Goal: Book appointment/travel/reservation

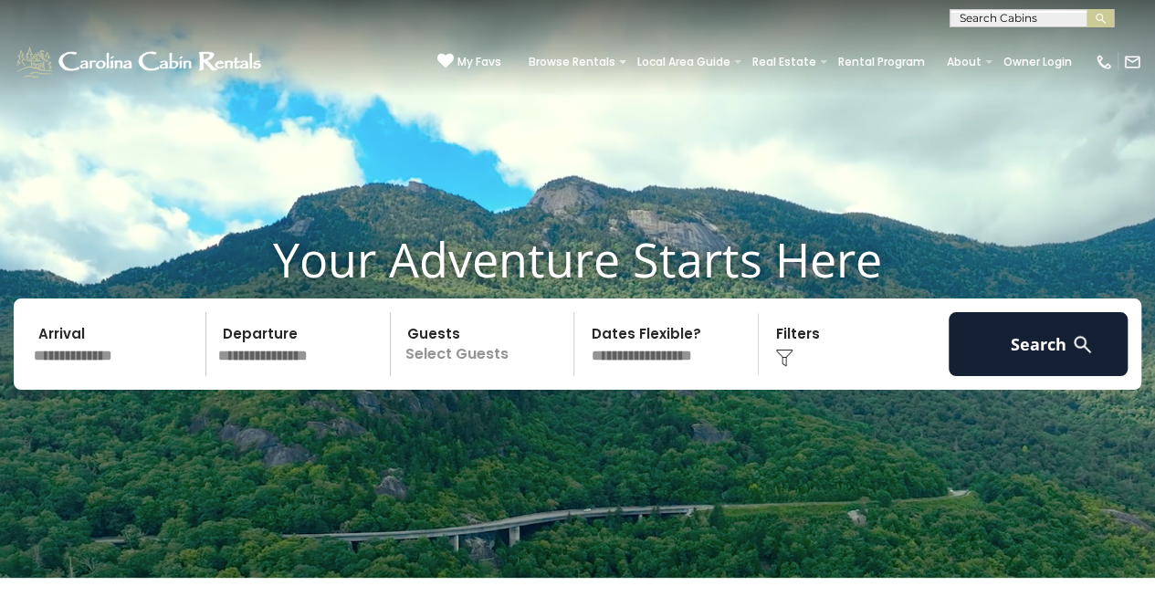
click at [142, 371] on input "text" at bounding box center [116, 344] width 179 height 64
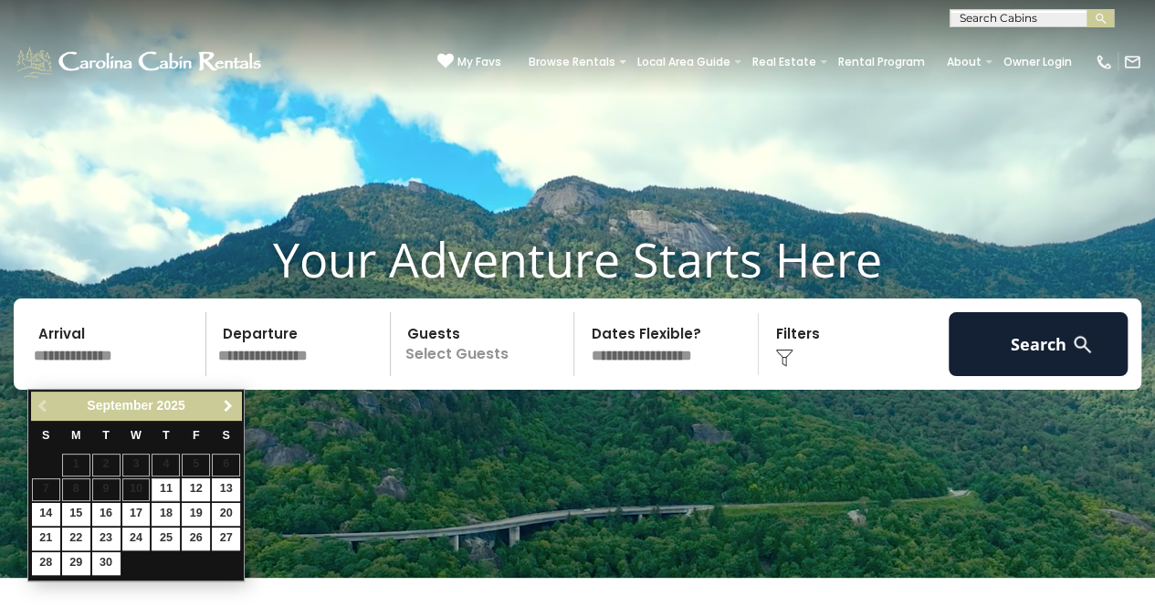
click at [226, 403] on span "Next" at bounding box center [228, 406] width 15 height 15
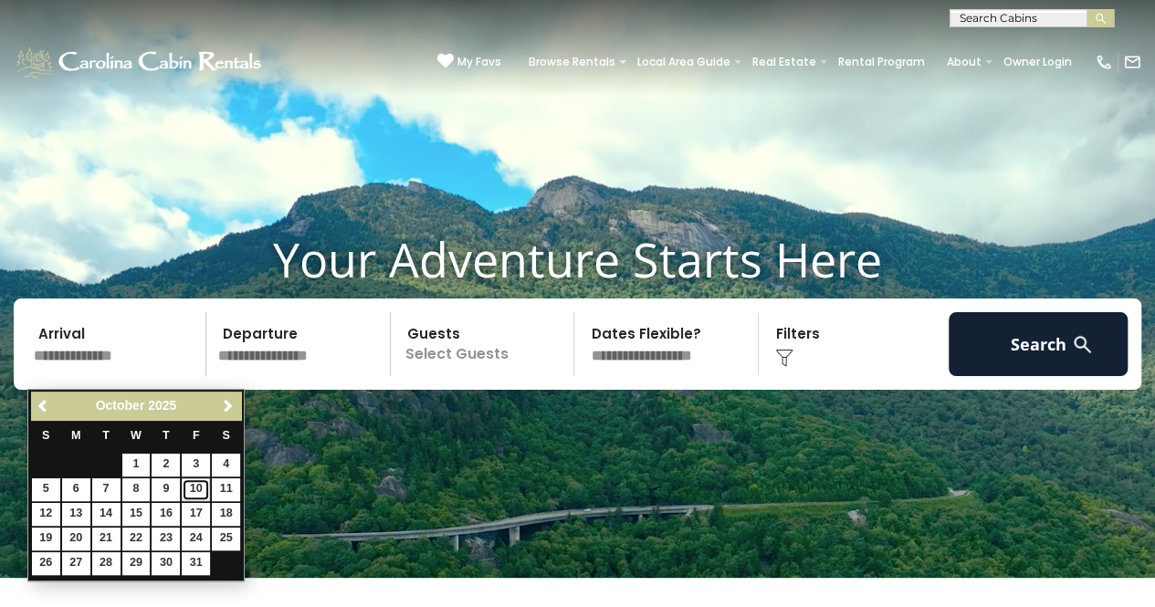
click at [194, 485] on link "10" at bounding box center [196, 489] width 28 height 23
type input "********"
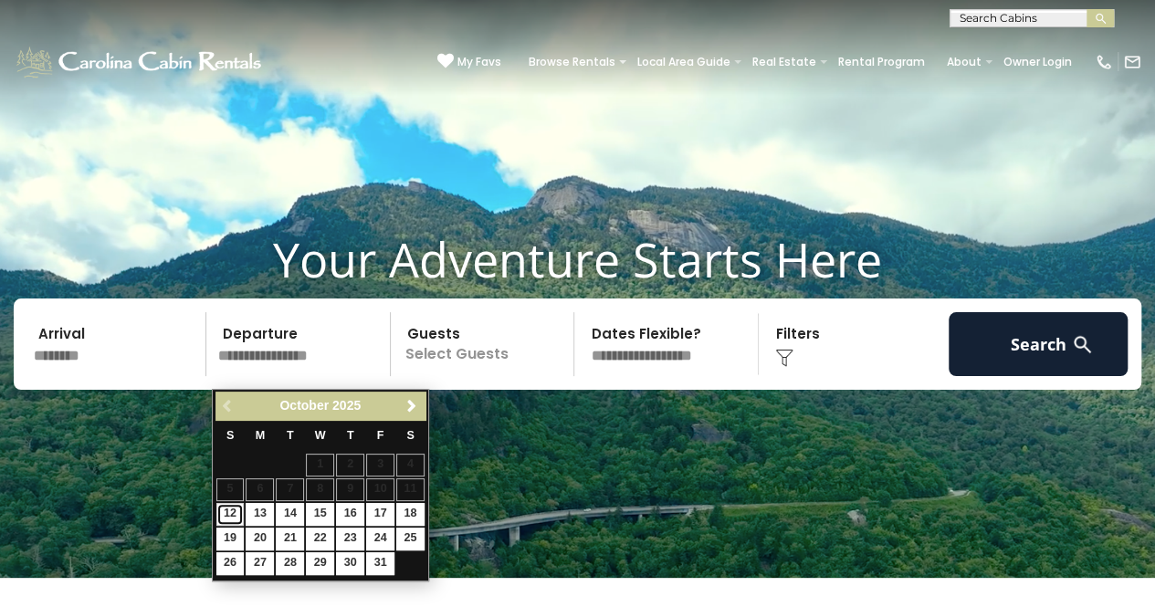
click at [224, 516] on link "12" at bounding box center [230, 514] width 28 height 23
type input "********"
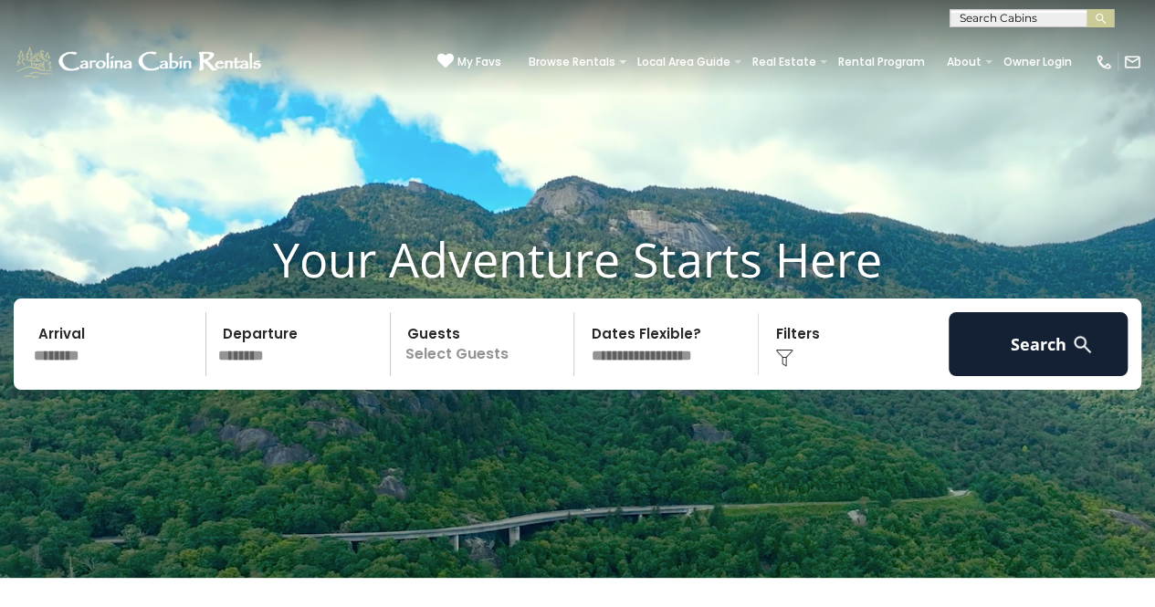
click at [466, 364] on p "Select Guests" at bounding box center [485, 344] width 178 height 64
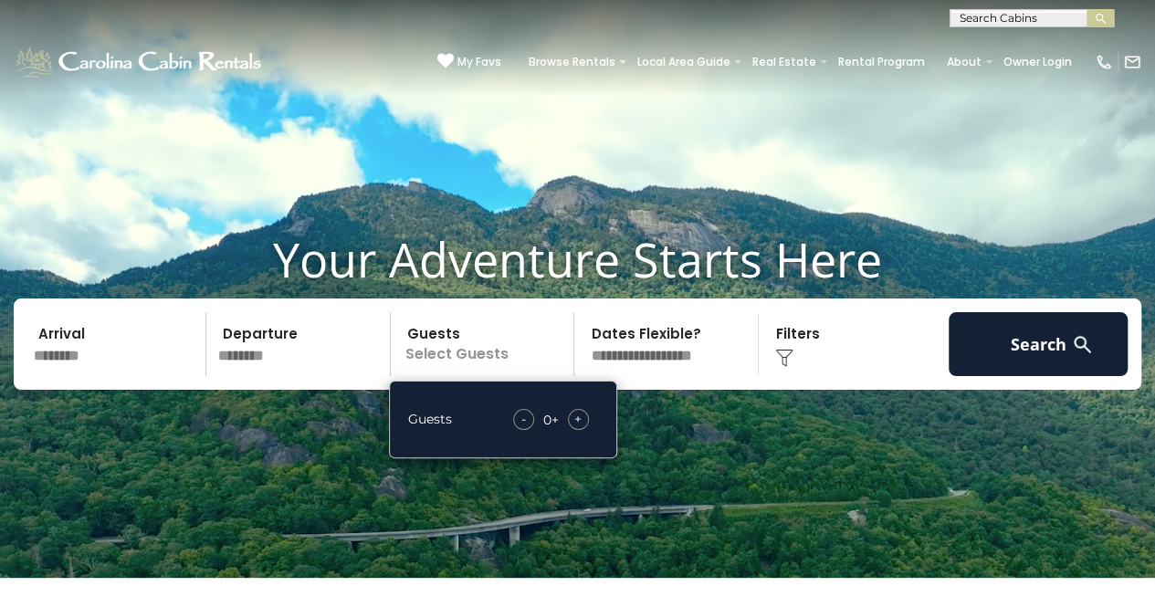
click at [580, 428] on span "+" at bounding box center [577, 419] width 7 height 18
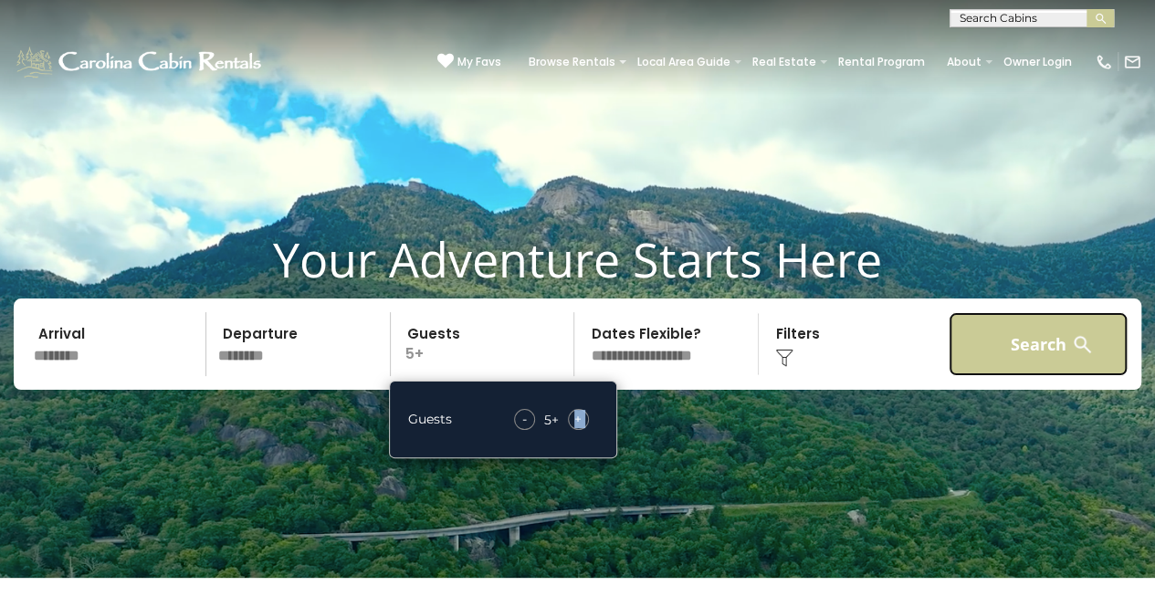
click at [960, 359] on button "Search" at bounding box center [1037, 344] width 179 height 64
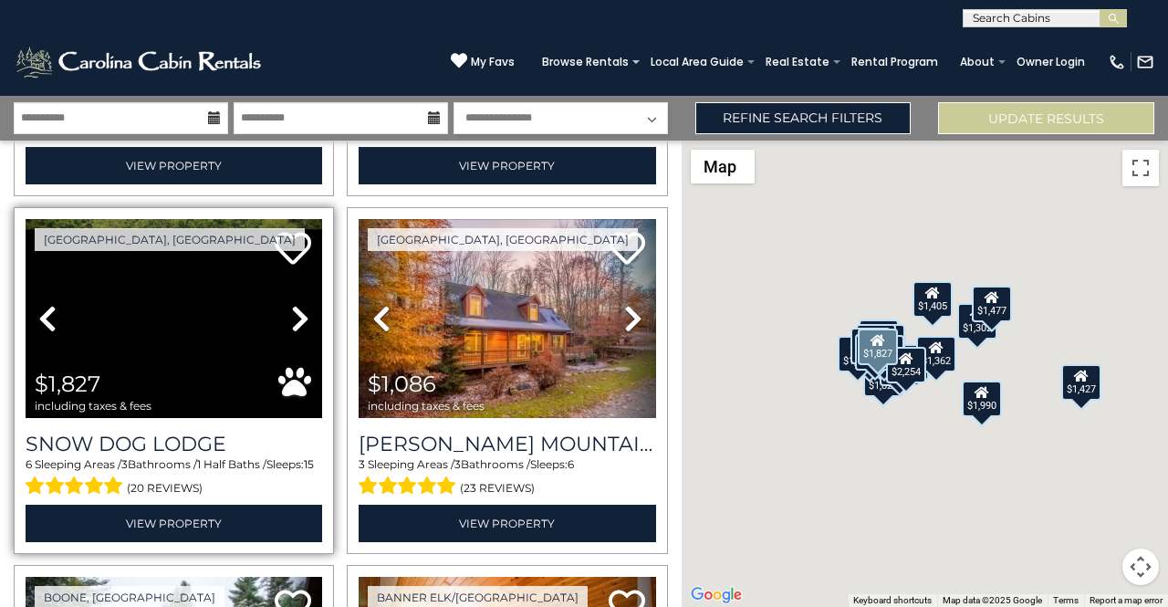
scroll to position [1095, 0]
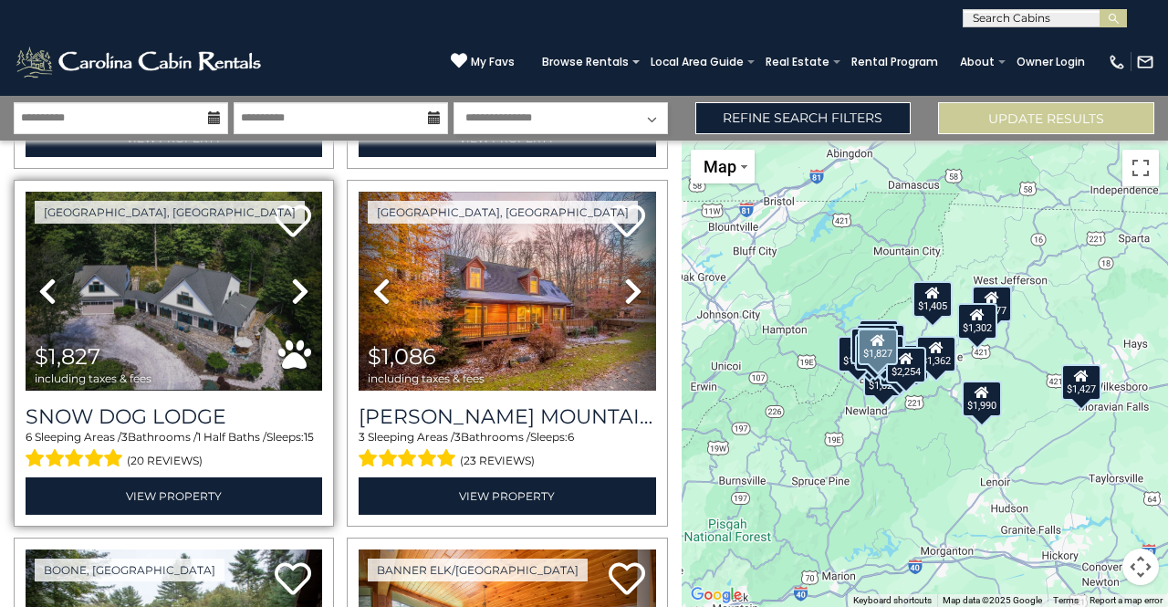
click at [296, 281] on icon at bounding box center [300, 291] width 18 height 29
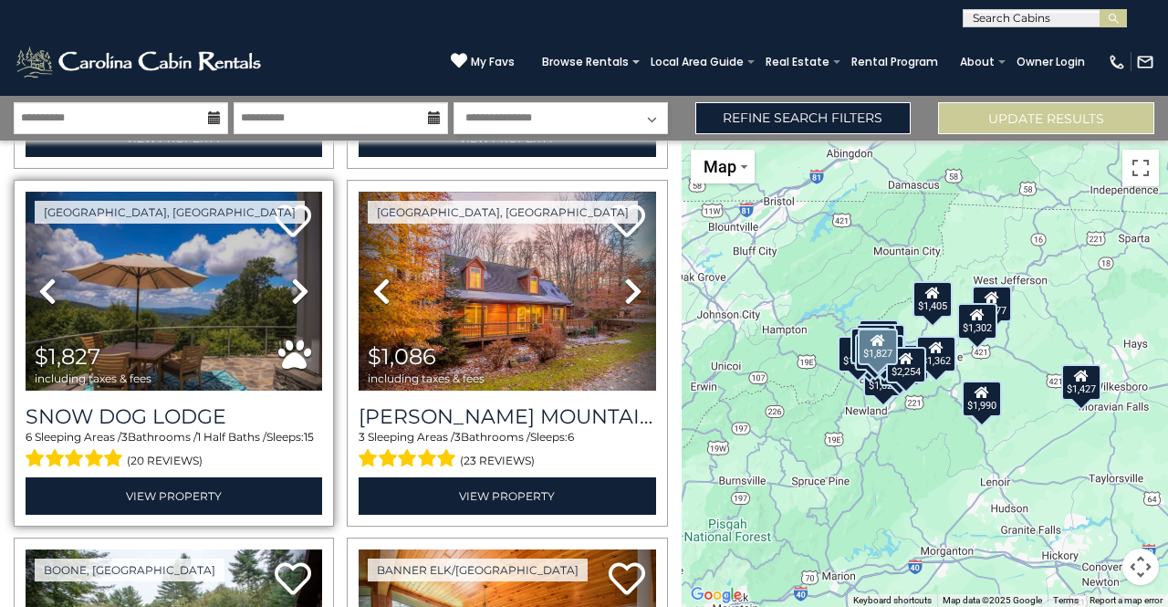
click at [296, 282] on icon at bounding box center [300, 291] width 18 height 29
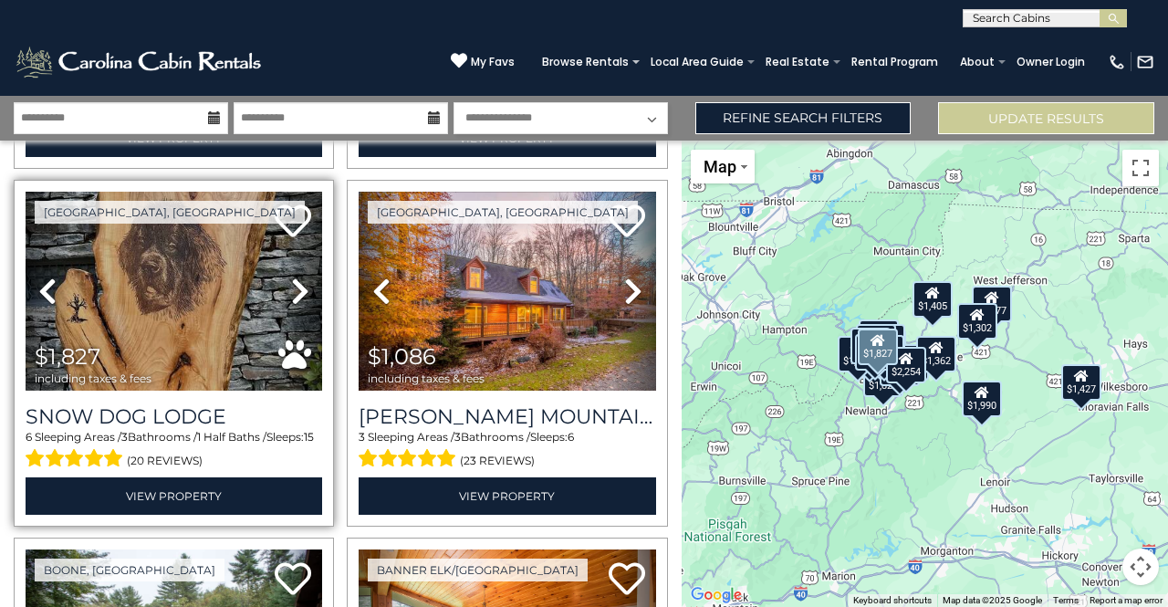
click at [296, 281] on icon at bounding box center [300, 291] width 18 height 29
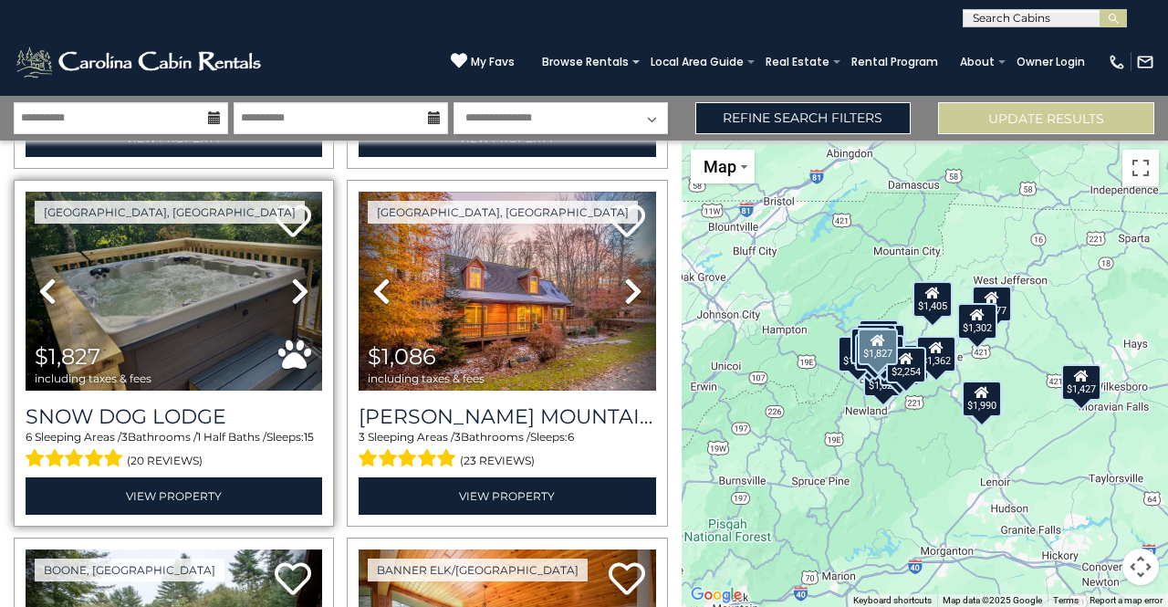
click at [296, 281] on icon at bounding box center [300, 291] width 18 height 29
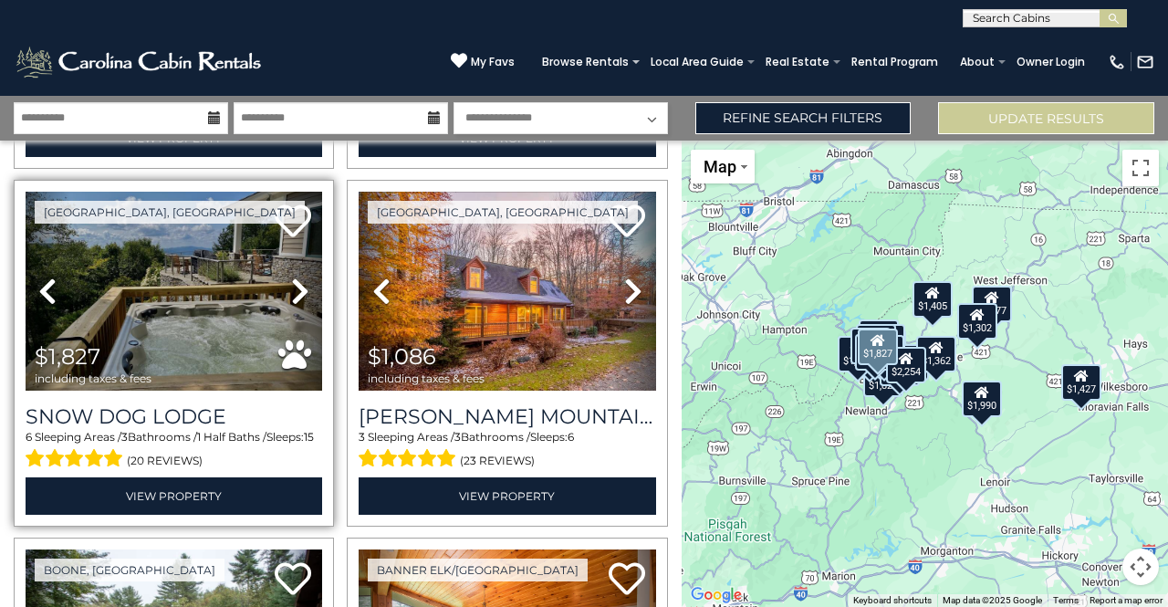
click at [296, 281] on icon at bounding box center [300, 291] width 18 height 29
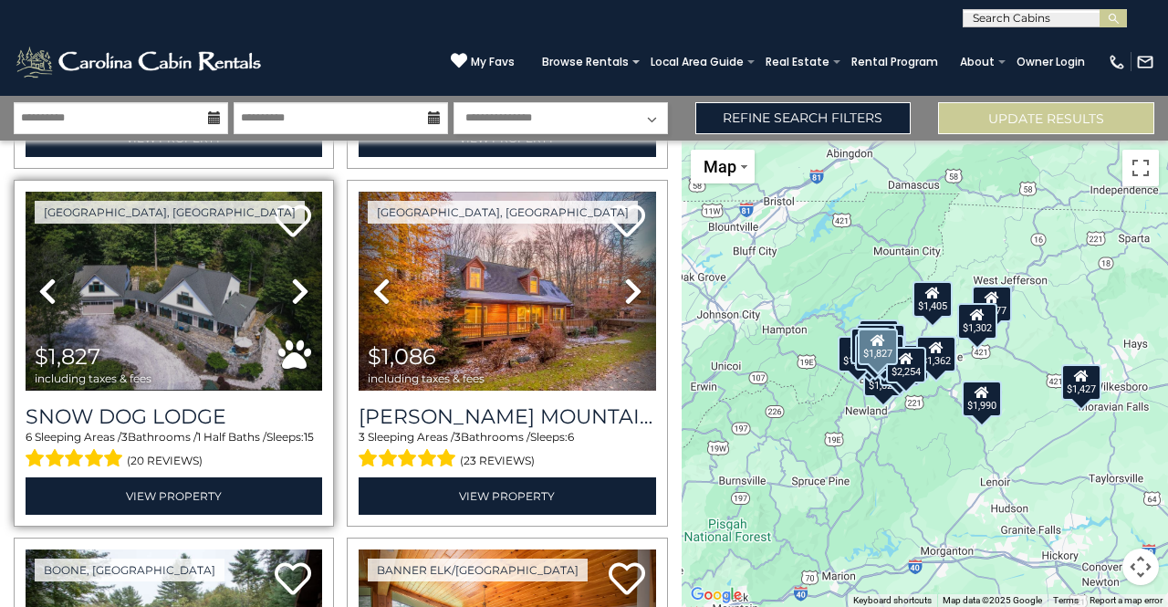
click at [296, 281] on icon at bounding box center [300, 291] width 18 height 29
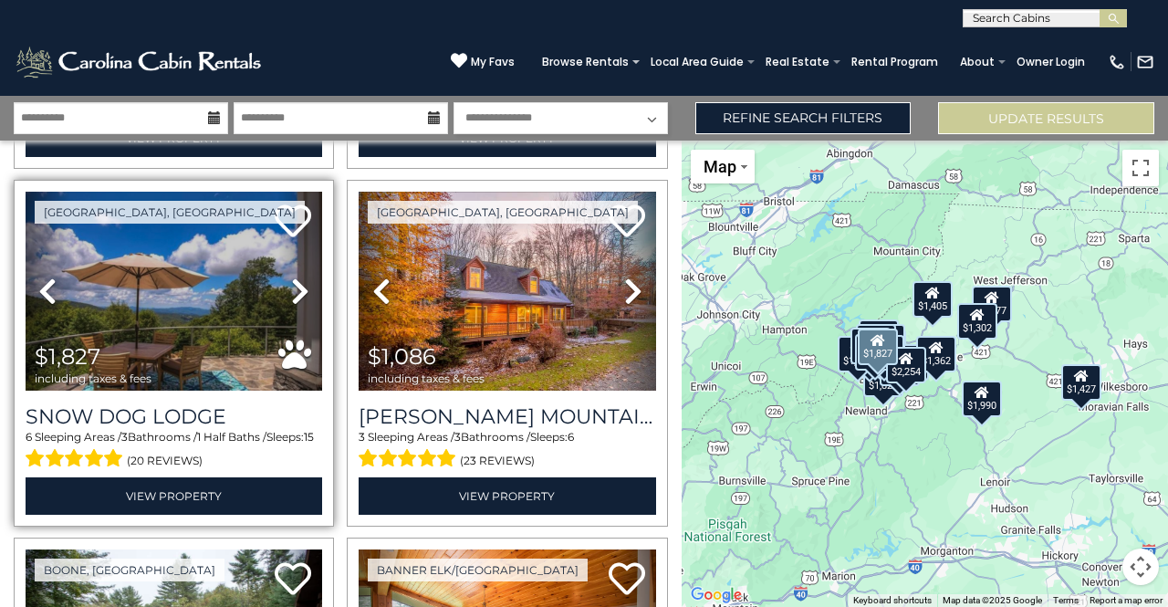
click at [296, 280] on icon at bounding box center [300, 291] width 18 height 29
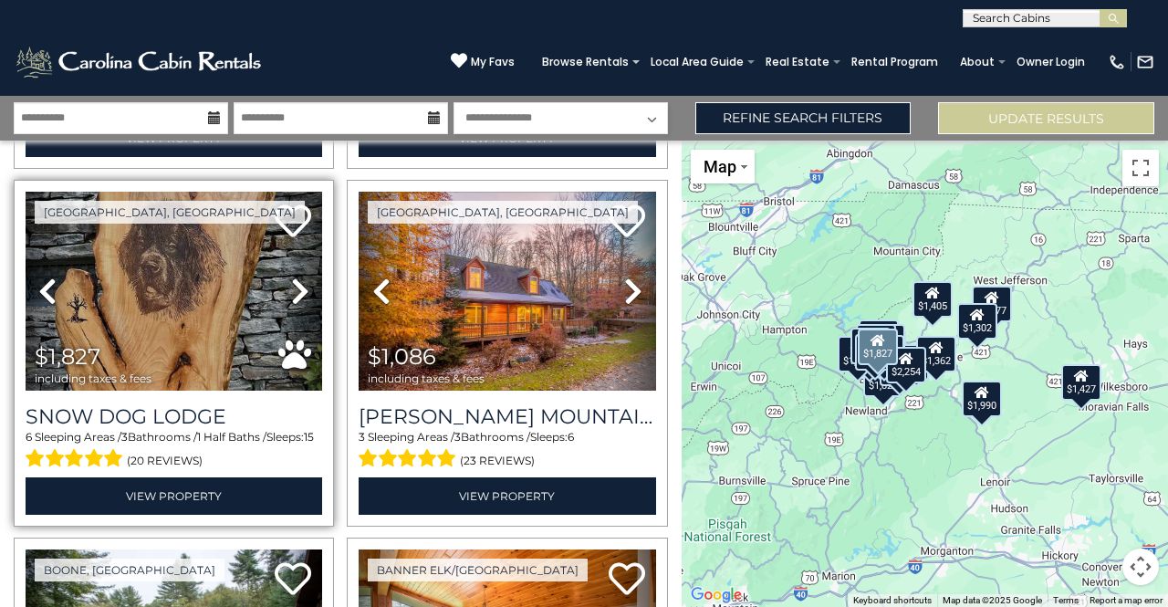
click at [296, 280] on icon at bounding box center [300, 291] width 18 height 29
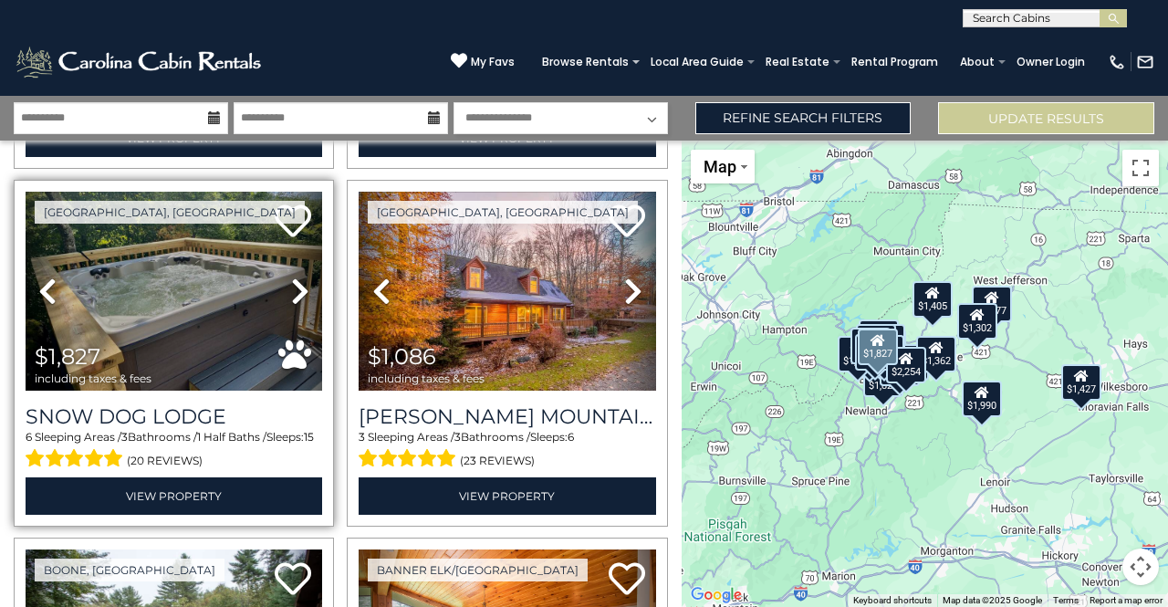
click at [296, 280] on icon at bounding box center [300, 291] width 18 height 29
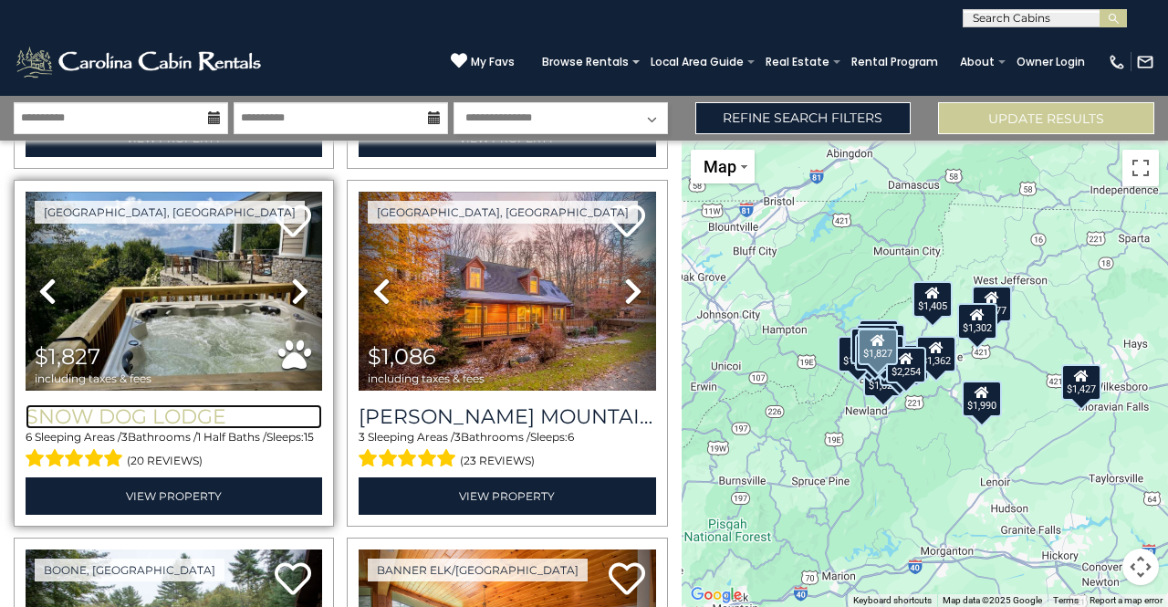
click at [180, 404] on h3 "Snow Dog Lodge" at bounding box center [174, 416] width 297 height 25
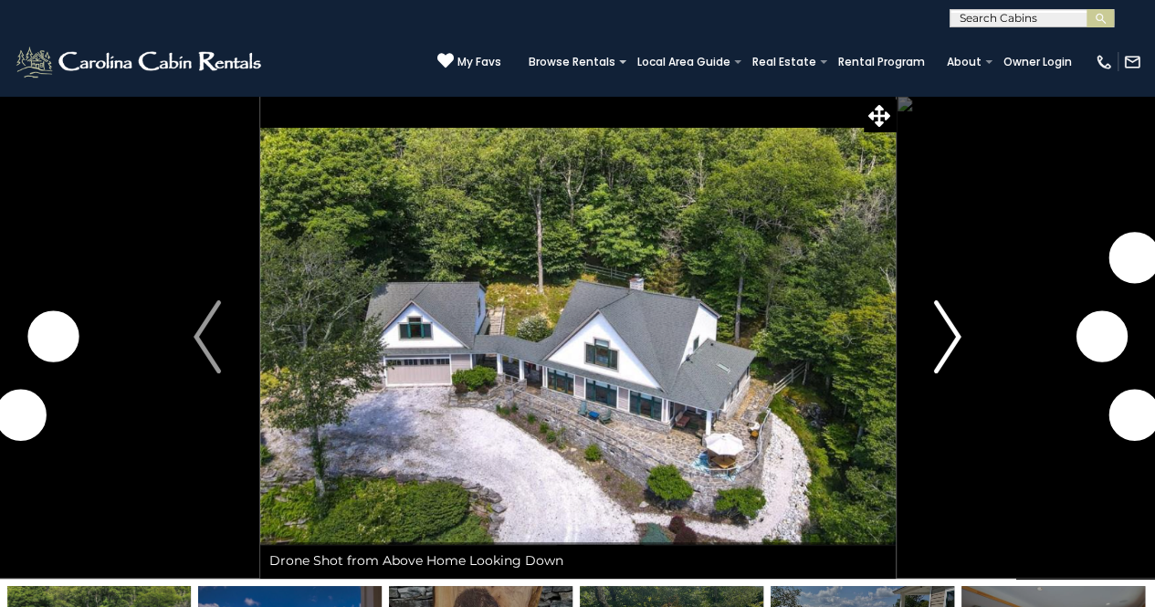
click at [948, 348] on img "Next" at bounding box center [947, 336] width 27 height 73
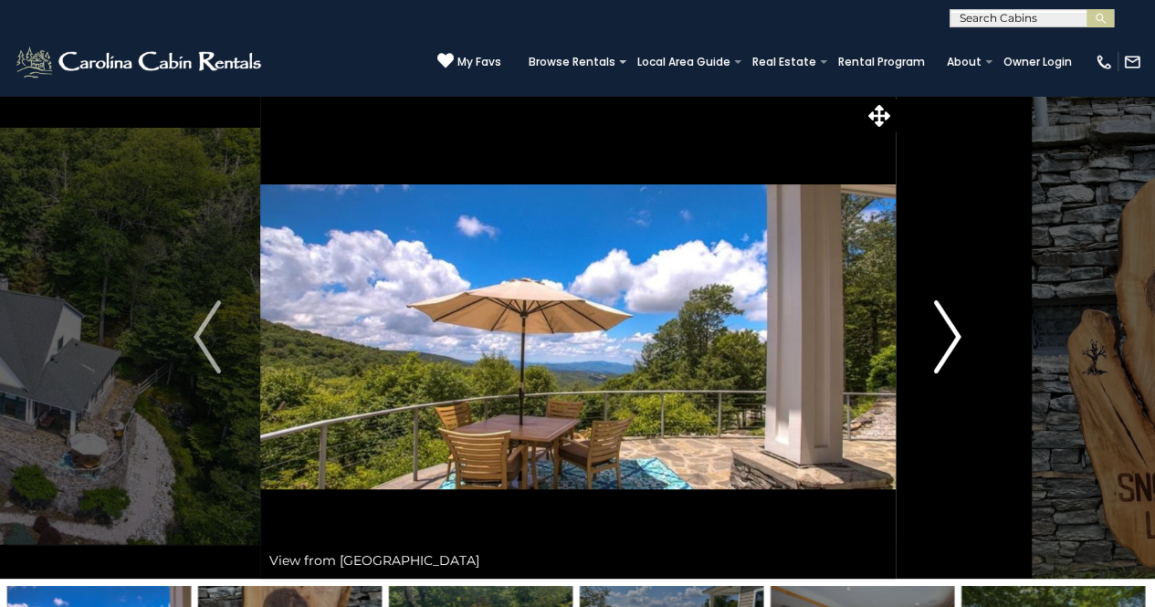
click at [948, 344] on img "Next" at bounding box center [947, 336] width 27 height 73
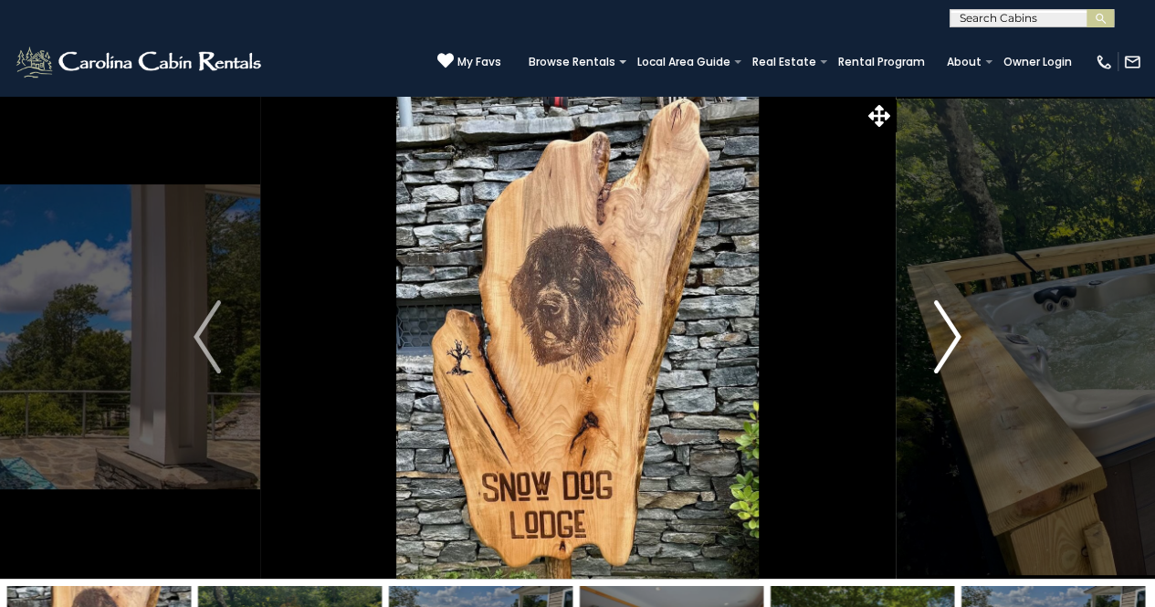
click at [947, 344] on img "Next" at bounding box center [947, 336] width 27 height 73
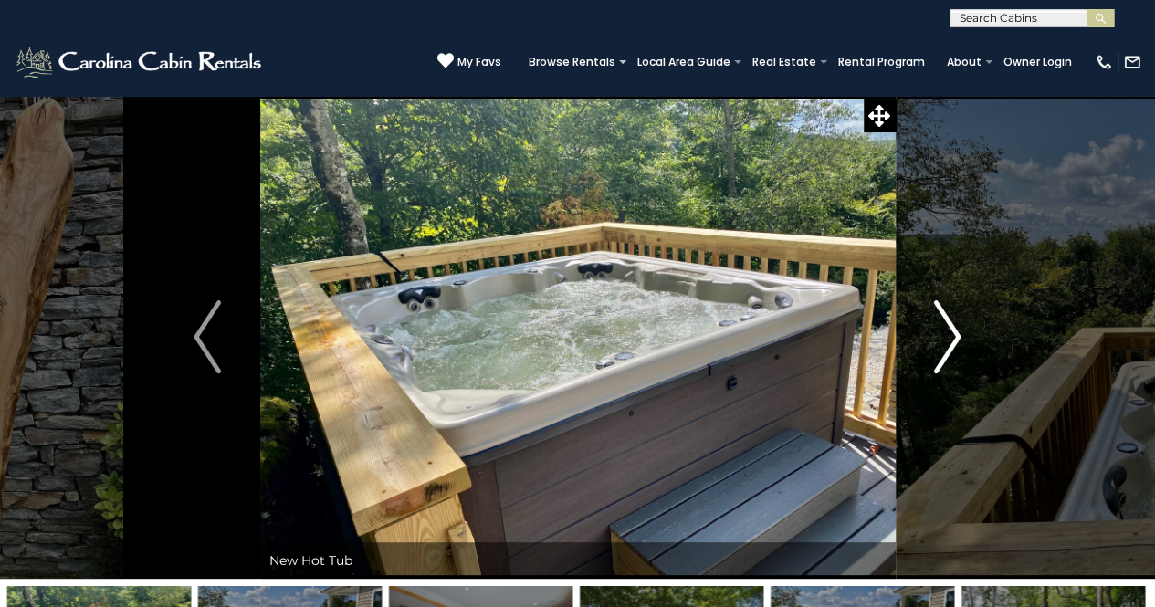
click at [947, 346] on img "Next" at bounding box center [947, 336] width 27 height 73
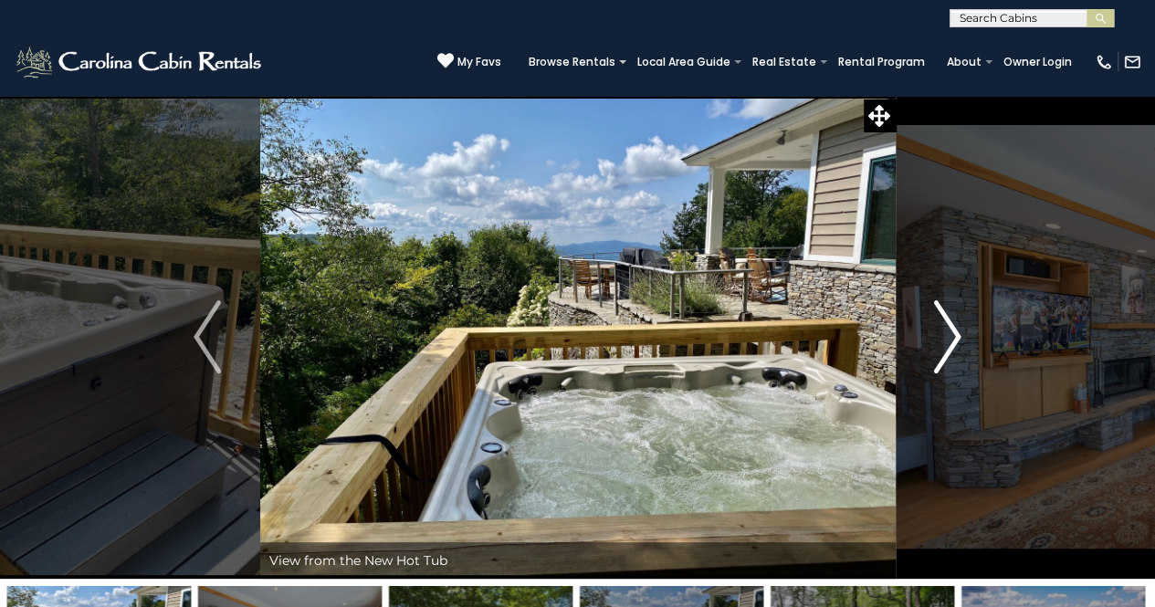
click at [947, 346] on img "Next" at bounding box center [947, 336] width 27 height 73
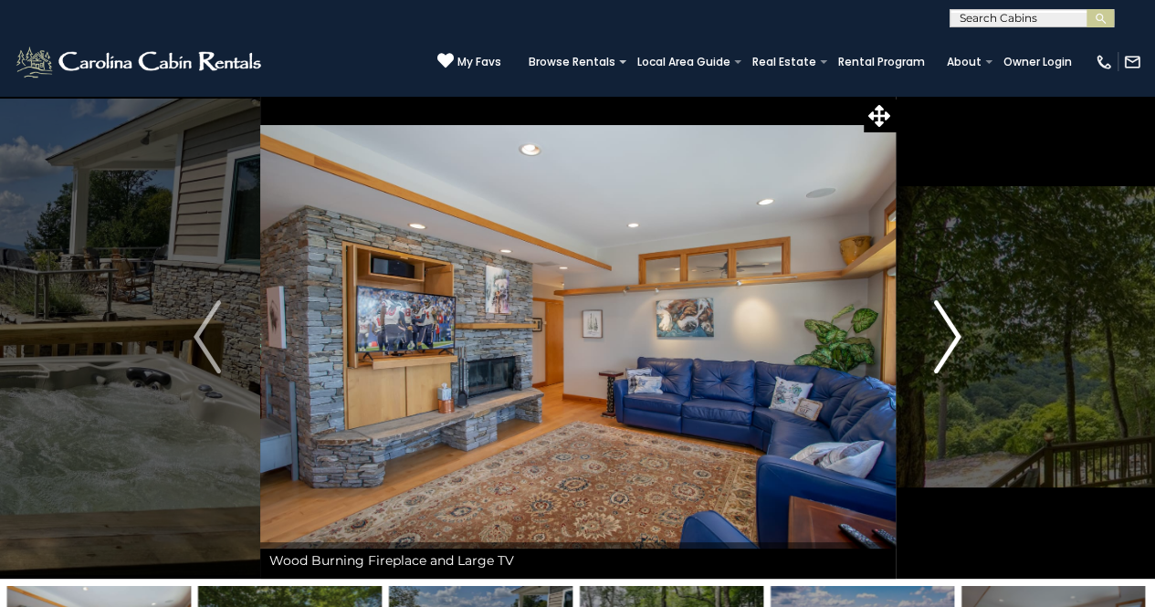
click at [947, 345] on img "Next" at bounding box center [947, 336] width 27 height 73
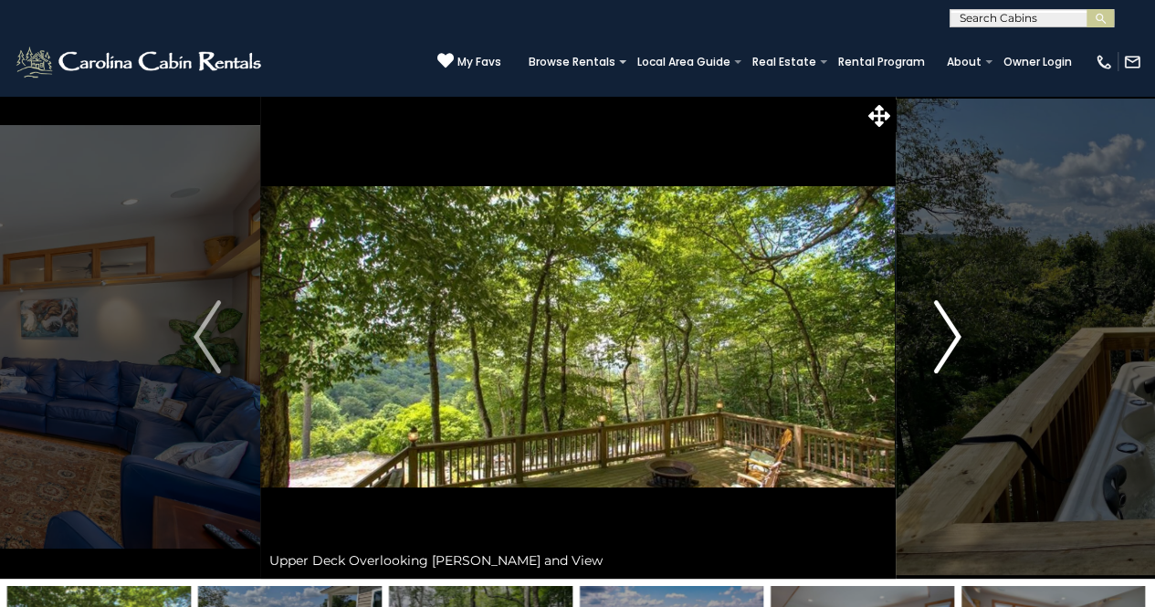
click at [947, 346] on img "Next" at bounding box center [947, 336] width 27 height 73
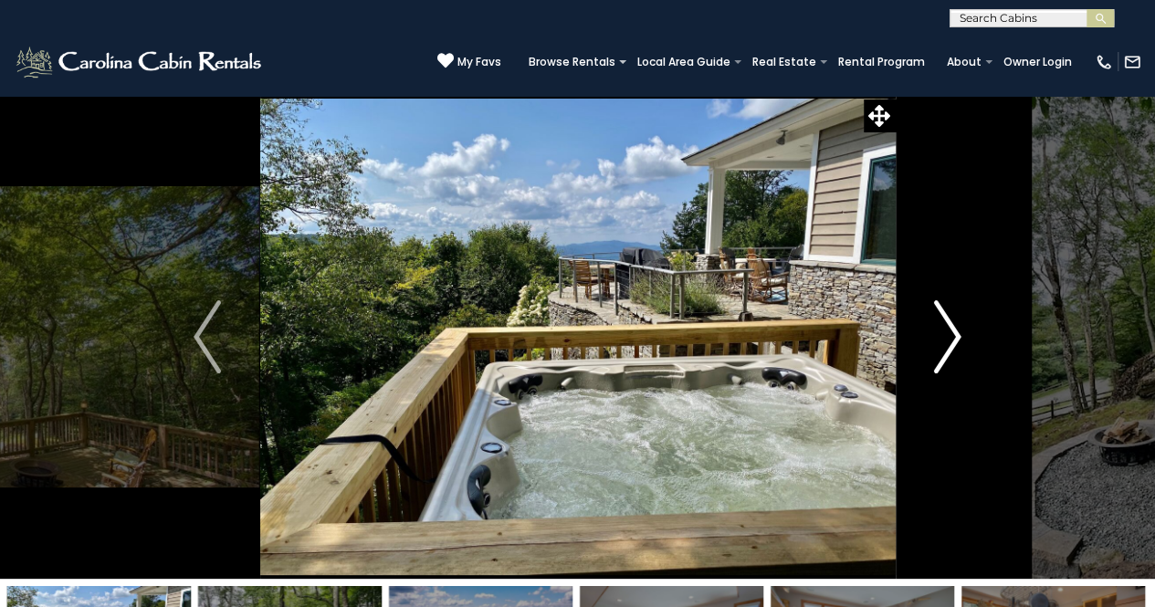
click at [947, 347] on img "Next" at bounding box center [947, 336] width 27 height 73
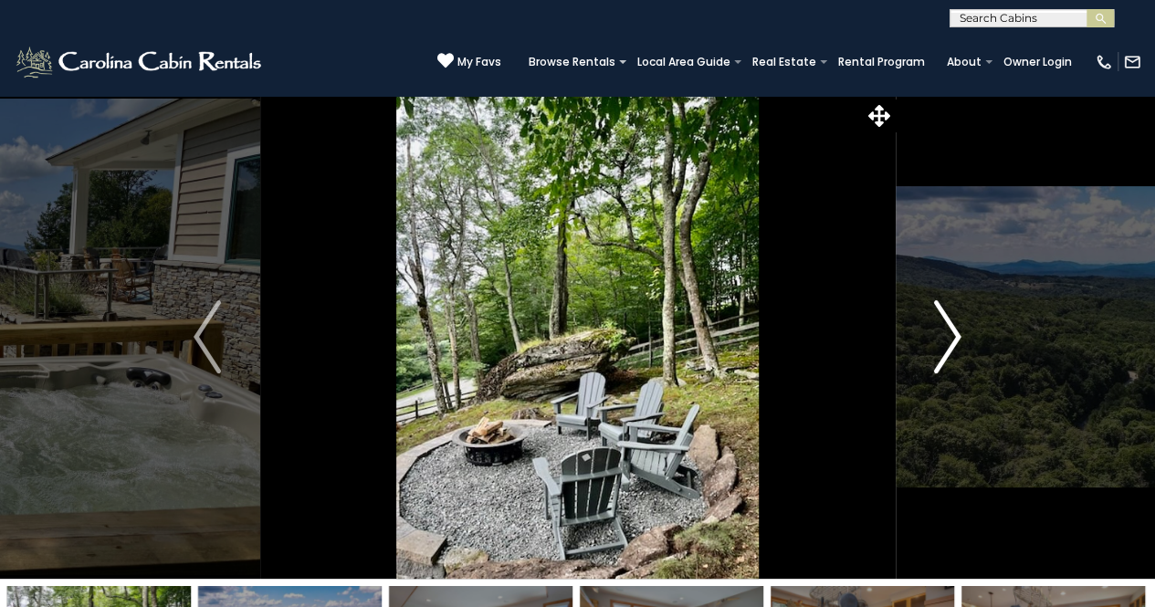
click at [947, 347] on img "Next" at bounding box center [947, 336] width 27 height 73
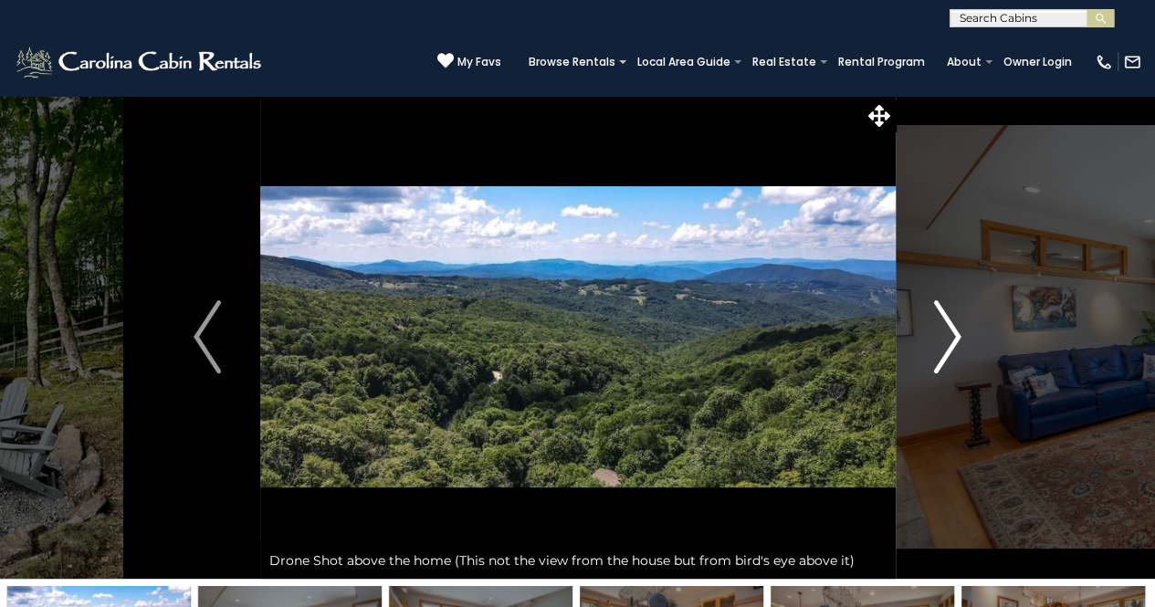
click at [947, 347] on img "Next" at bounding box center [947, 336] width 27 height 73
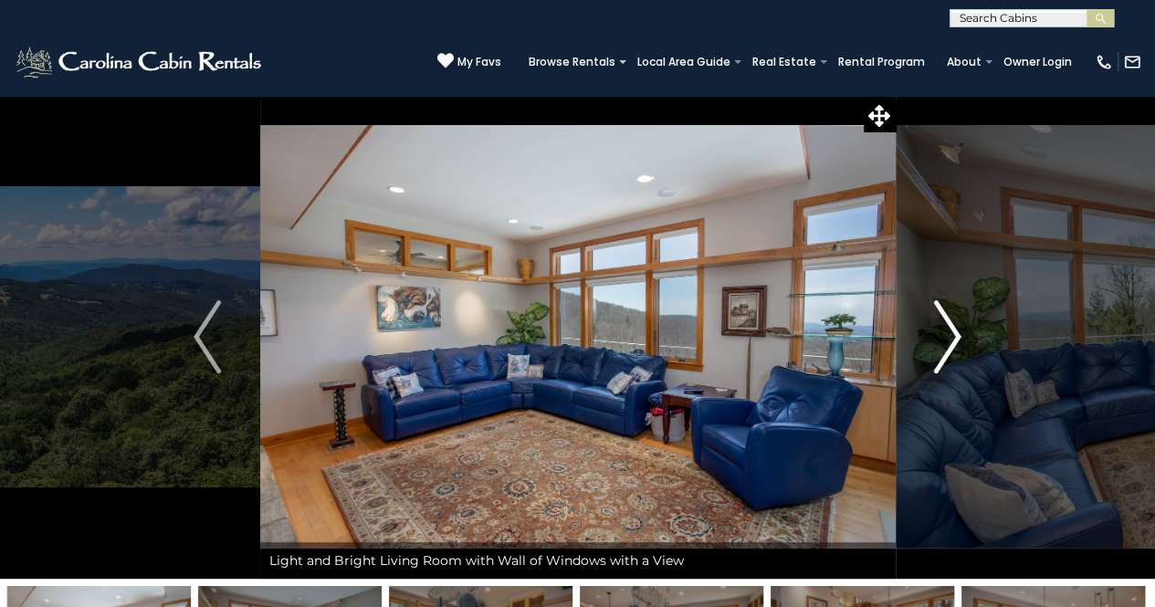
click at [947, 346] on img "Next" at bounding box center [947, 336] width 27 height 73
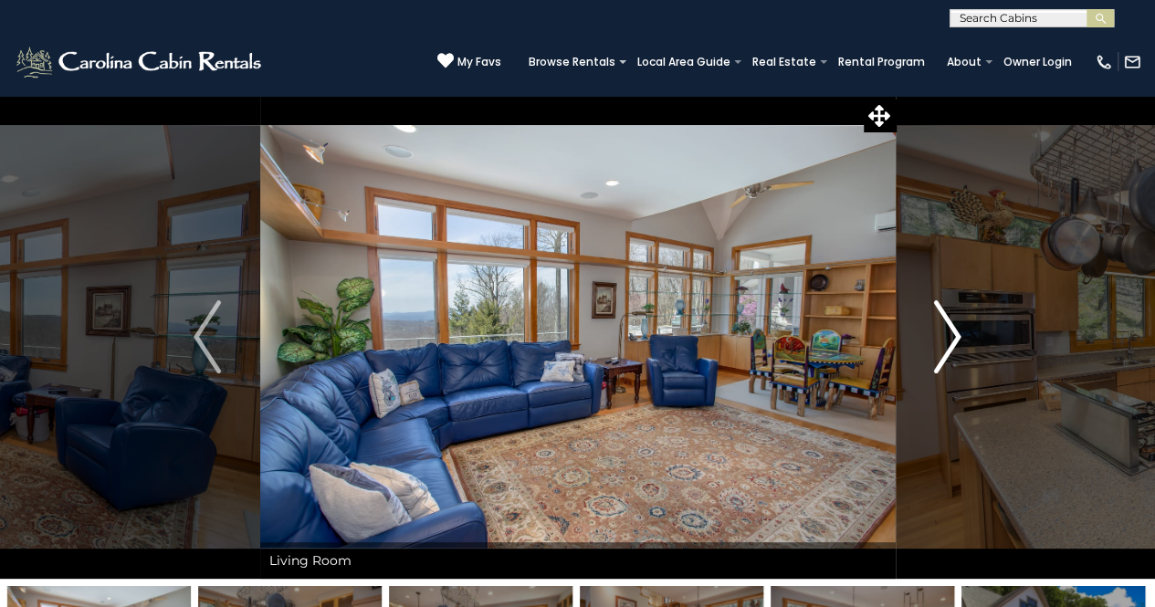
click at [947, 346] on img "Next" at bounding box center [947, 336] width 27 height 73
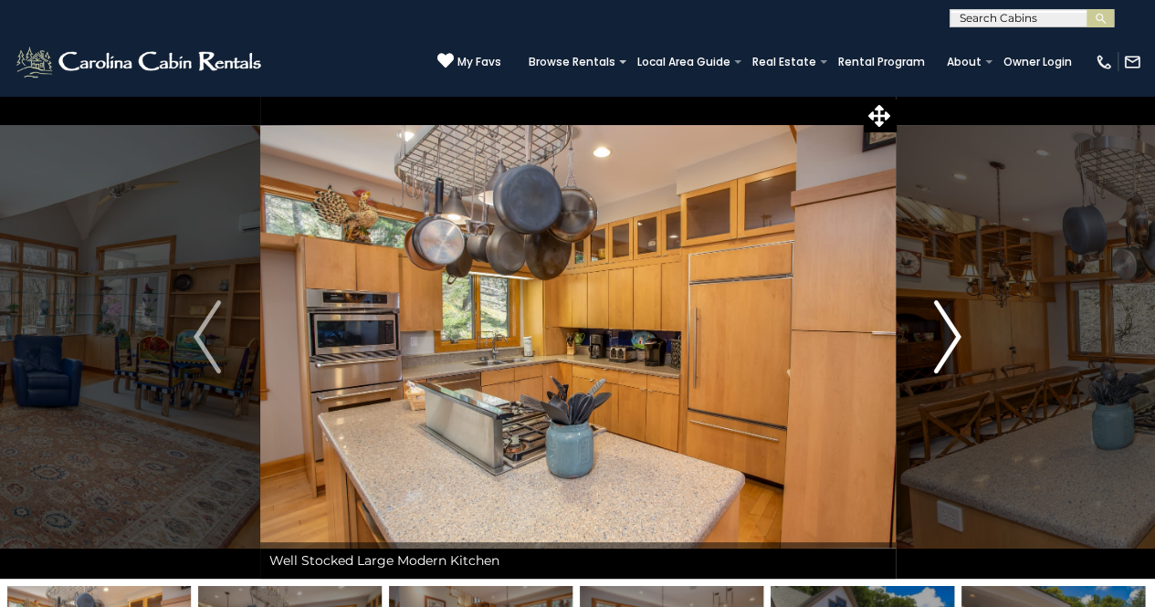
click at [947, 346] on img "Next" at bounding box center [947, 336] width 27 height 73
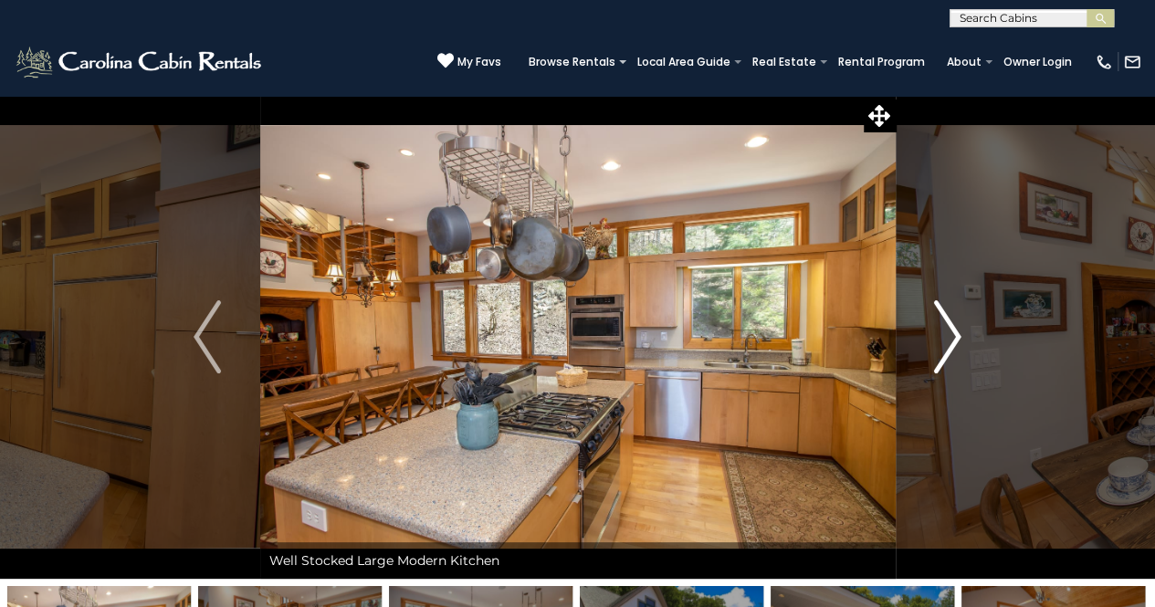
click at [947, 345] on img "Next" at bounding box center [947, 336] width 27 height 73
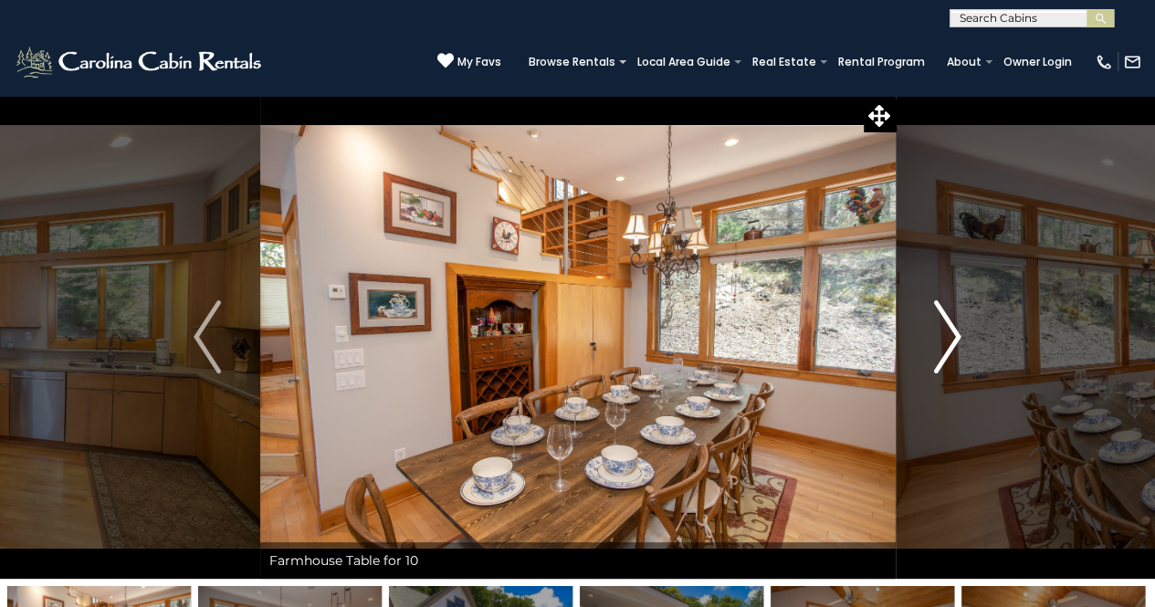
click at [947, 345] on img "Next" at bounding box center [947, 336] width 27 height 73
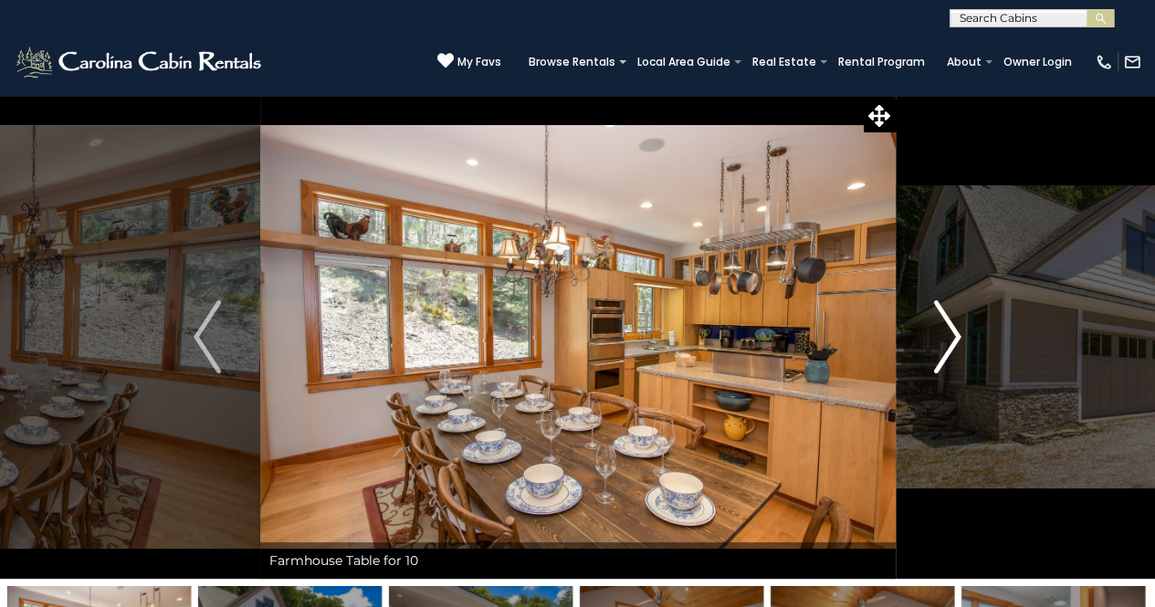
click at [947, 344] on img "Next" at bounding box center [947, 336] width 27 height 73
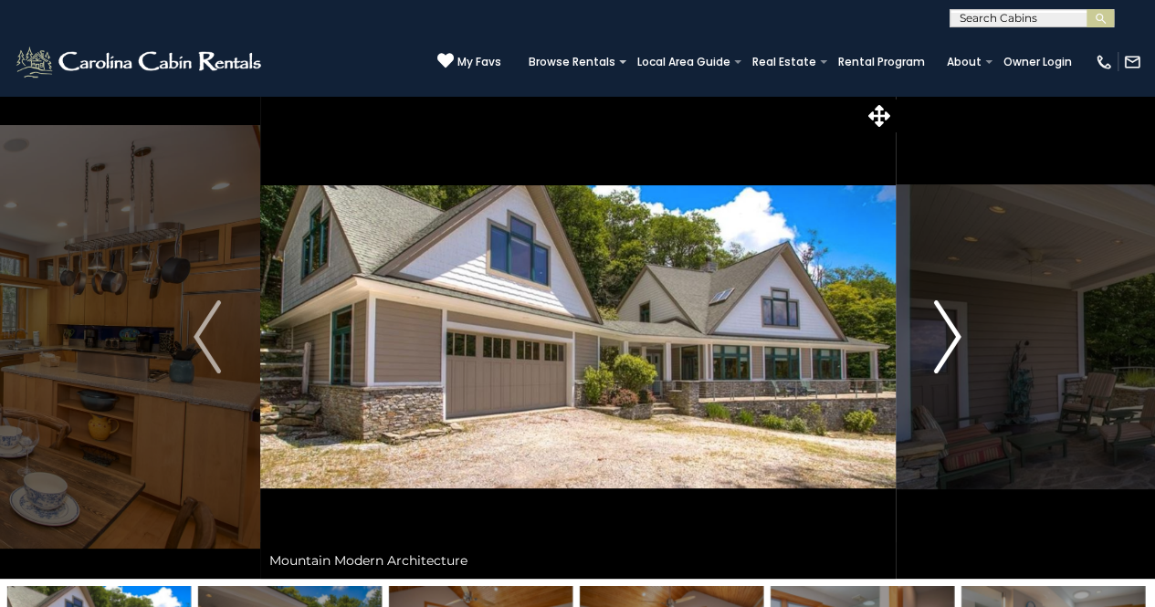
click at [947, 344] on img "Next" at bounding box center [947, 336] width 27 height 73
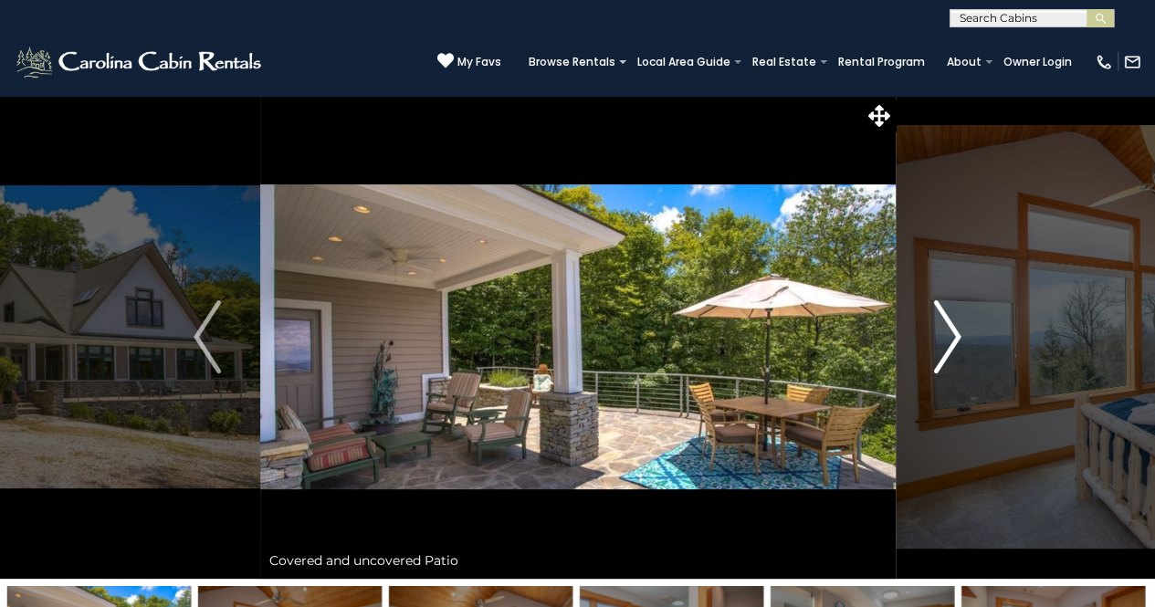
click at [947, 344] on img "Next" at bounding box center [947, 336] width 27 height 73
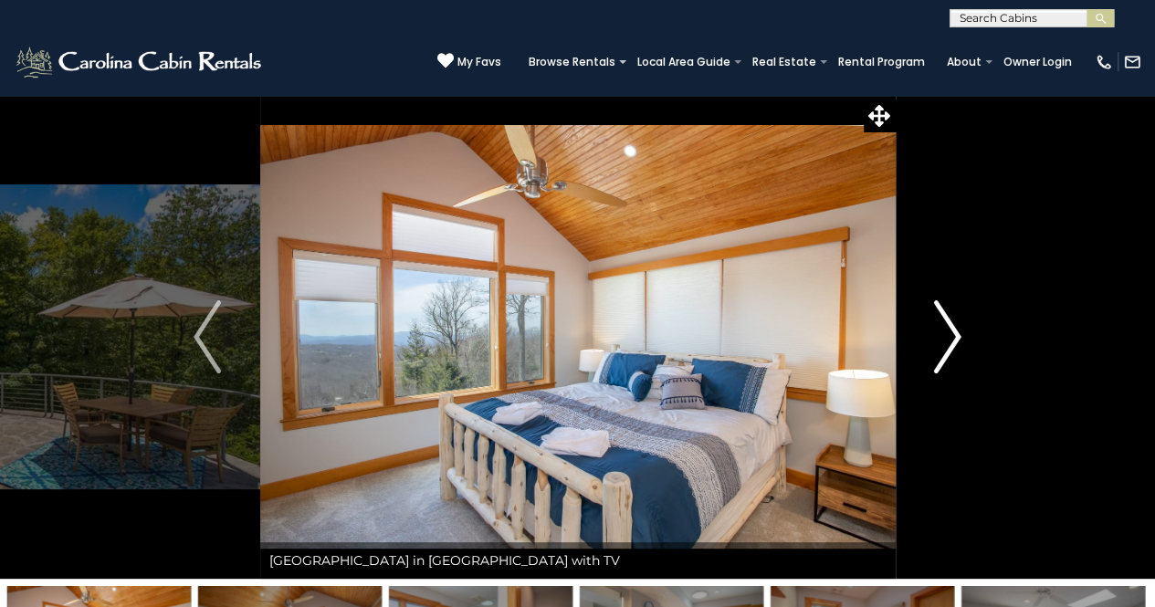
click at [947, 342] on img "Next" at bounding box center [947, 336] width 27 height 73
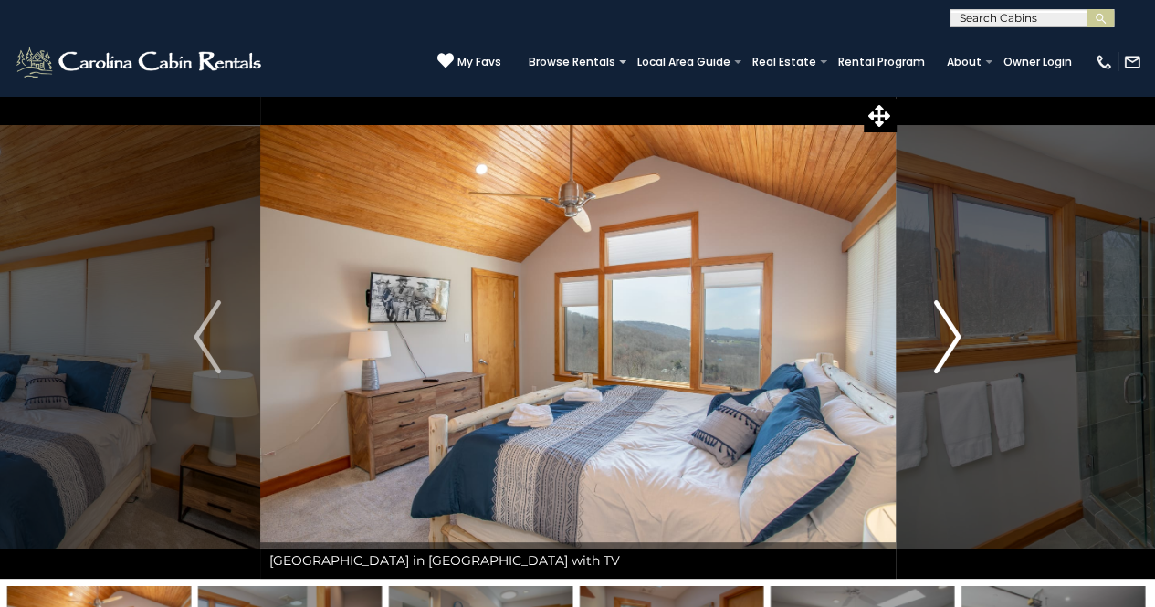
click at [947, 342] on img "Next" at bounding box center [947, 336] width 27 height 73
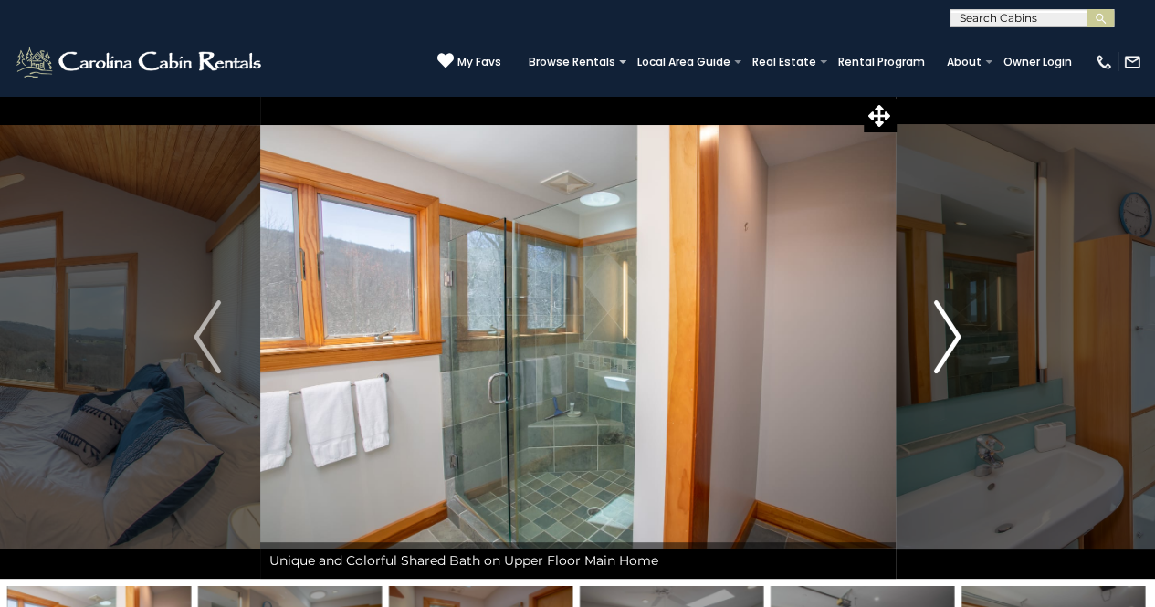
click at [947, 342] on img "Next" at bounding box center [947, 336] width 27 height 73
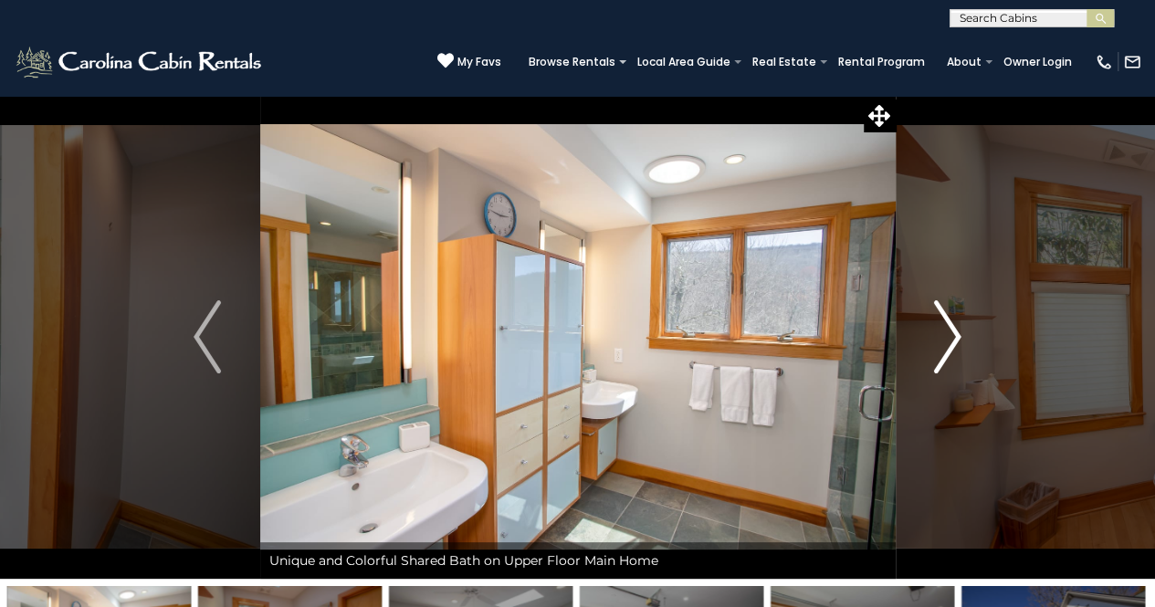
click at [947, 341] on img "Next" at bounding box center [947, 336] width 27 height 73
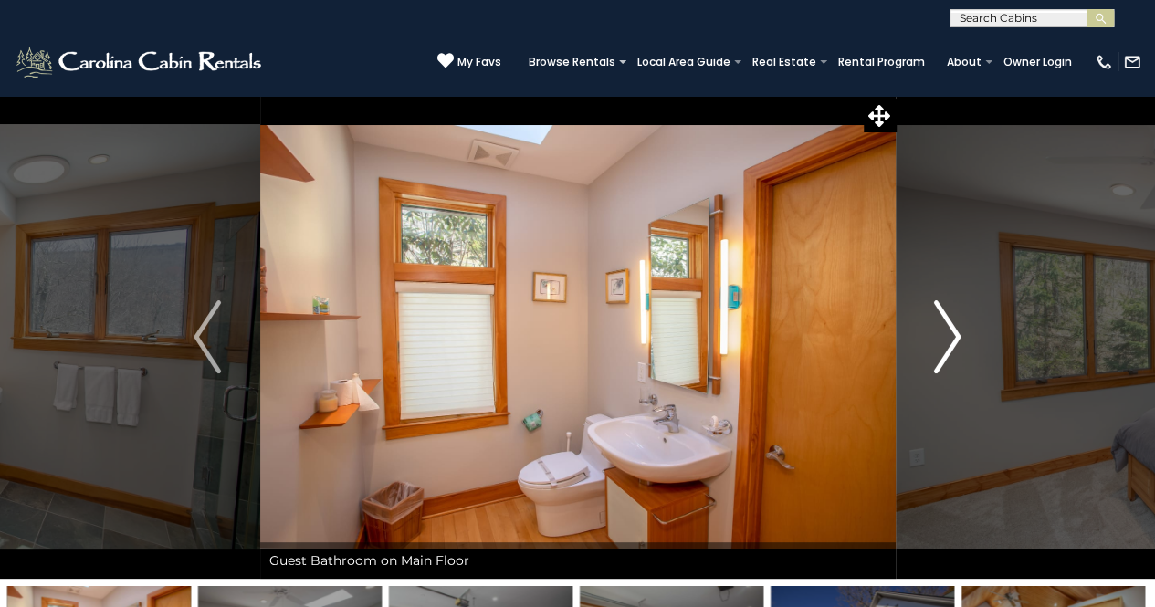
click at [946, 340] on img "Next" at bounding box center [947, 336] width 27 height 73
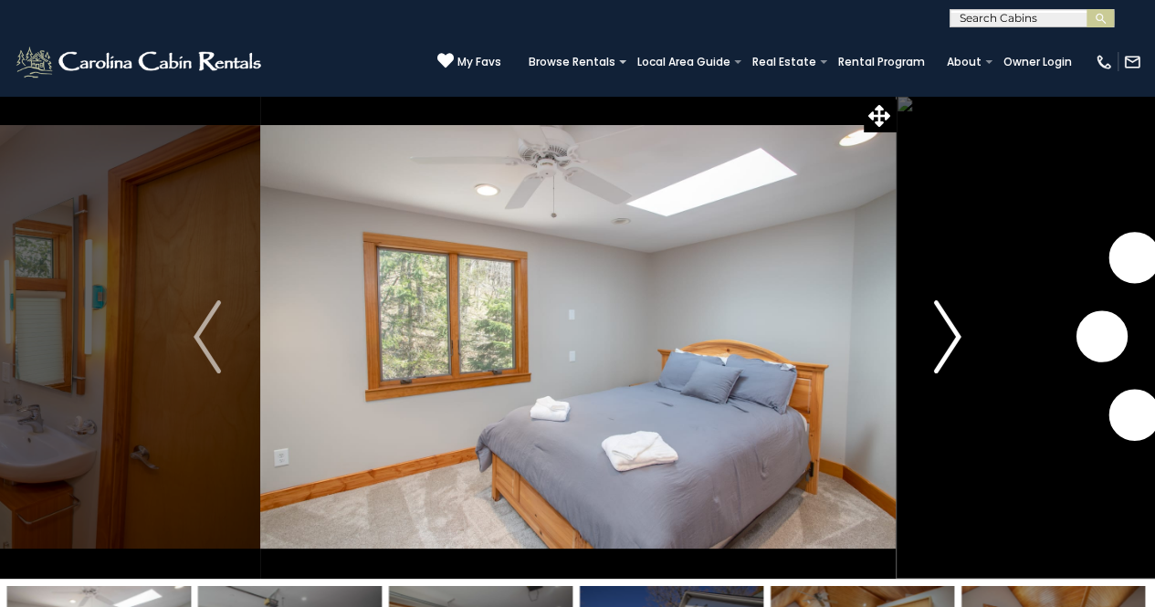
click at [945, 340] on img "Next" at bounding box center [947, 336] width 27 height 73
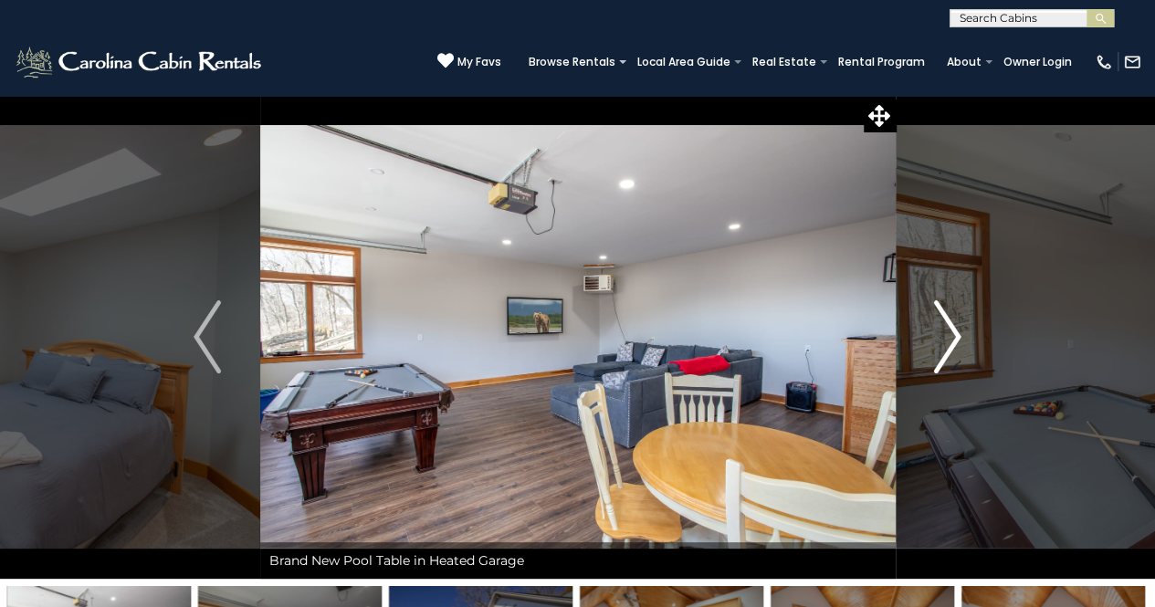
click at [943, 339] on img "Next" at bounding box center [947, 336] width 27 height 73
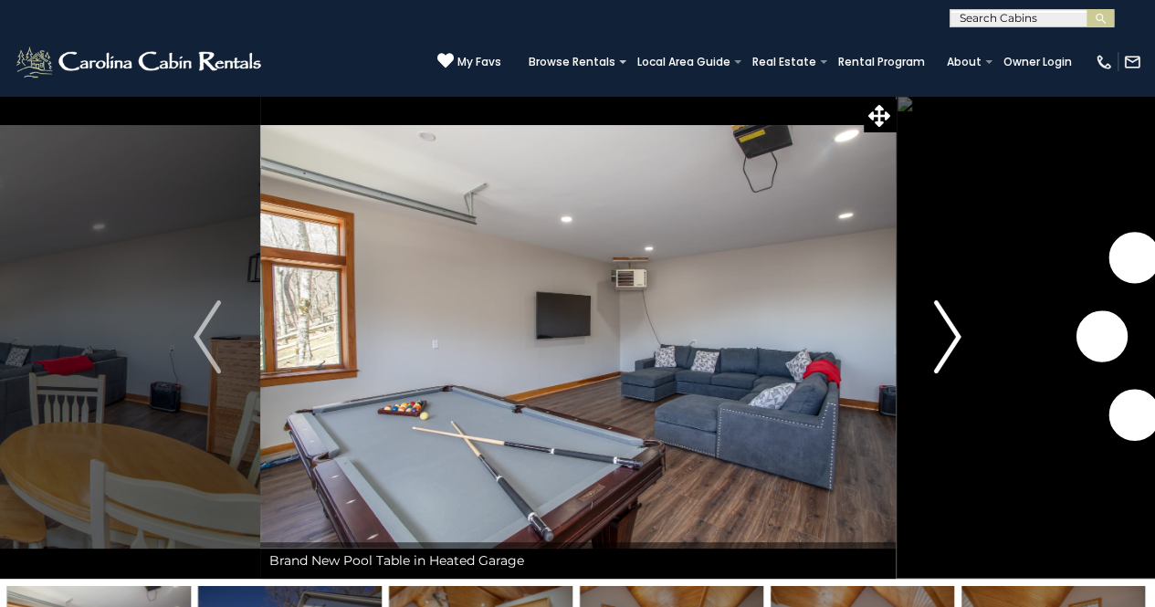
click at [942, 337] on img "Next" at bounding box center [947, 336] width 27 height 73
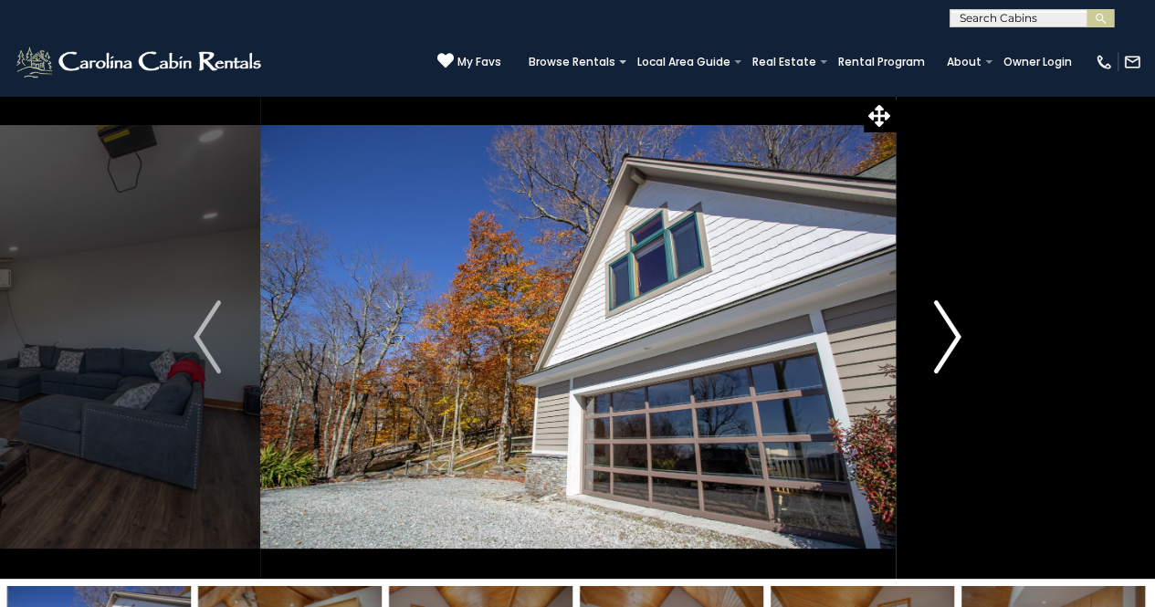
click at [942, 337] on img "Next" at bounding box center [947, 336] width 27 height 73
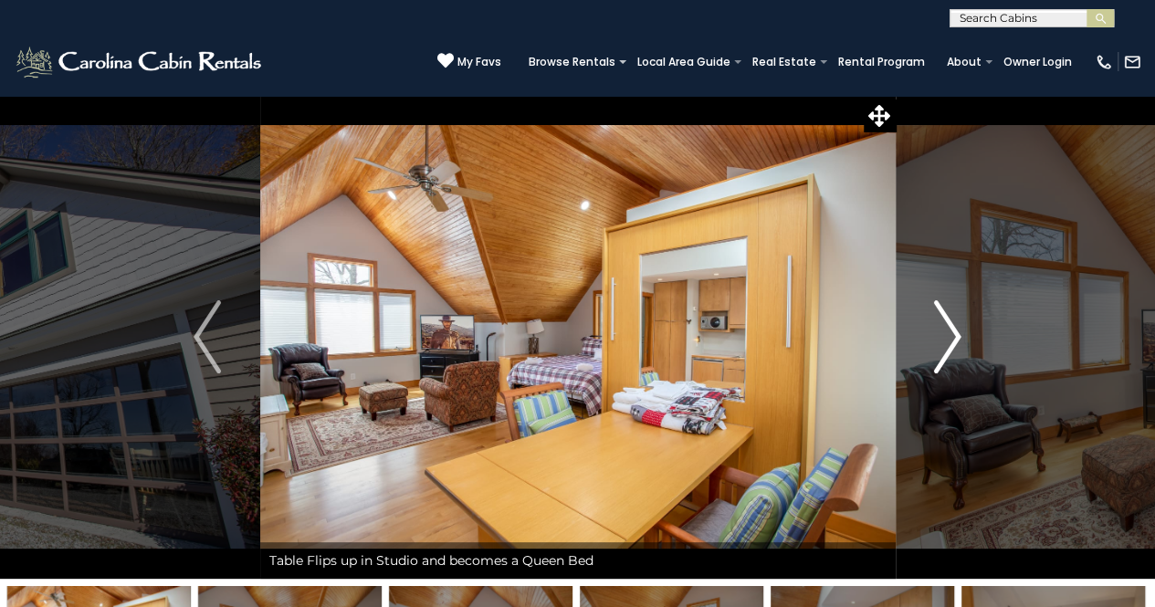
click at [941, 333] on img "Next" at bounding box center [947, 336] width 27 height 73
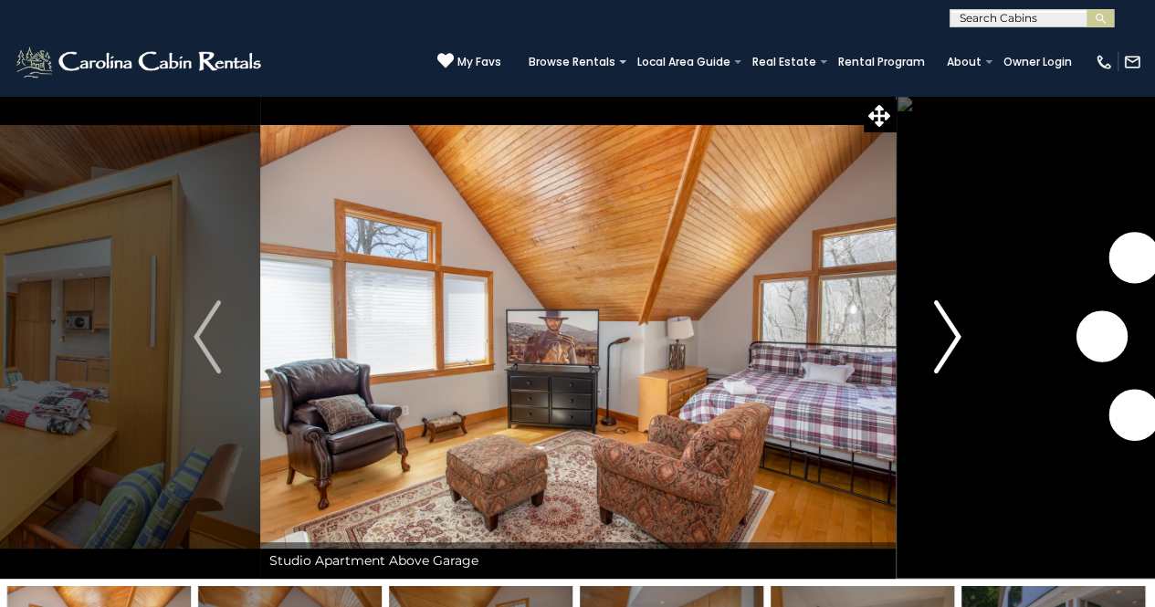
click at [941, 333] on img "Next" at bounding box center [947, 336] width 27 height 73
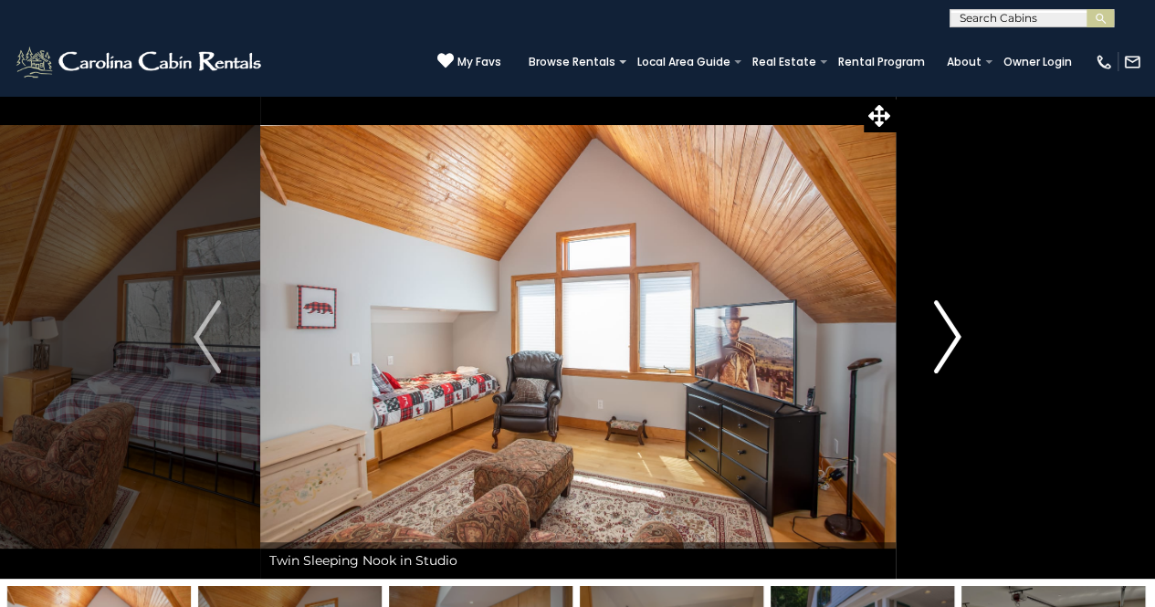
click at [940, 333] on img "Next" at bounding box center [947, 336] width 27 height 73
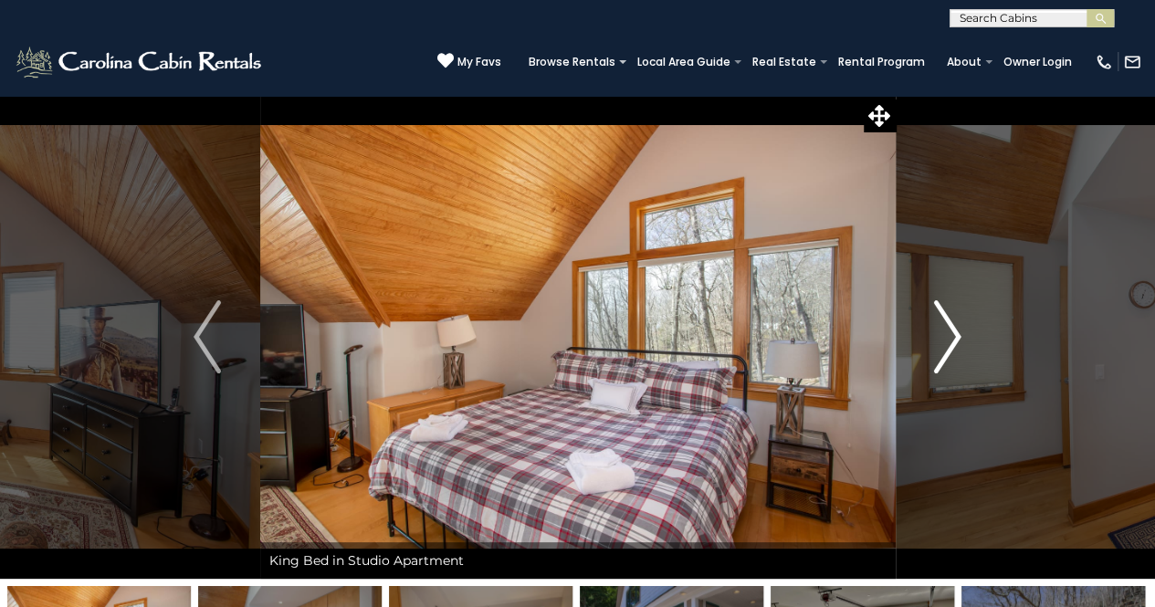
click at [940, 331] on img "Next" at bounding box center [947, 336] width 27 height 73
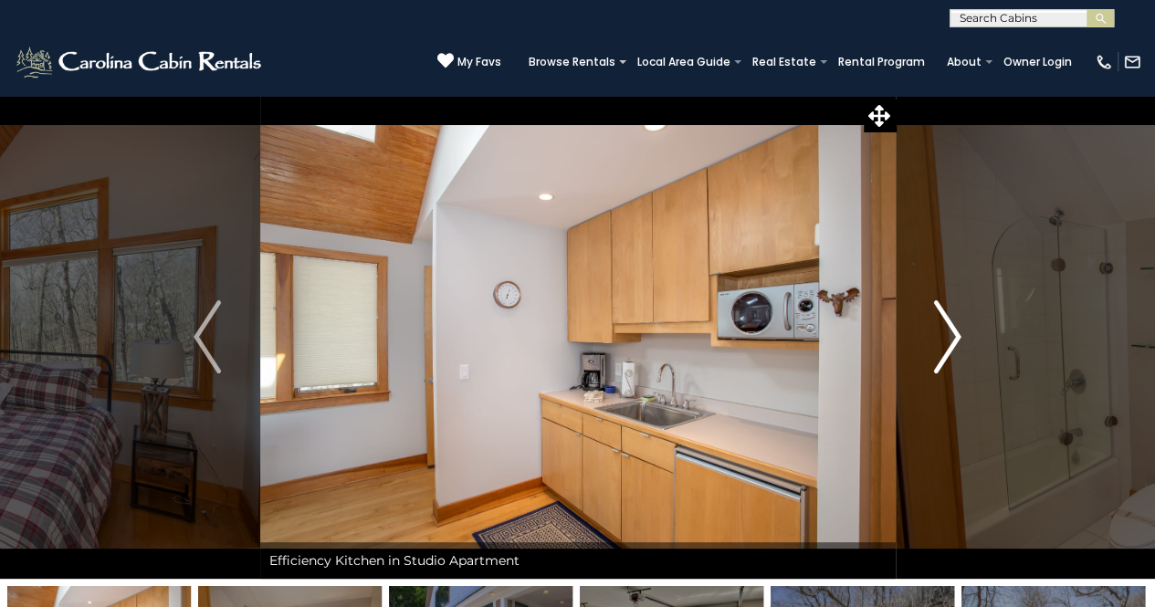
click at [940, 331] on img "Next" at bounding box center [947, 336] width 27 height 73
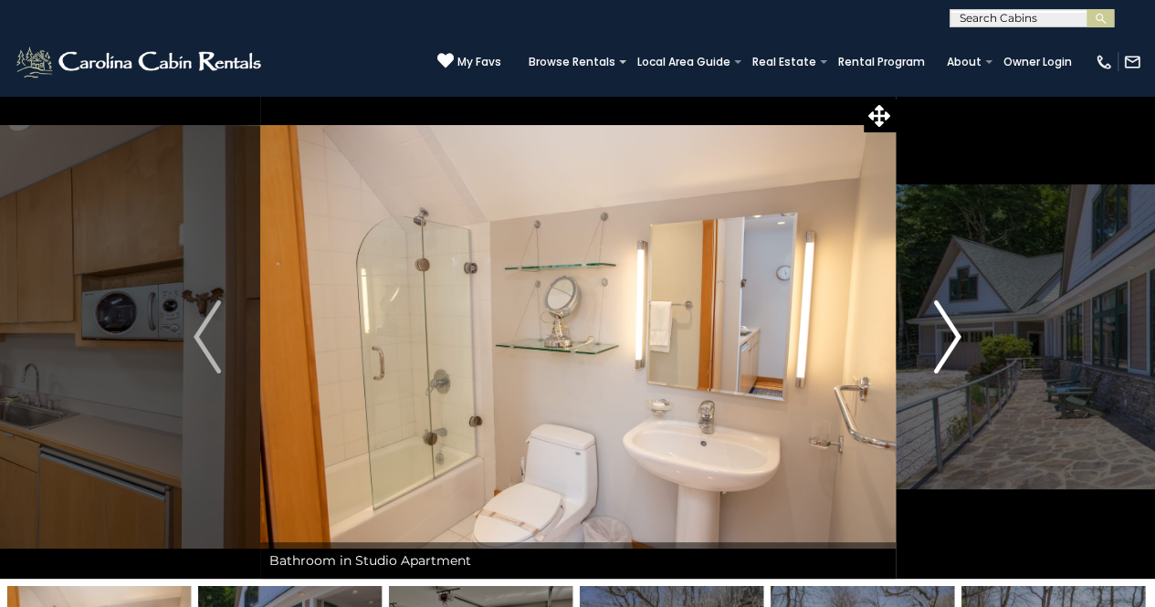
click at [940, 331] on img "Next" at bounding box center [947, 336] width 27 height 73
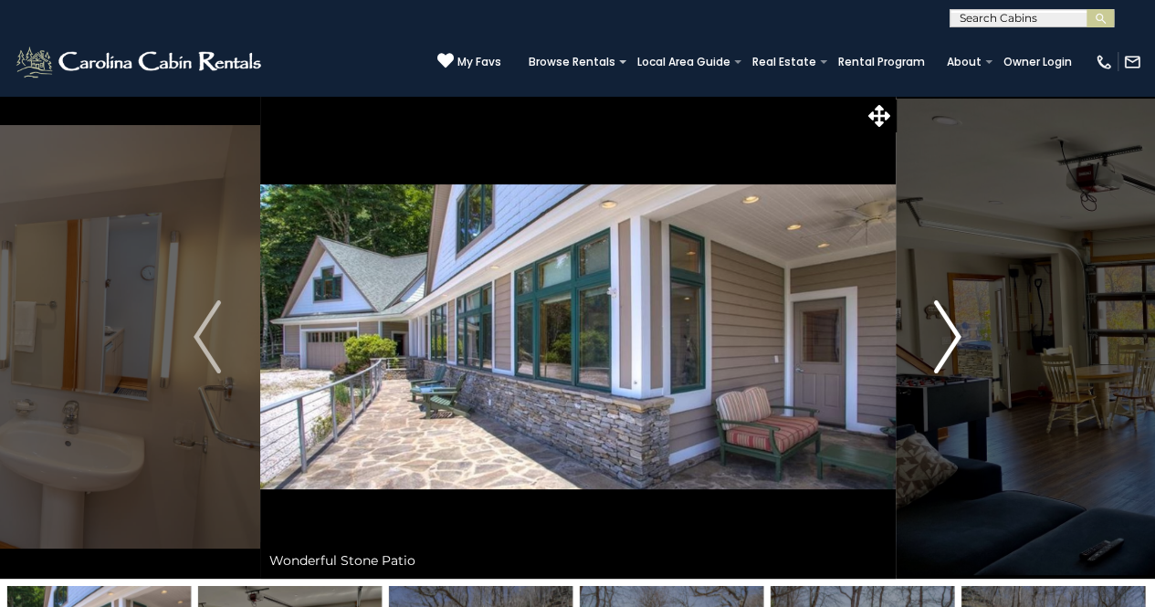
click at [940, 331] on img "Next" at bounding box center [947, 336] width 27 height 73
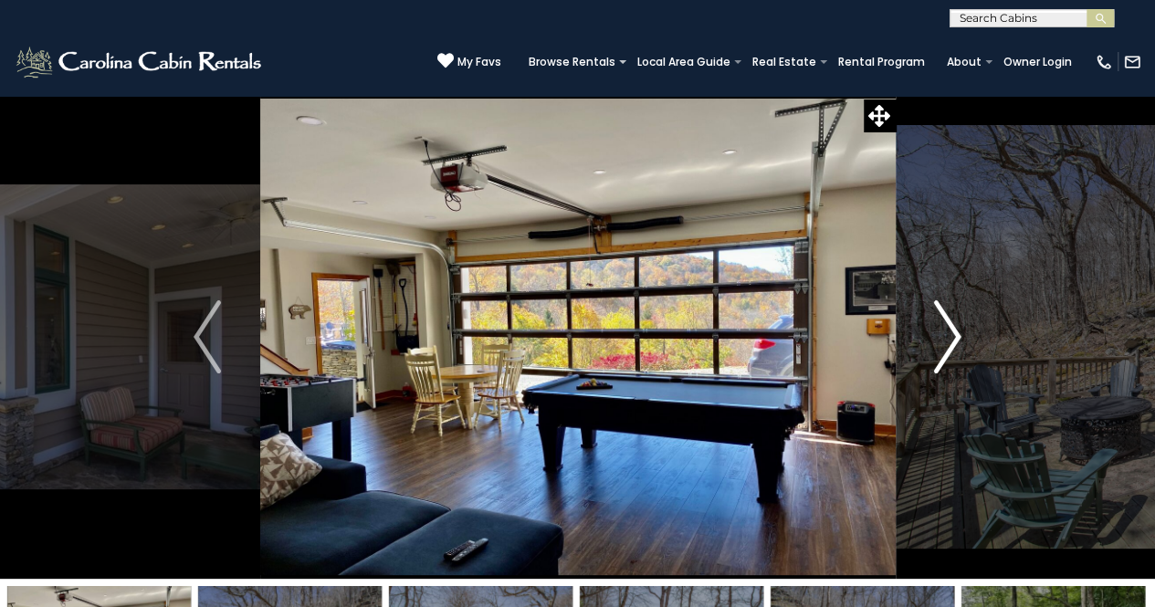
click at [940, 331] on img "Next" at bounding box center [947, 336] width 27 height 73
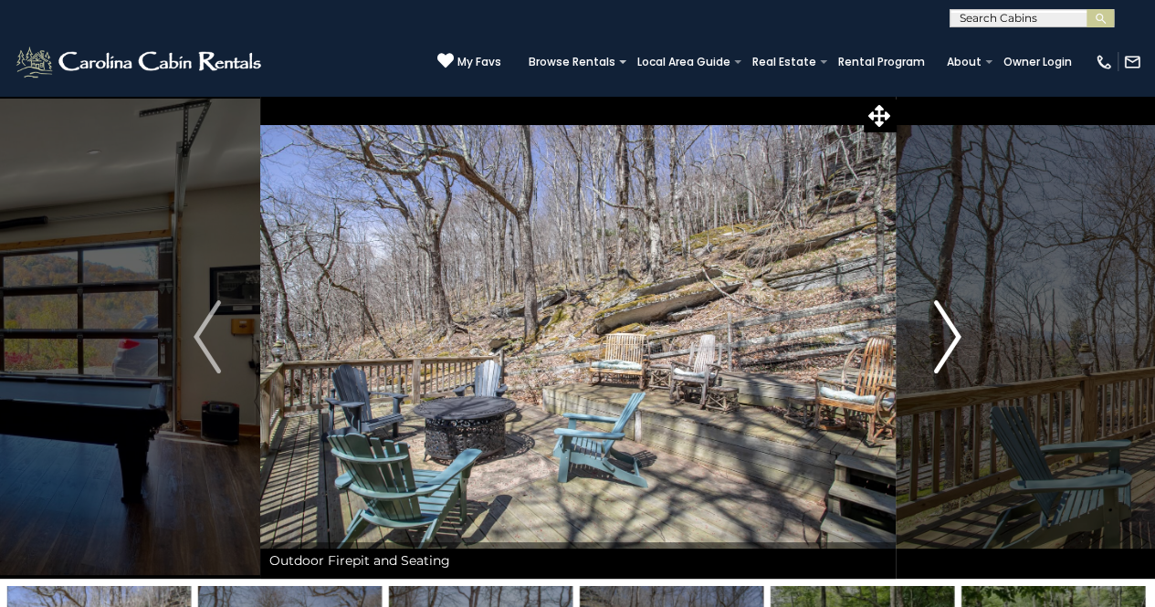
click at [940, 330] on img "Next" at bounding box center [947, 336] width 27 height 73
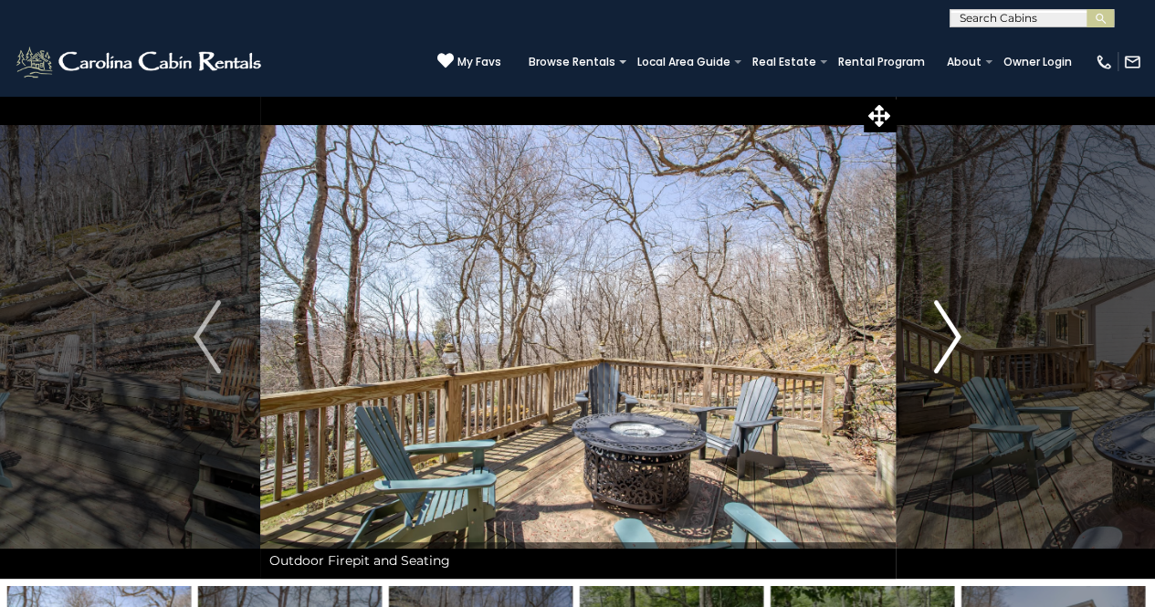
click at [940, 330] on img "Next" at bounding box center [947, 336] width 27 height 73
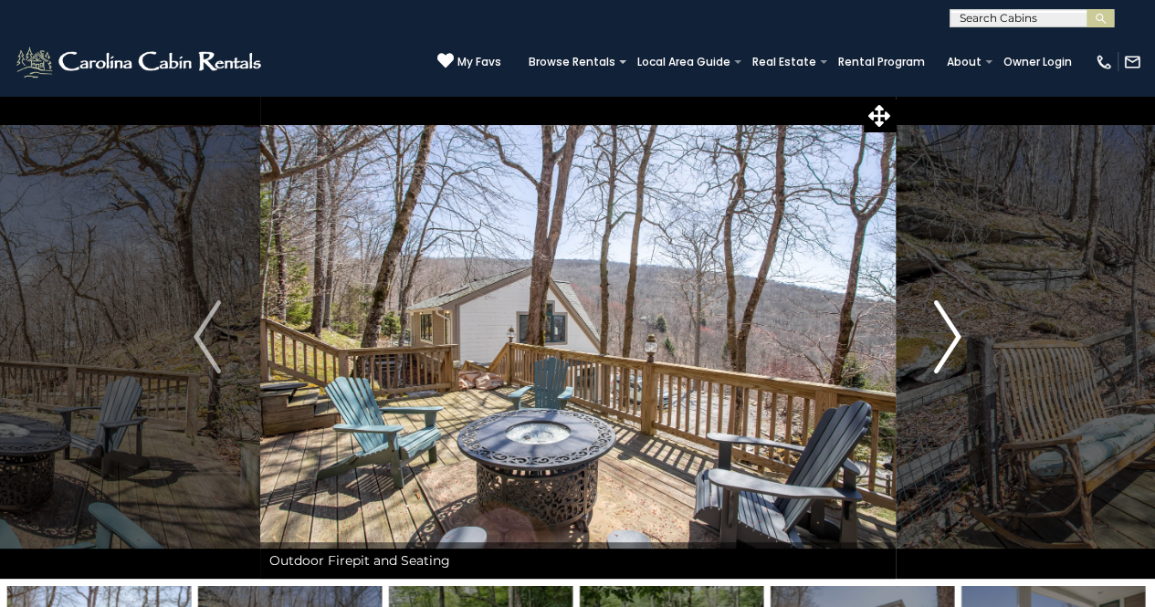
click at [939, 328] on img "Next" at bounding box center [947, 336] width 27 height 73
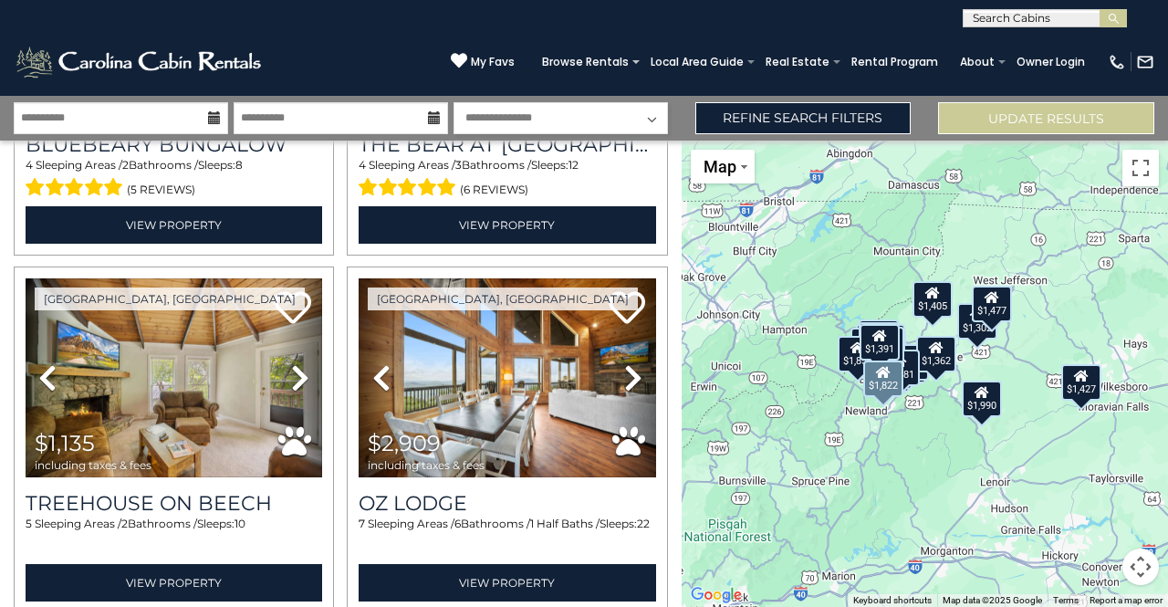
scroll to position [2464, 0]
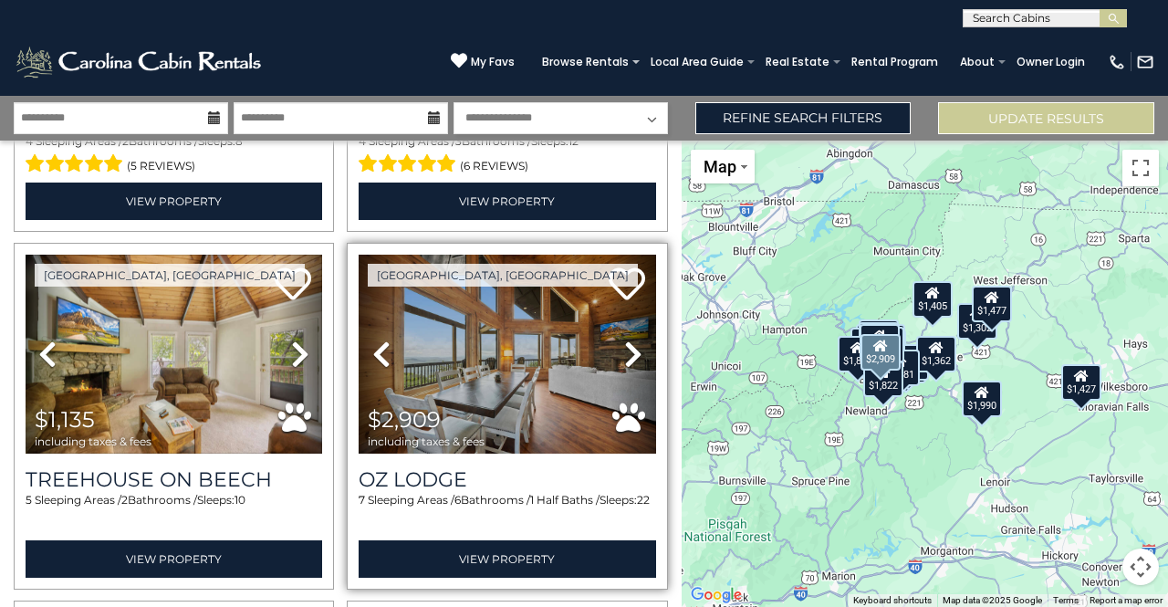
click at [612, 327] on link "Next" at bounding box center [634, 354] width 45 height 199
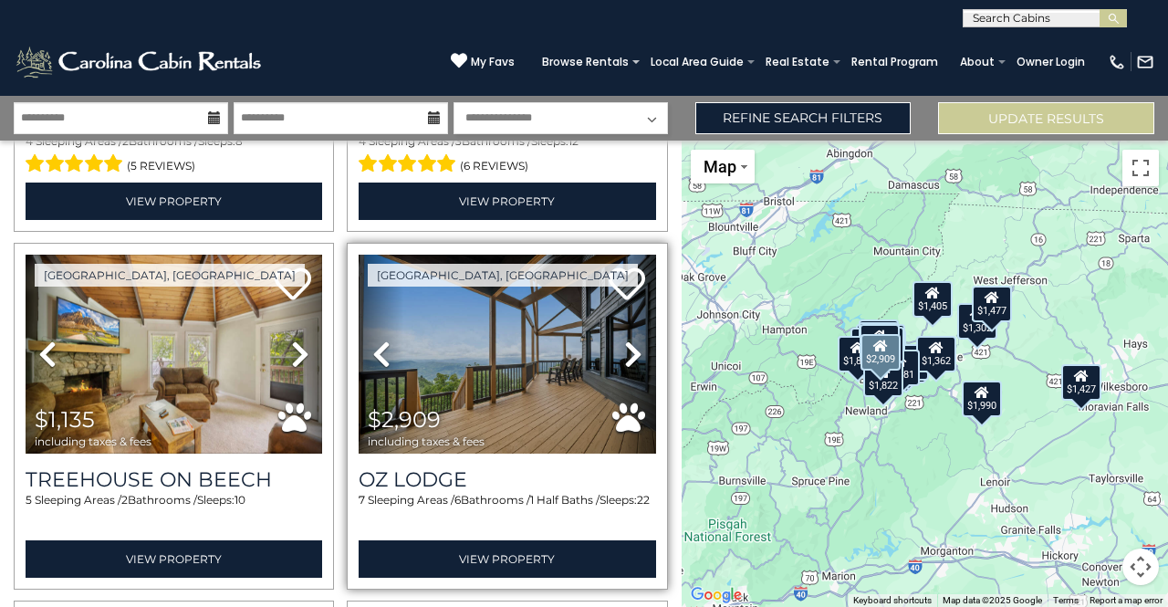
click at [624, 340] on icon at bounding box center [633, 354] width 18 height 29
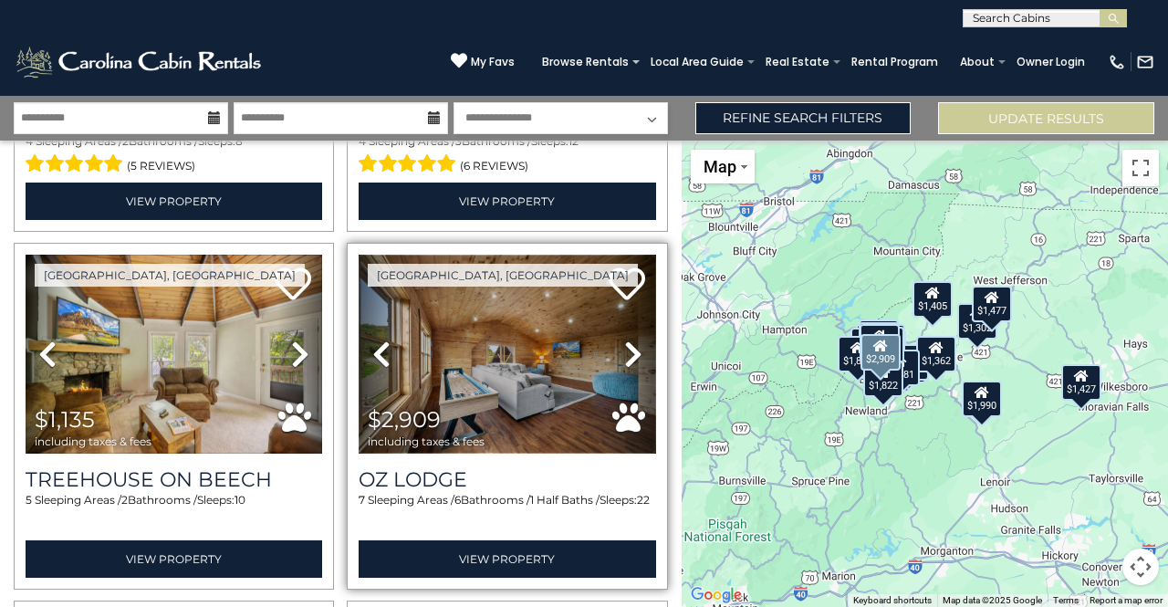
click at [592, 338] on img at bounding box center [507, 354] width 297 height 199
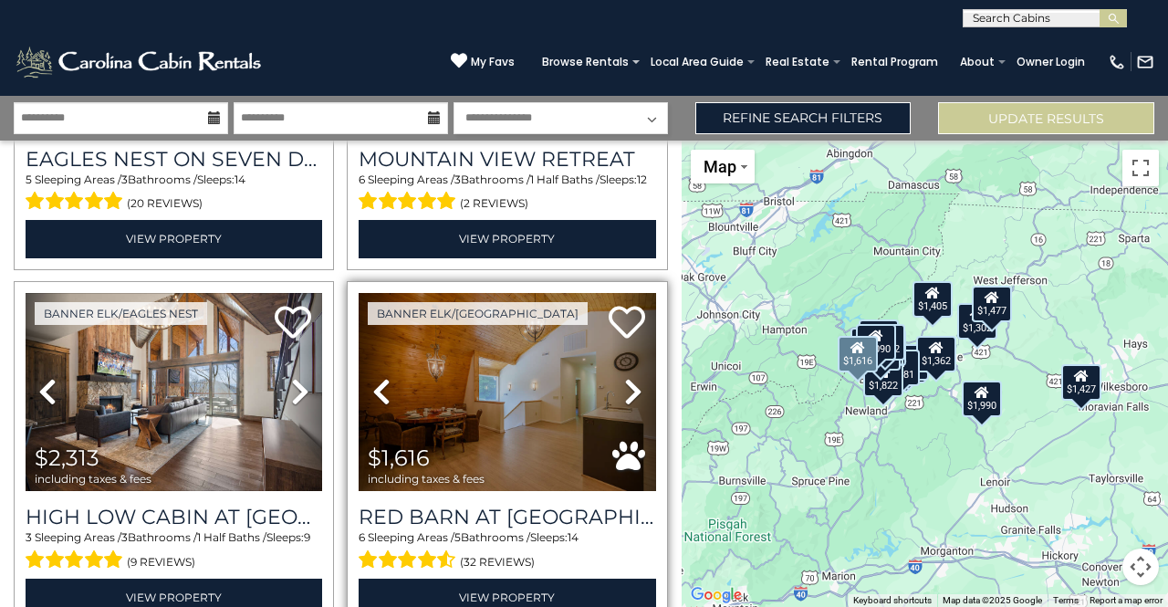
scroll to position [5011, 0]
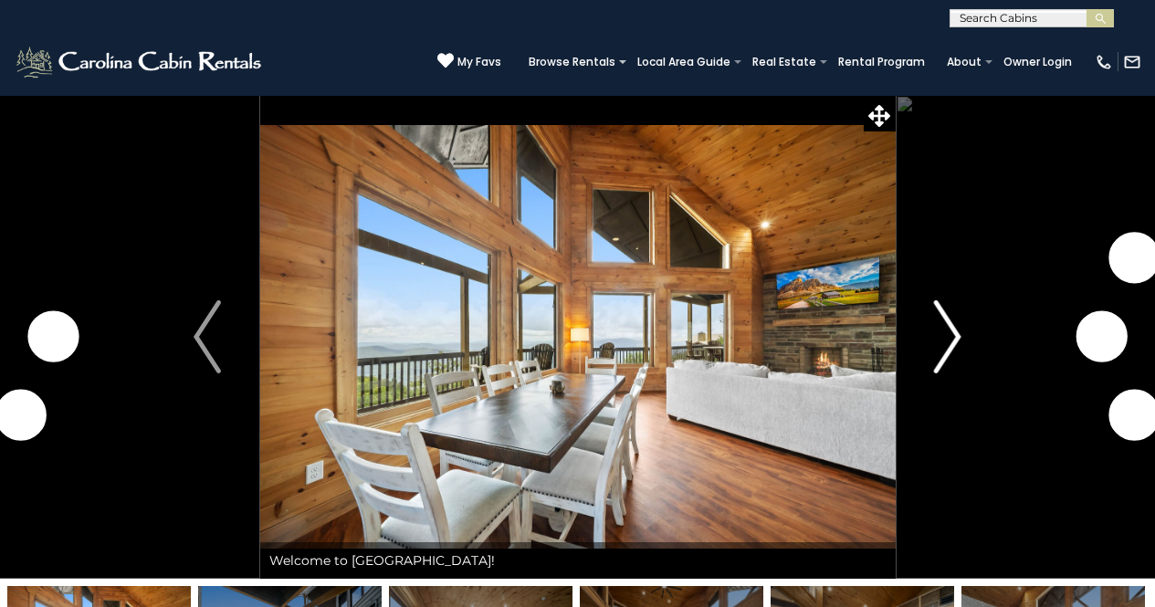
click at [940, 346] on img "Next" at bounding box center [947, 336] width 27 height 73
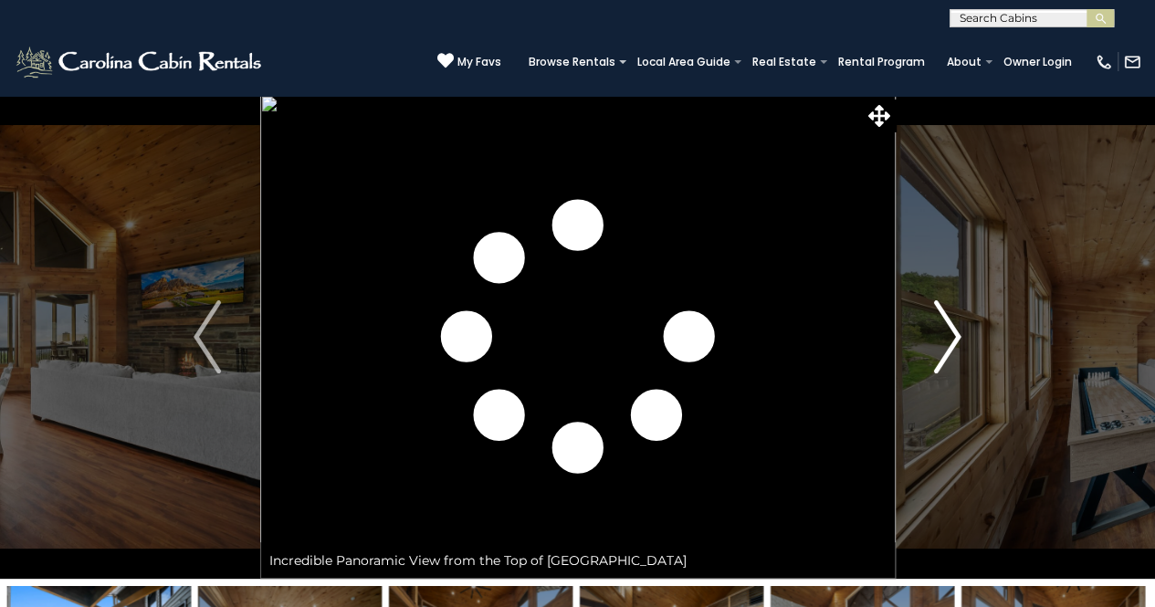
click at [942, 351] on img "Next" at bounding box center [947, 336] width 27 height 73
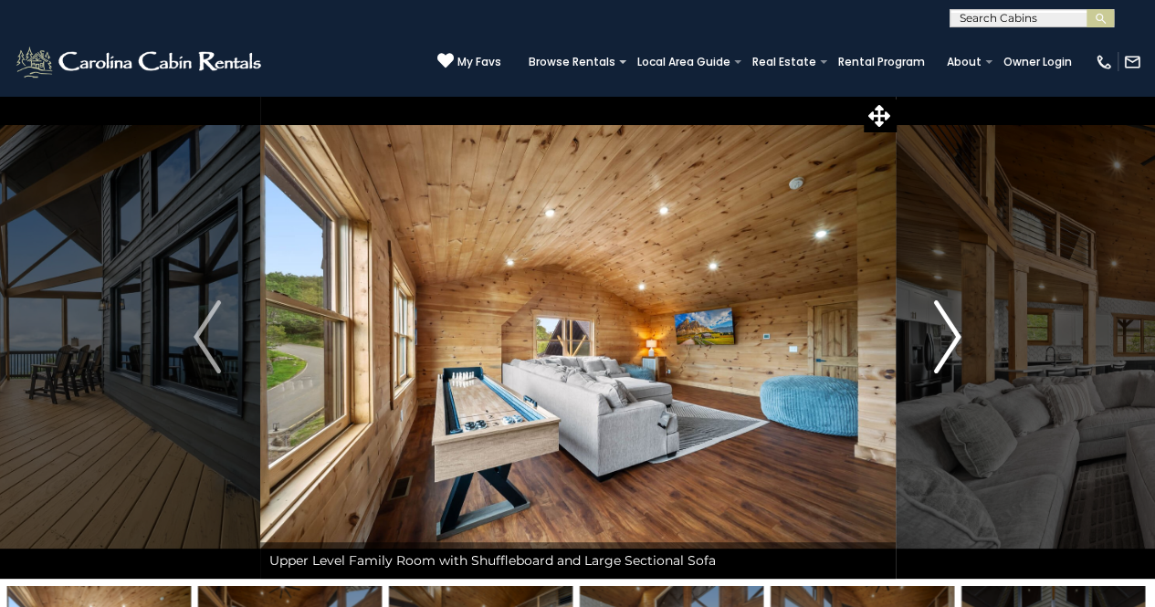
click at [942, 353] on img "Next" at bounding box center [947, 336] width 27 height 73
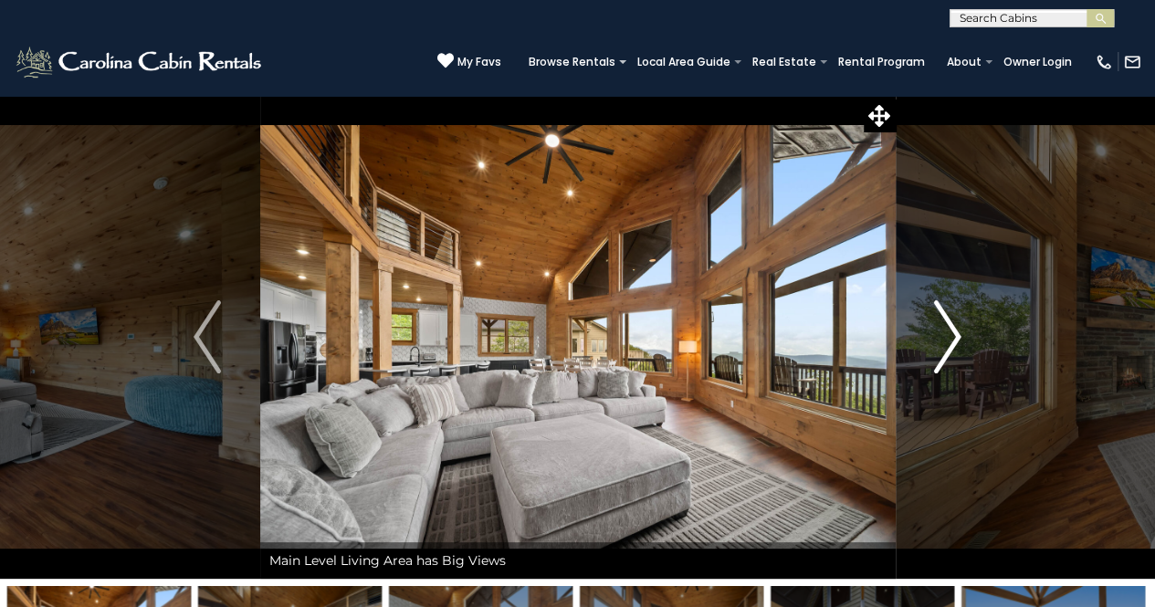
click at [941, 355] on img "Next" at bounding box center [947, 336] width 27 height 73
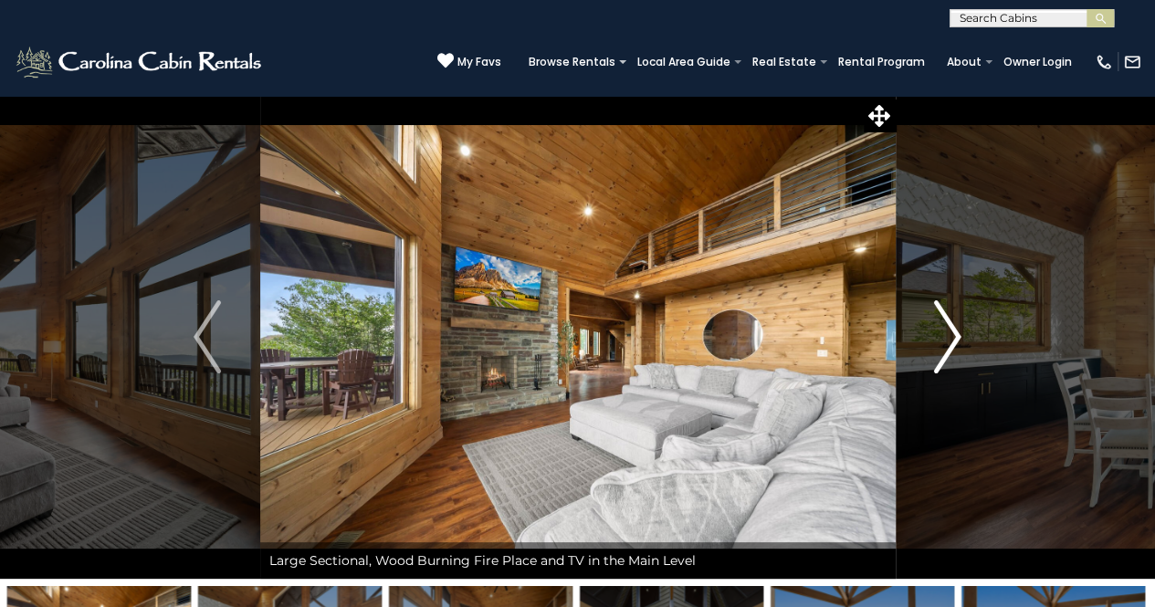
click at [940, 355] on img "Next" at bounding box center [947, 336] width 27 height 73
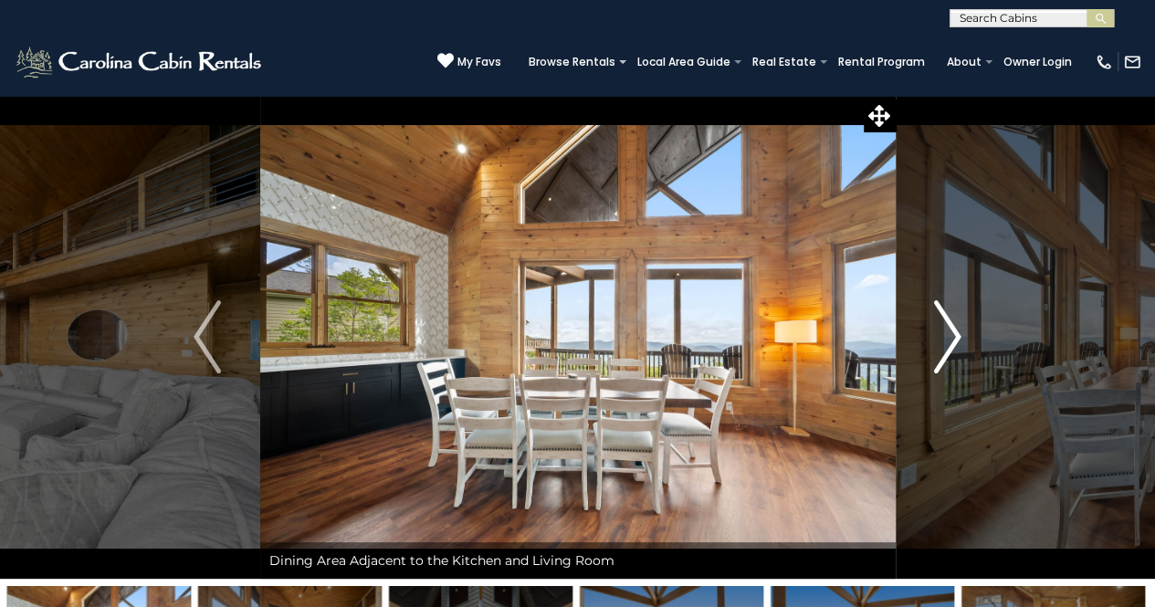
click at [940, 355] on img "Next" at bounding box center [947, 336] width 27 height 73
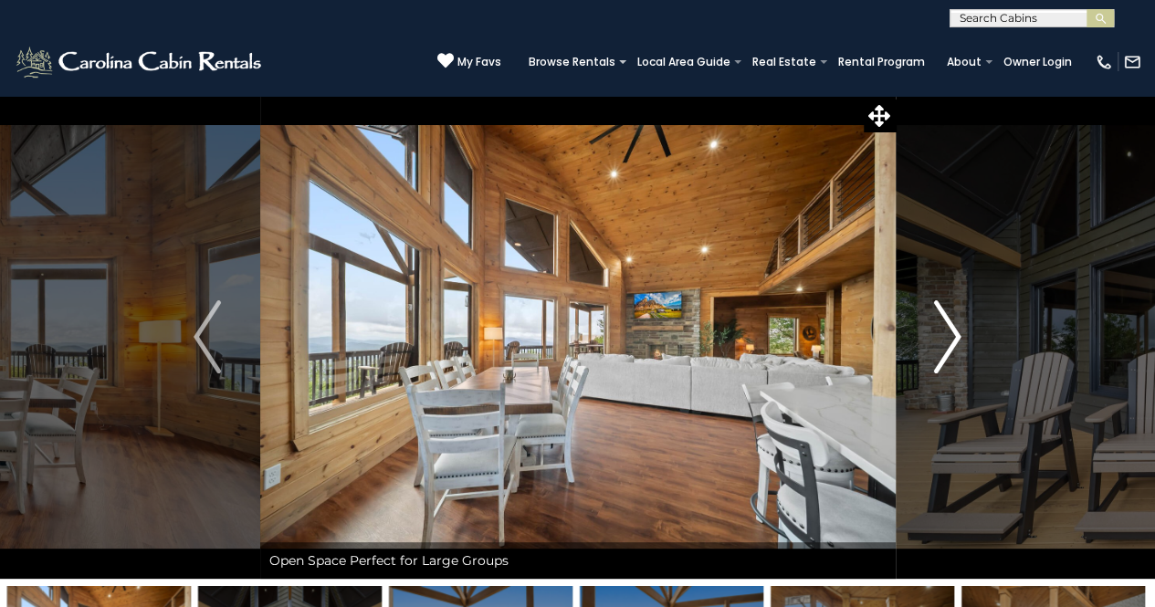
click at [940, 355] on img "Next" at bounding box center [947, 336] width 27 height 73
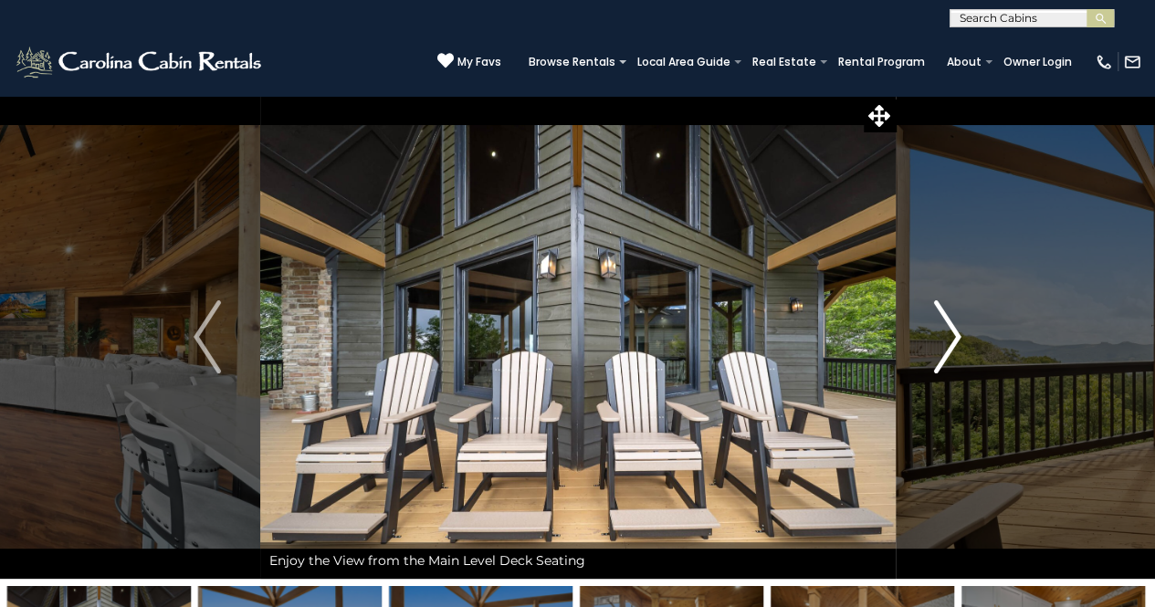
click at [940, 355] on img "Next" at bounding box center [947, 336] width 27 height 73
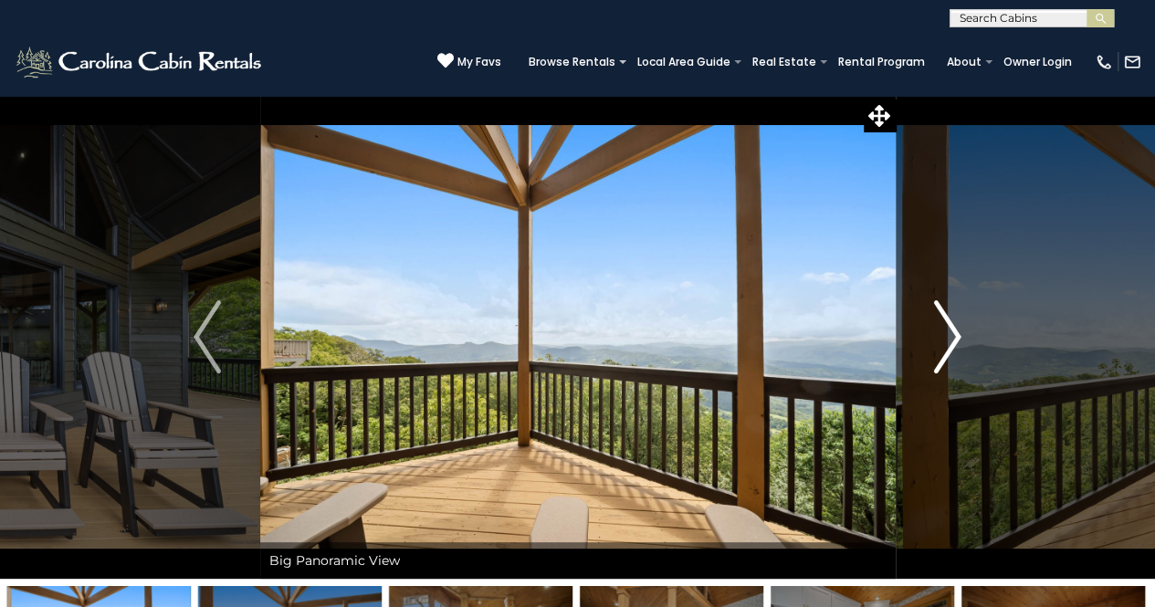
click at [940, 355] on img "Next" at bounding box center [947, 336] width 27 height 73
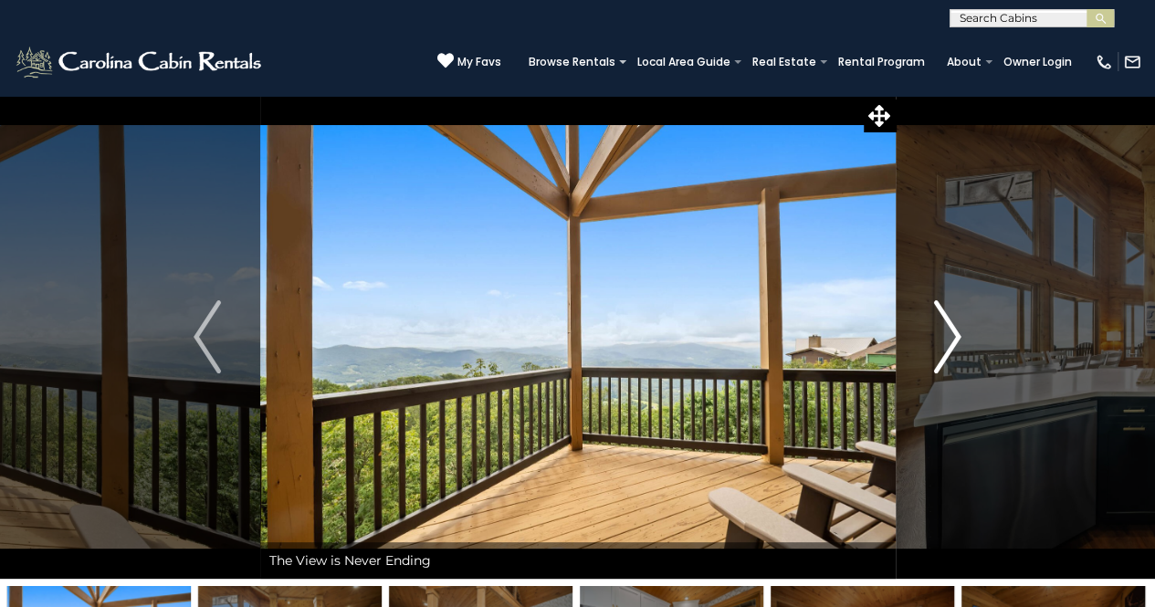
click at [940, 354] on img "Next" at bounding box center [947, 336] width 27 height 73
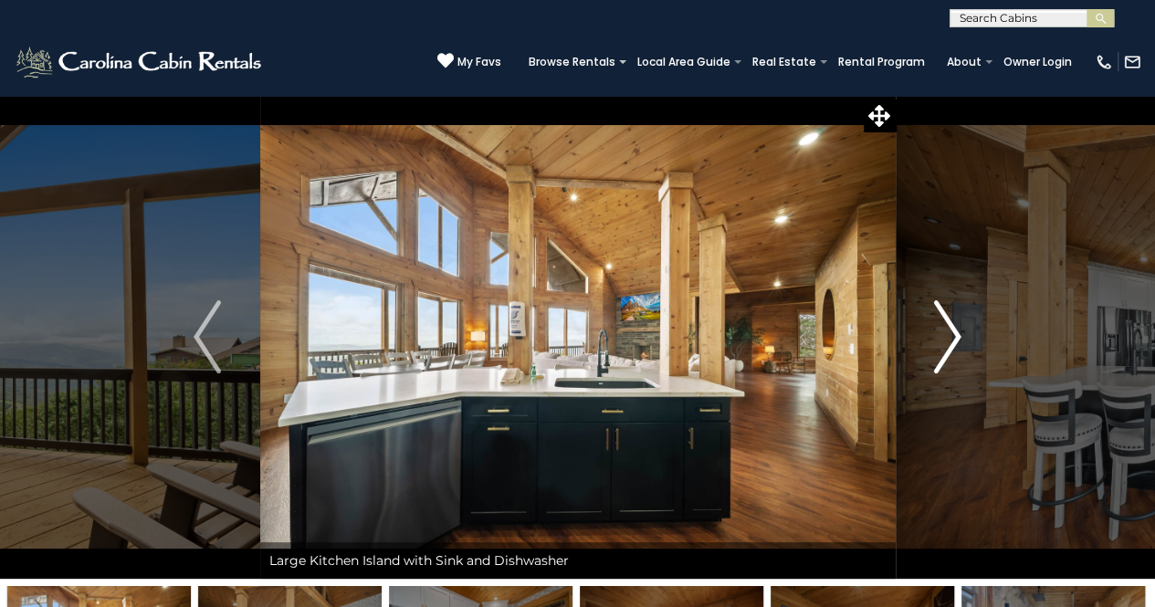
click at [940, 354] on img "Next" at bounding box center [947, 336] width 27 height 73
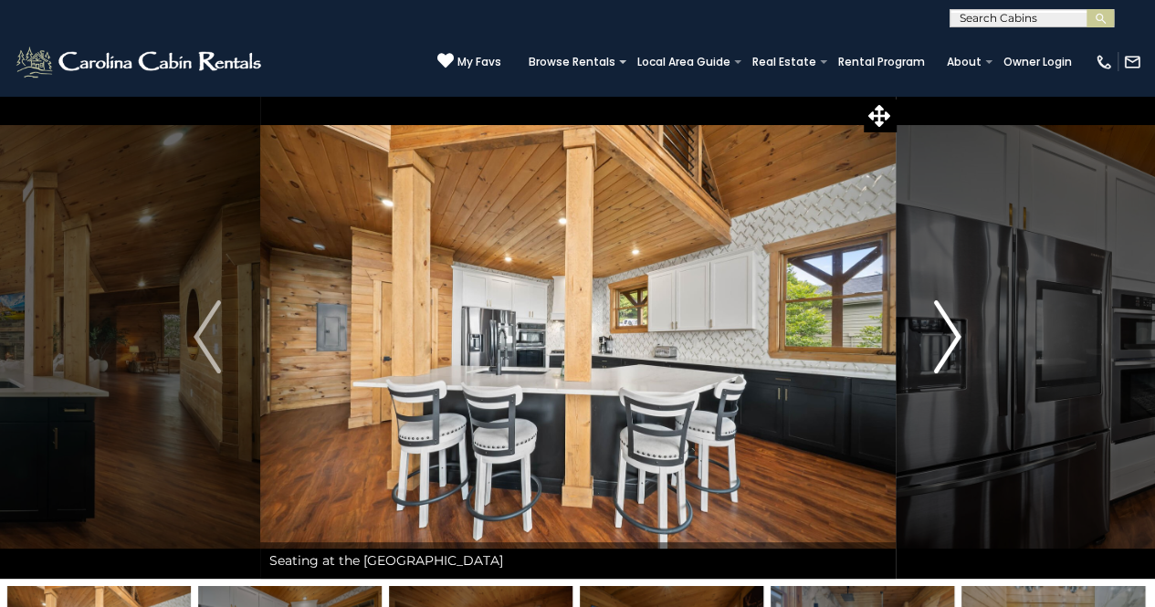
click at [940, 353] on img "Next" at bounding box center [947, 336] width 27 height 73
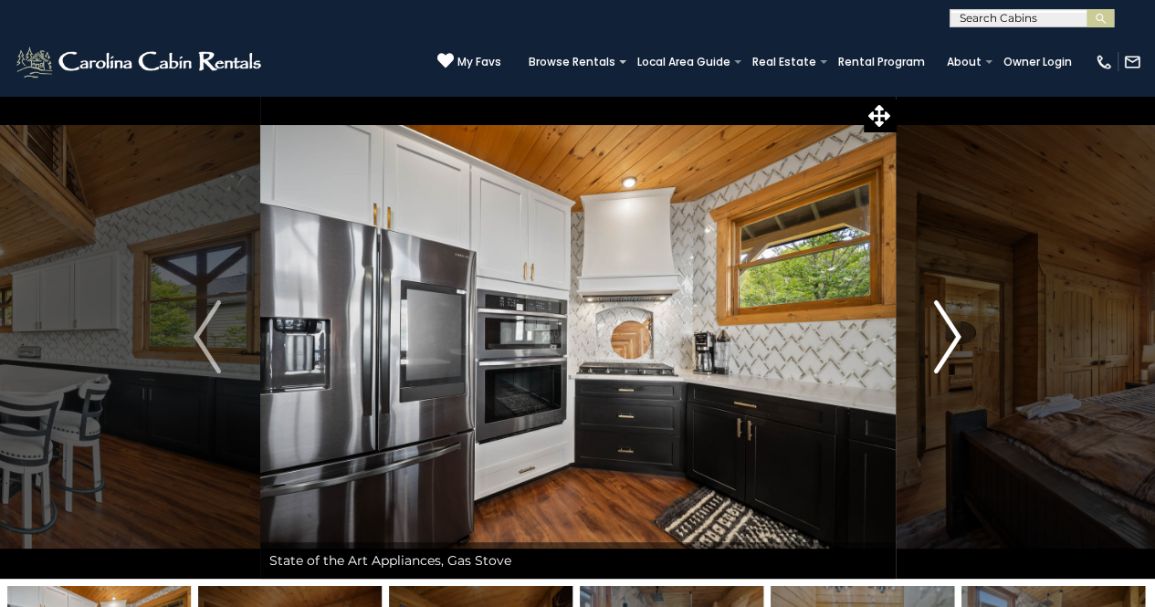
click at [940, 353] on img "Next" at bounding box center [947, 336] width 27 height 73
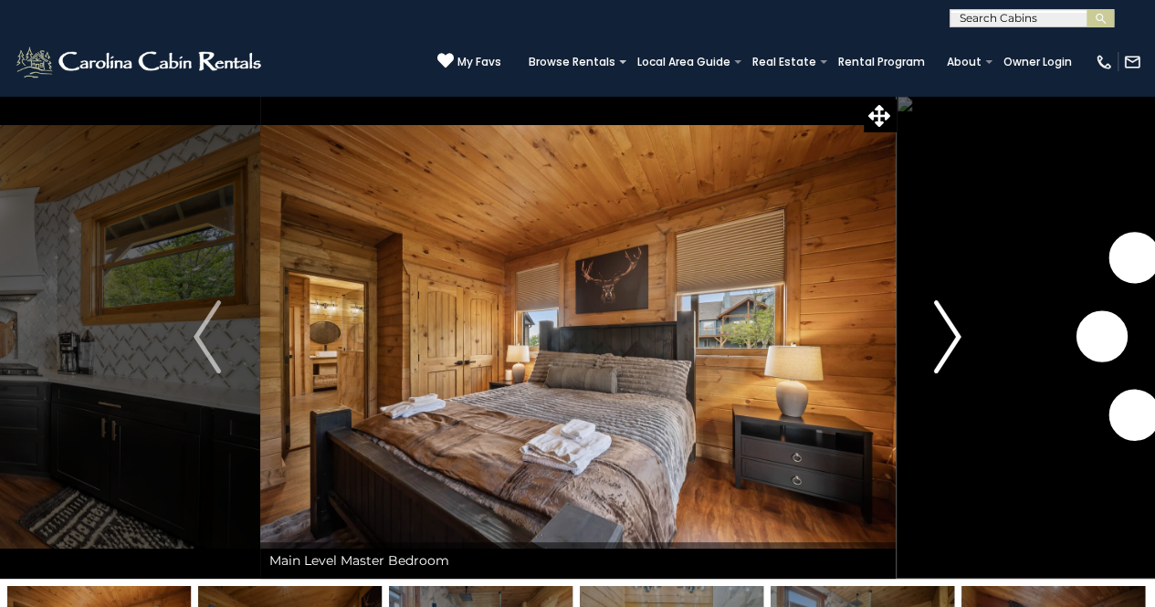
click at [940, 353] on img "Next" at bounding box center [947, 336] width 27 height 73
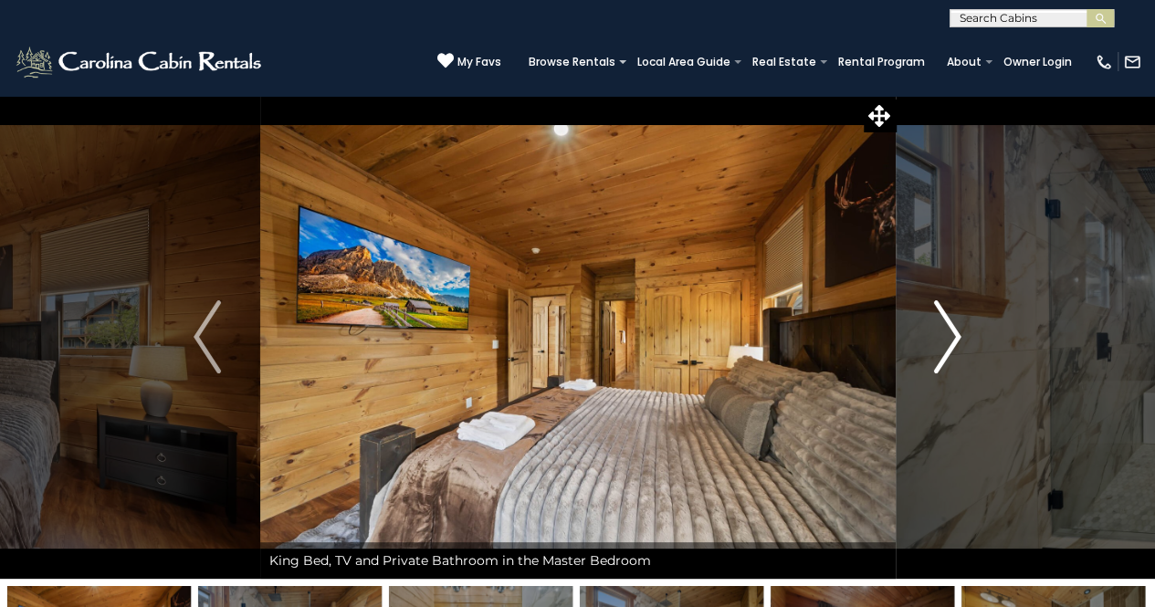
click at [940, 353] on img "Next" at bounding box center [947, 336] width 27 height 73
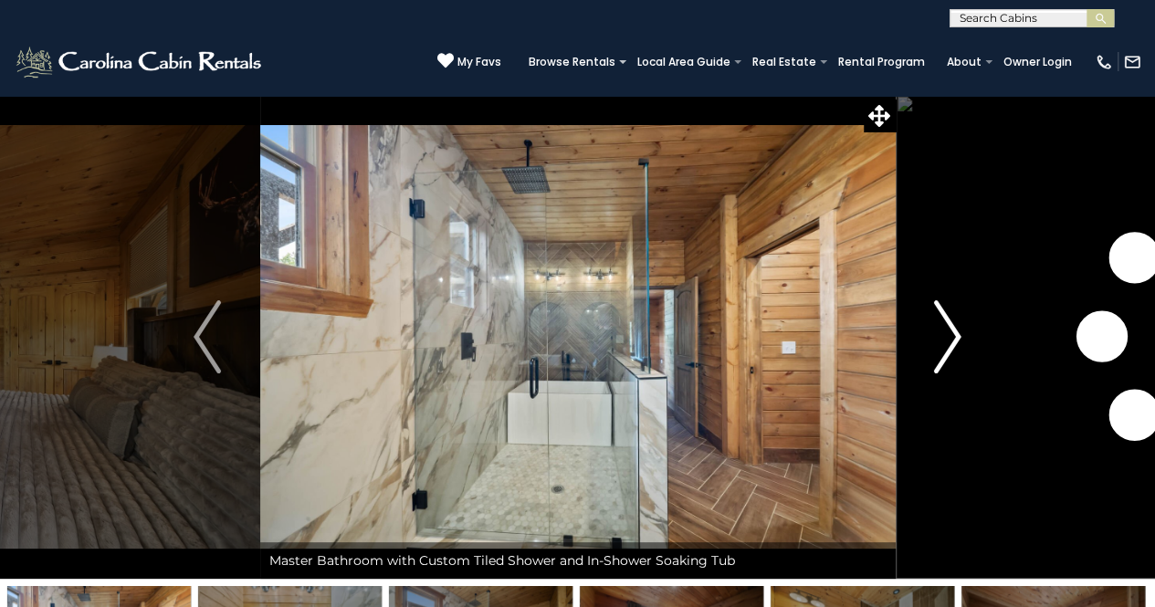
click at [940, 353] on img "Next" at bounding box center [947, 336] width 27 height 73
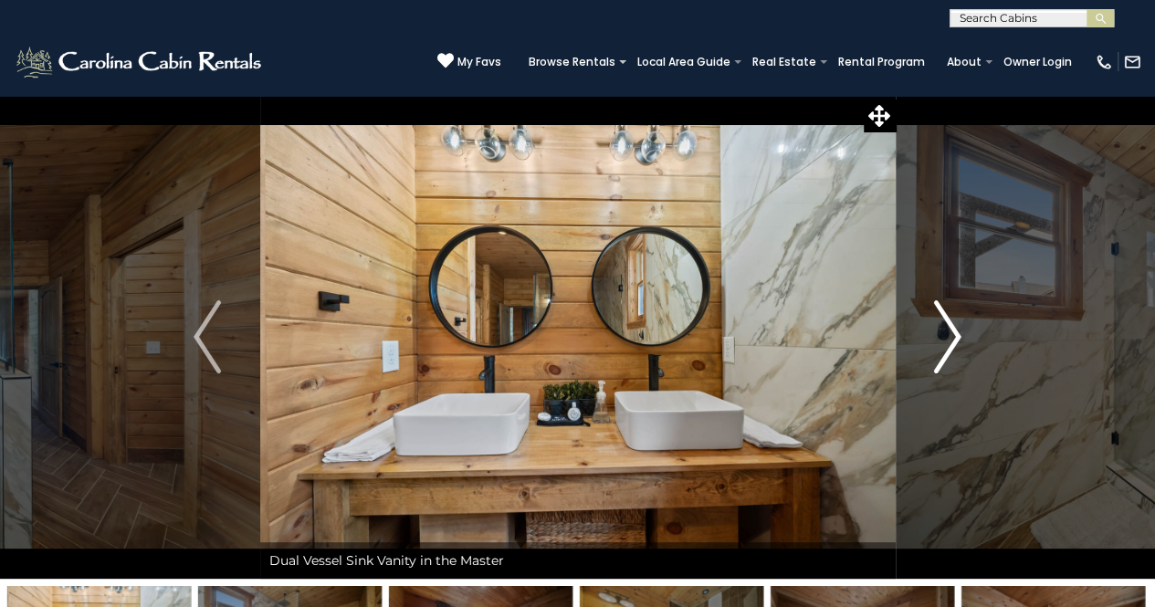
click at [940, 353] on img "Next" at bounding box center [947, 336] width 27 height 73
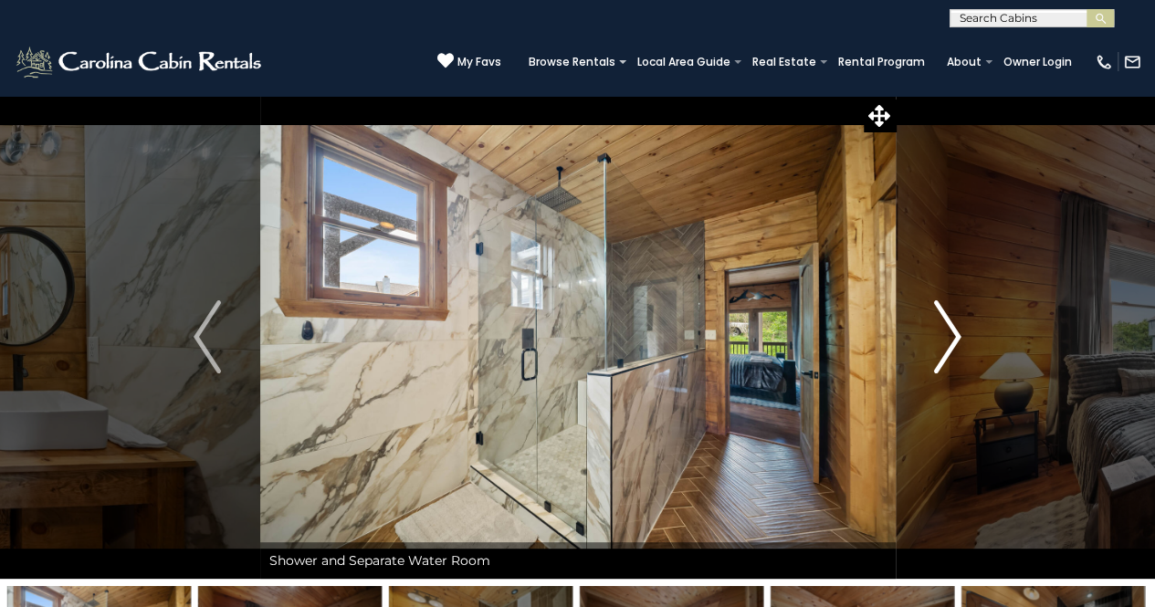
click at [940, 353] on img "Next" at bounding box center [947, 336] width 27 height 73
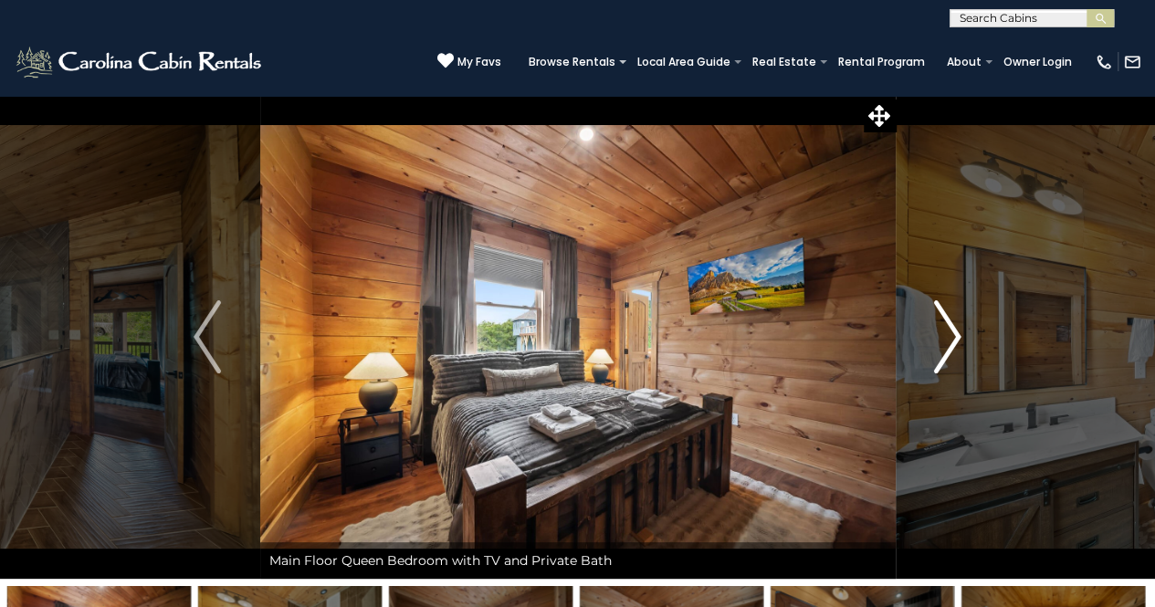
click at [939, 353] on img "Next" at bounding box center [947, 336] width 27 height 73
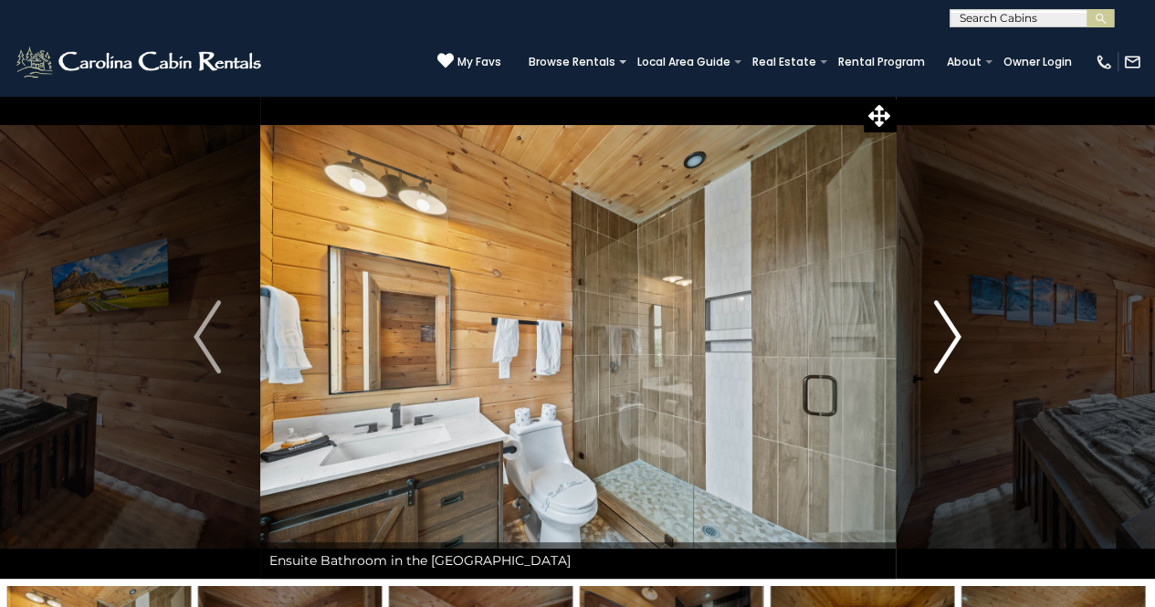
click at [939, 353] on img "Next" at bounding box center [947, 336] width 27 height 73
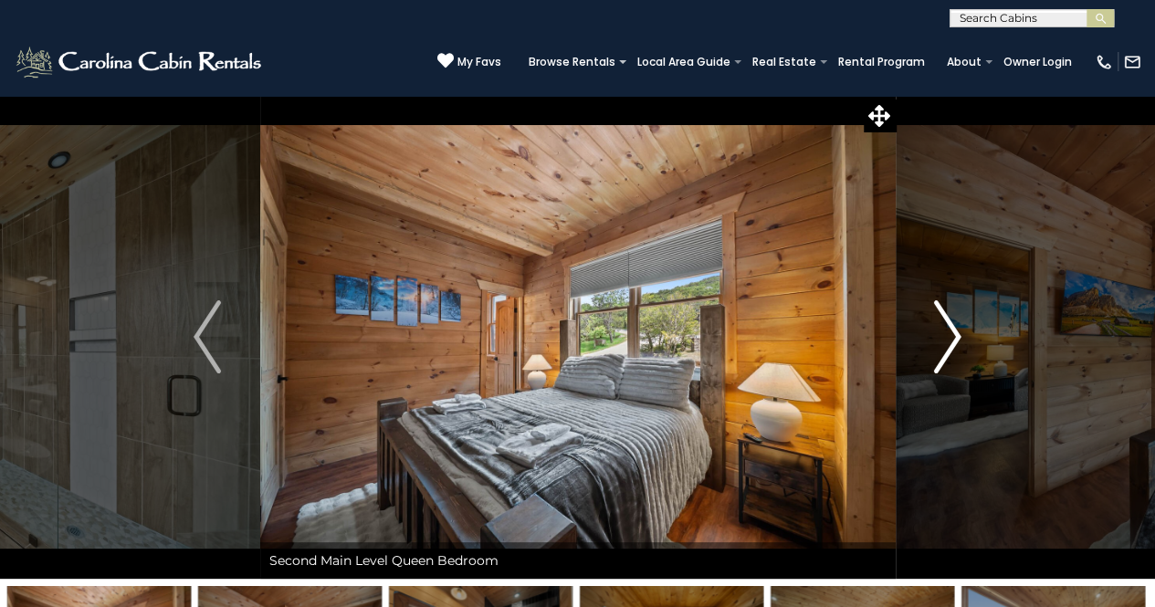
click at [939, 352] on img "Next" at bounding box center [947, 336] width 27 height 73
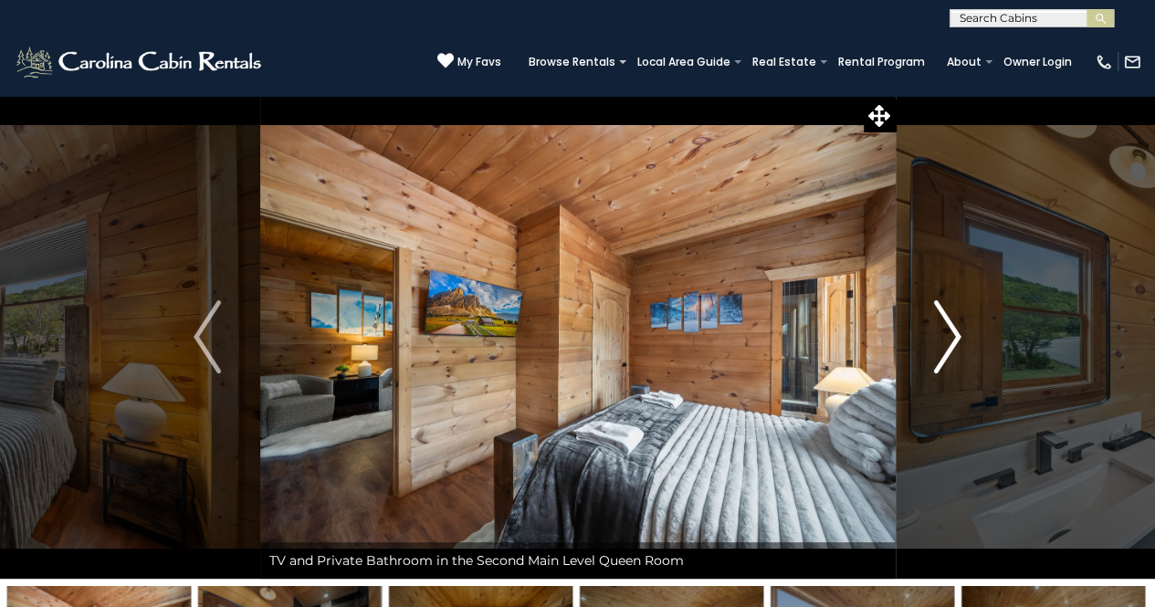
click at [939, 352] on img "Next" at bounding box center [947, 336] width 27 height 73
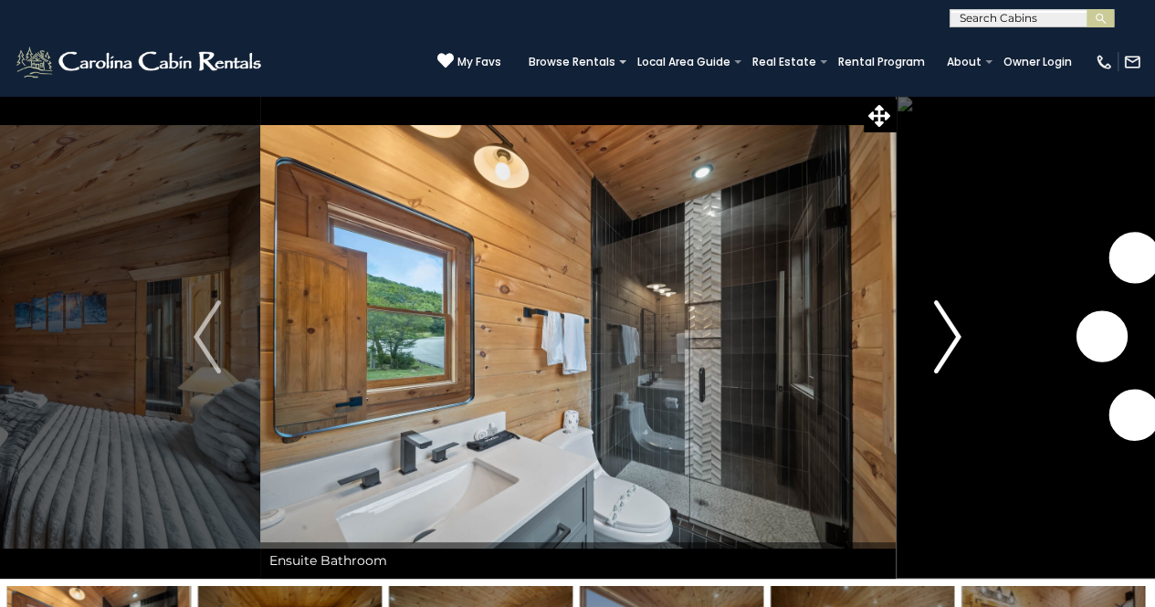
click at [939, 352] on img "Next" at bounding box center [947, 336] width 27 height 73
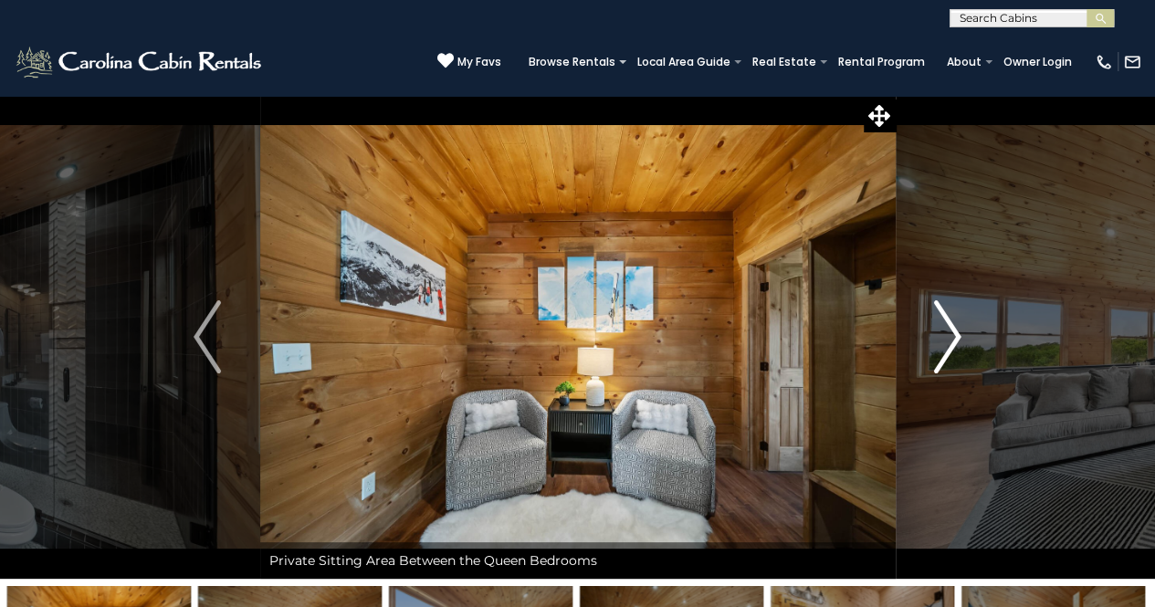
click at [939, 352] on img "Next" at bounding box center [947, 336] width 27 height 73
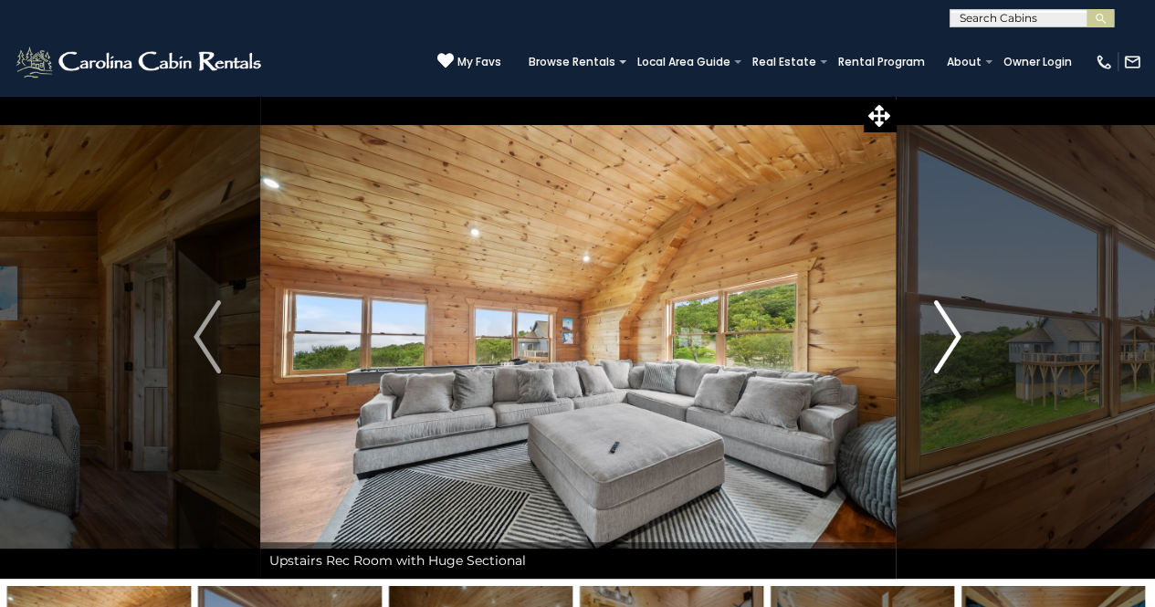
click at [938, 351] on img "Next" at bounding box center [947, 336] width 27 height 73
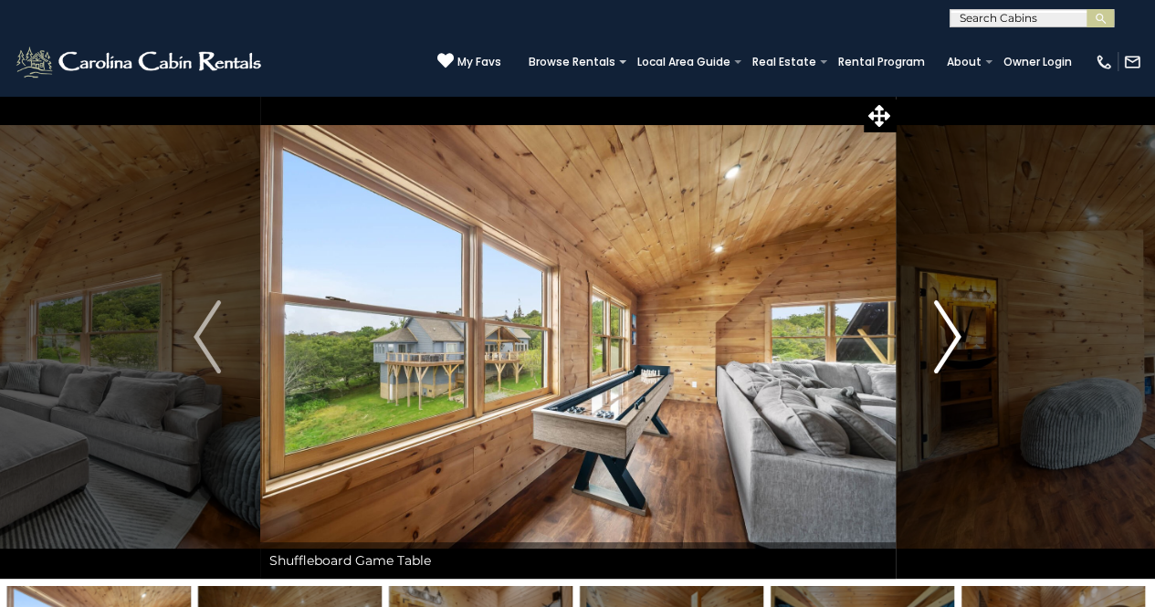
click at [938, 351] on img "Next" at bounding box center [947, 336] width 27 height 73
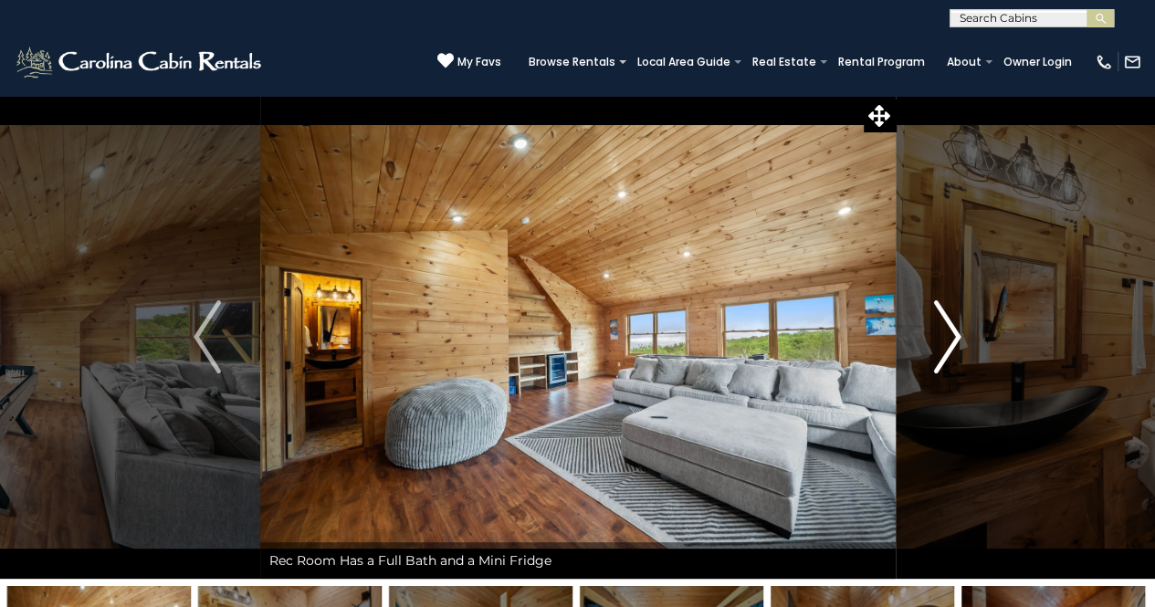
click at [938, 351] on img "Next" at bounding box center [947, 336] width 27 height 73
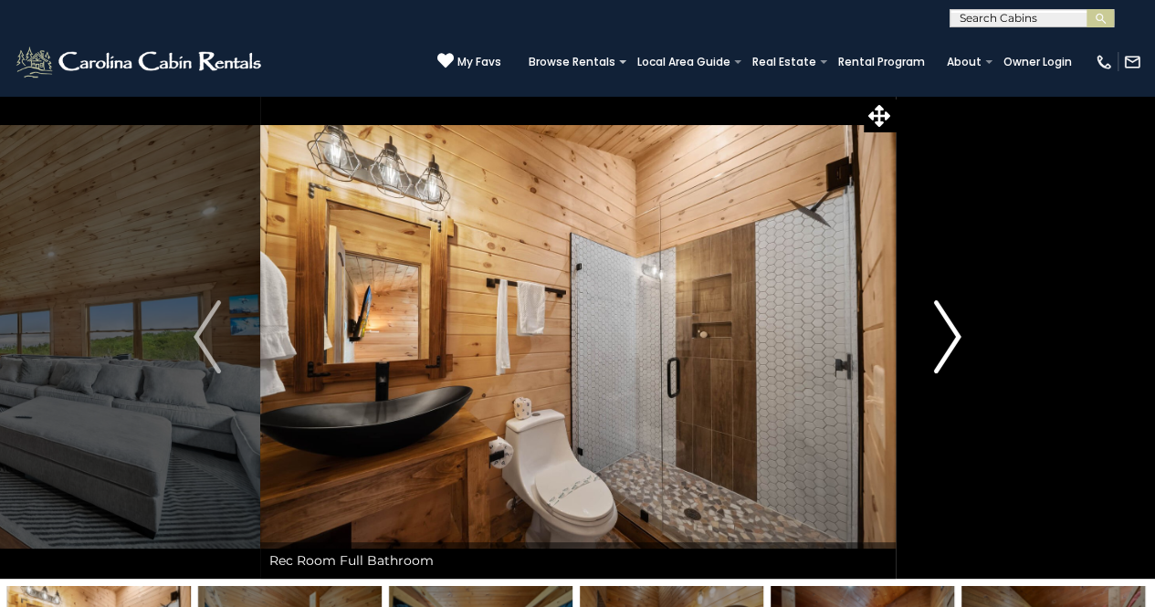
click at [938, 350] on img "Next" at bounding box center [947, 336] width 27 height 73
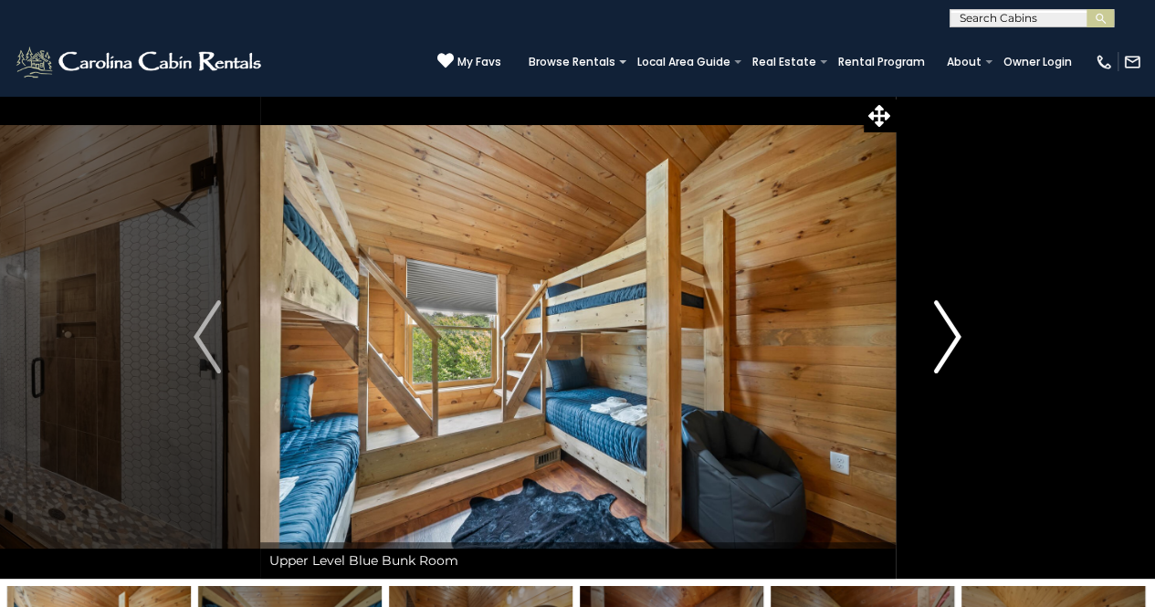
click at [938, 349] on img "Next" at bounding box center [947, 336] width 27 height 73
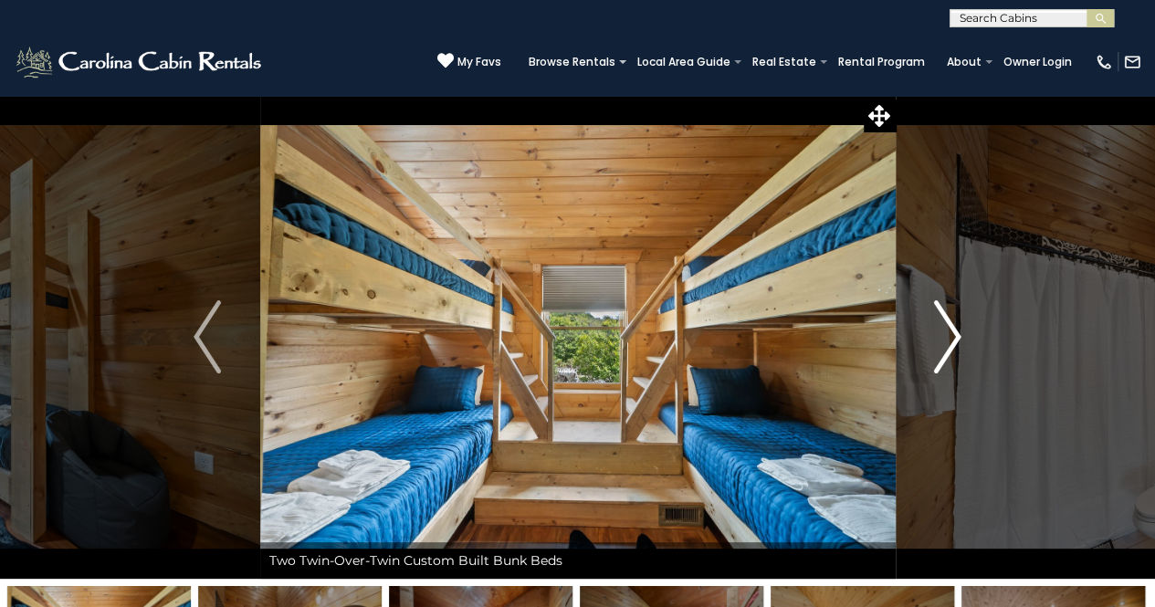
click at [936, 346] on img "Next" at bounding box center [947, 336] width 27 height 73
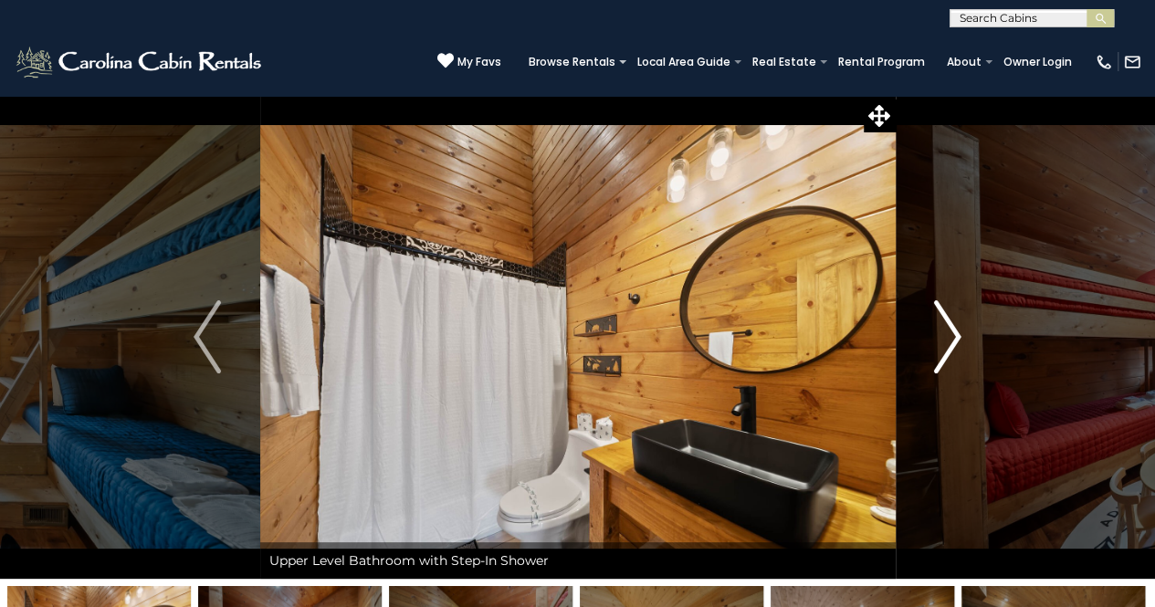
click at [936, 345] on img "Next" at bounding box center [947, 336] width 27 height 73
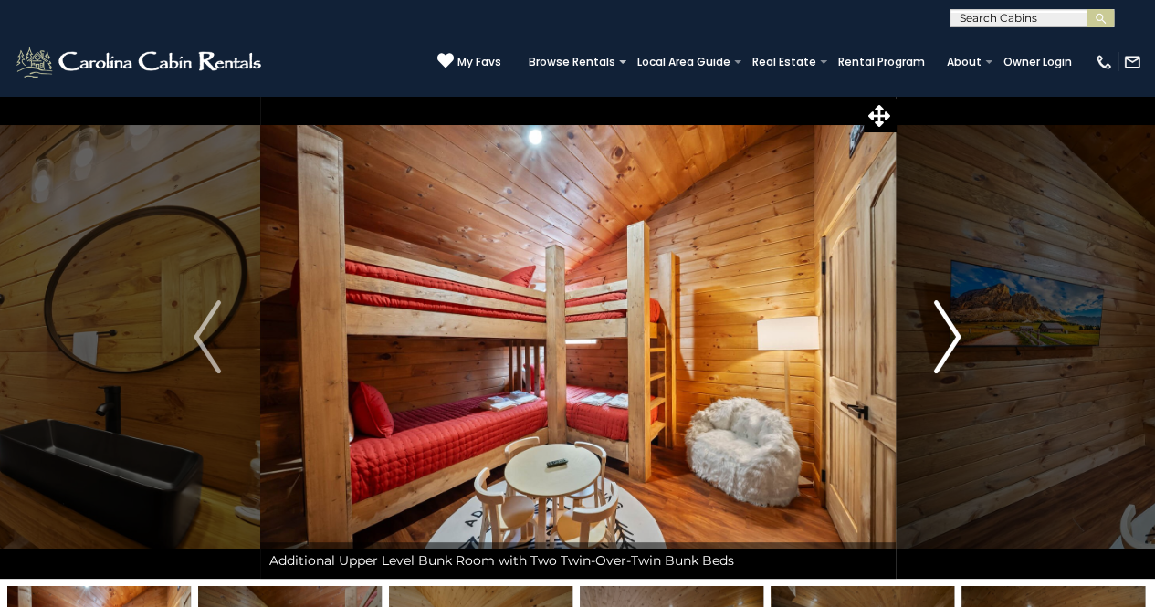
click at [936, 345] on img "Next" at bounding box center [947, 336] width 27 height 73
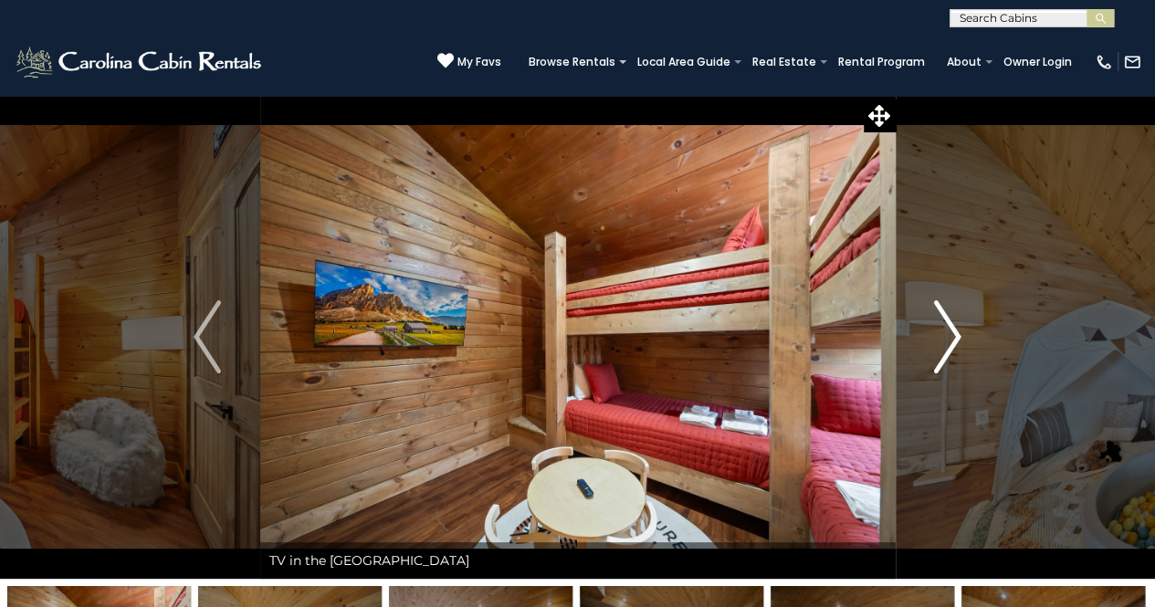
click at [936, 344] on img "Next" at bounding box center [947, 336] width 27 height 73
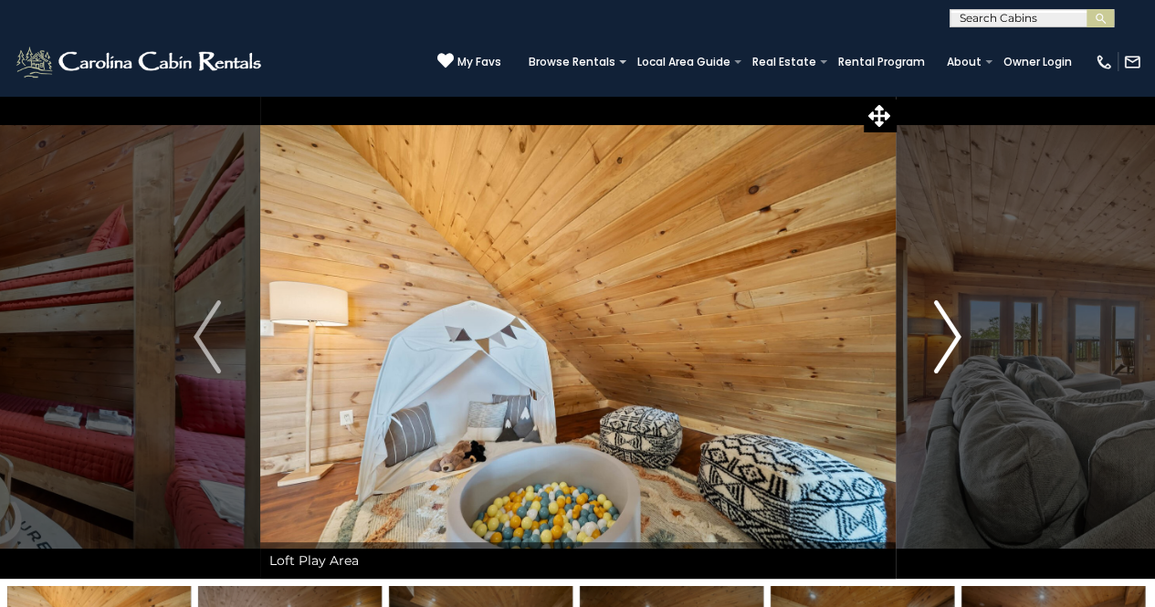
click at [936, 345] on img "Next" at bounding box center [947, 336] width 27 height 73
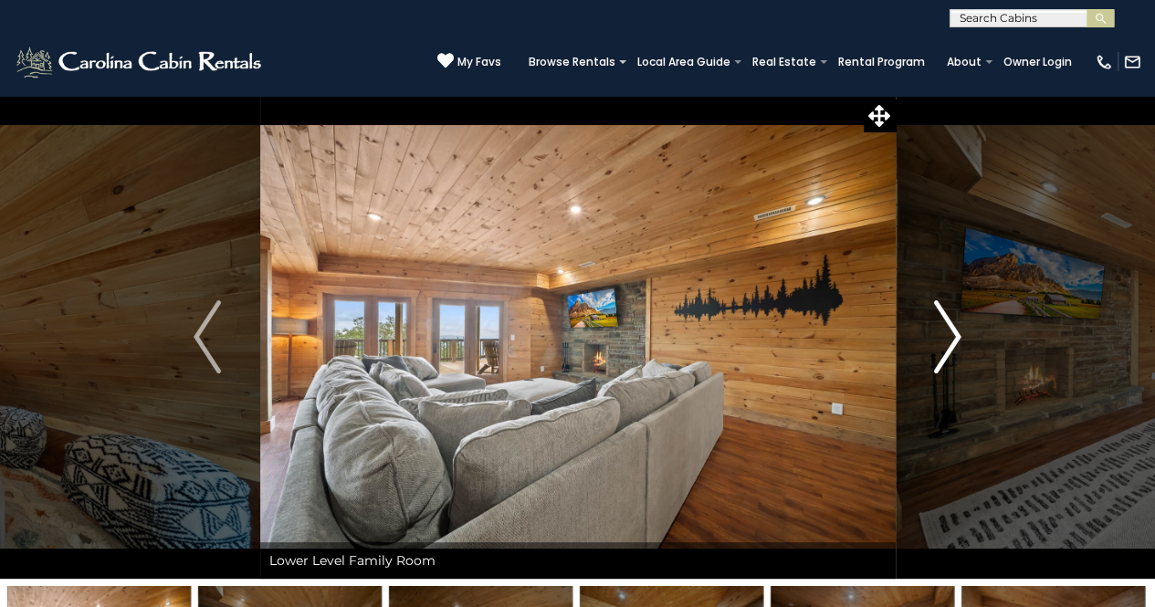
click at [936, 344] on img "Next" at bounding box center [947, 336] width 27 height 73
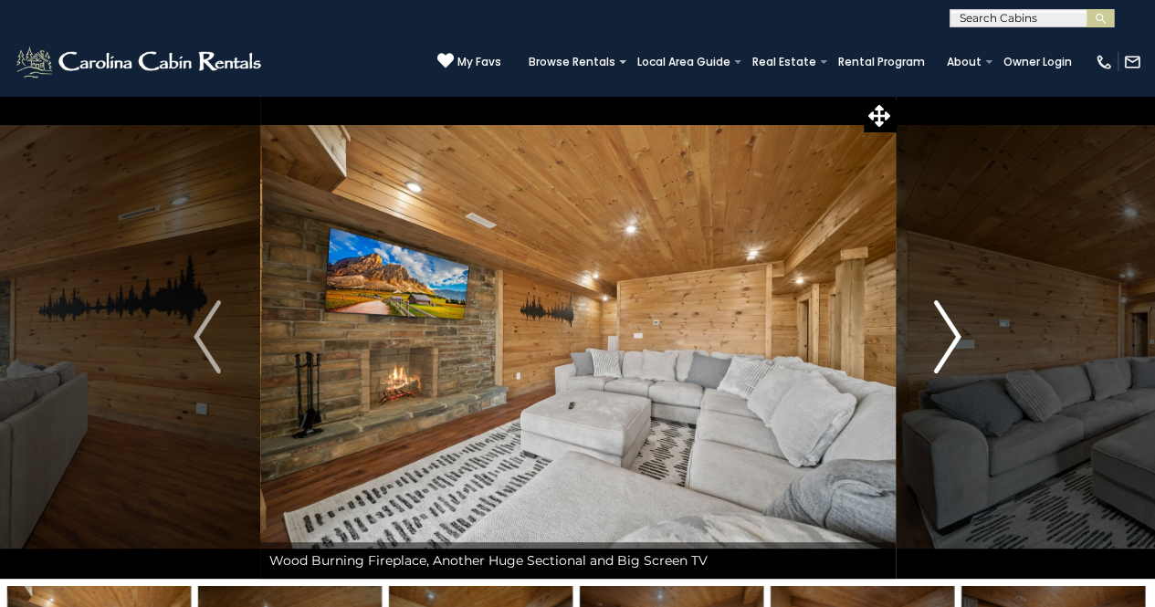
click at [936, 345] on img "Next" at bounding box center [947, 336] width 27 height 73
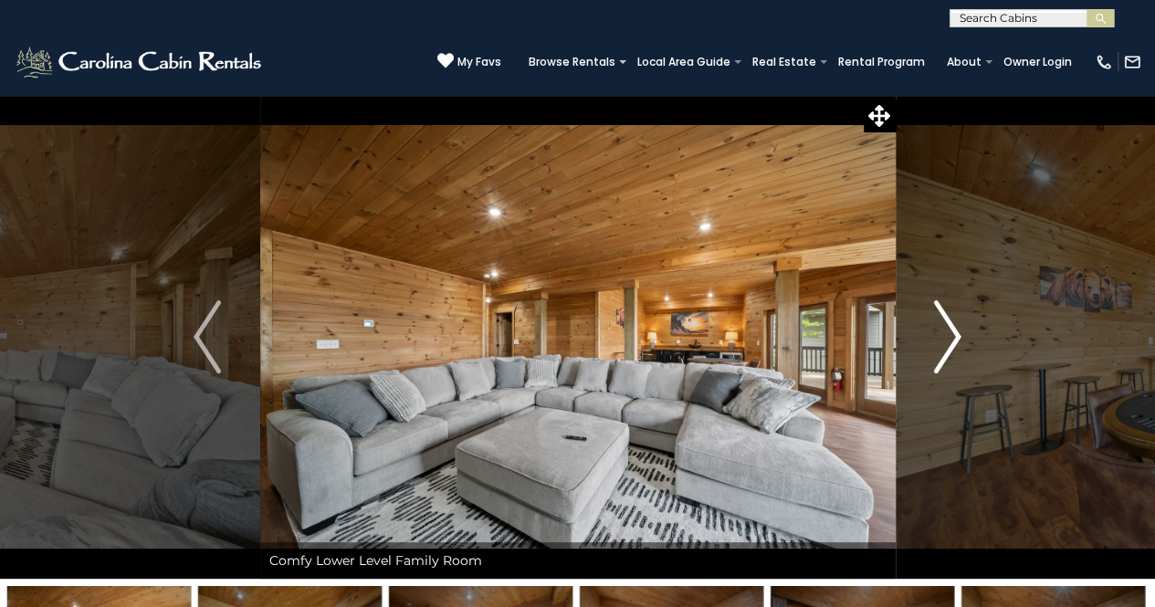
click at [936, 346] on img "Next" at bounding box center [947, 336] width 27 height 73
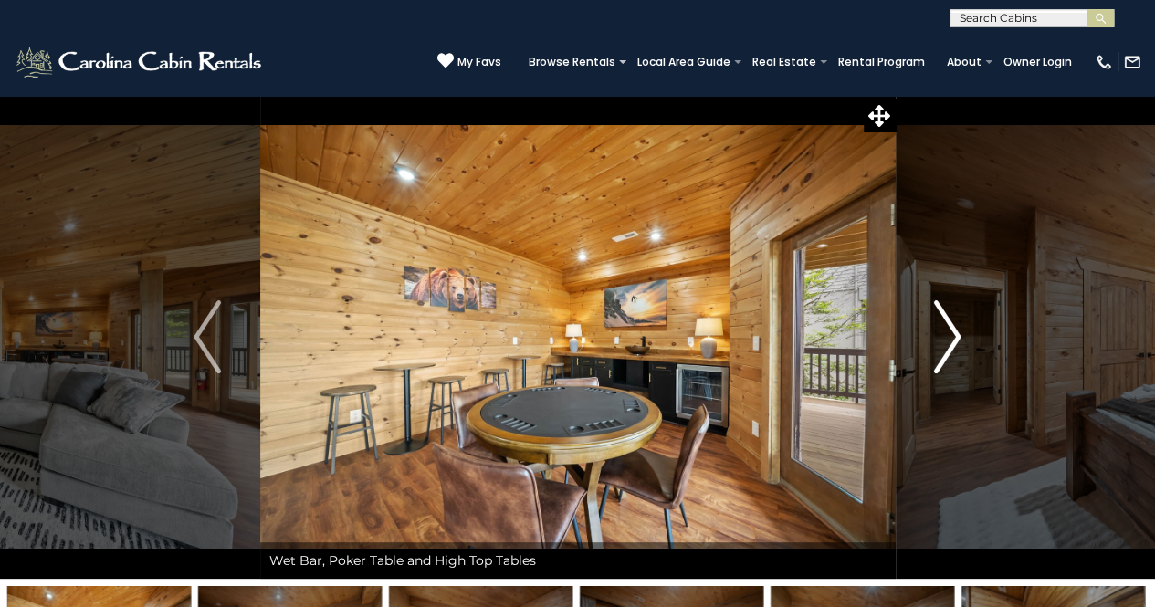
click at [936, 346] on img "Next" at bounding box center [947, 336] width 27 height 73
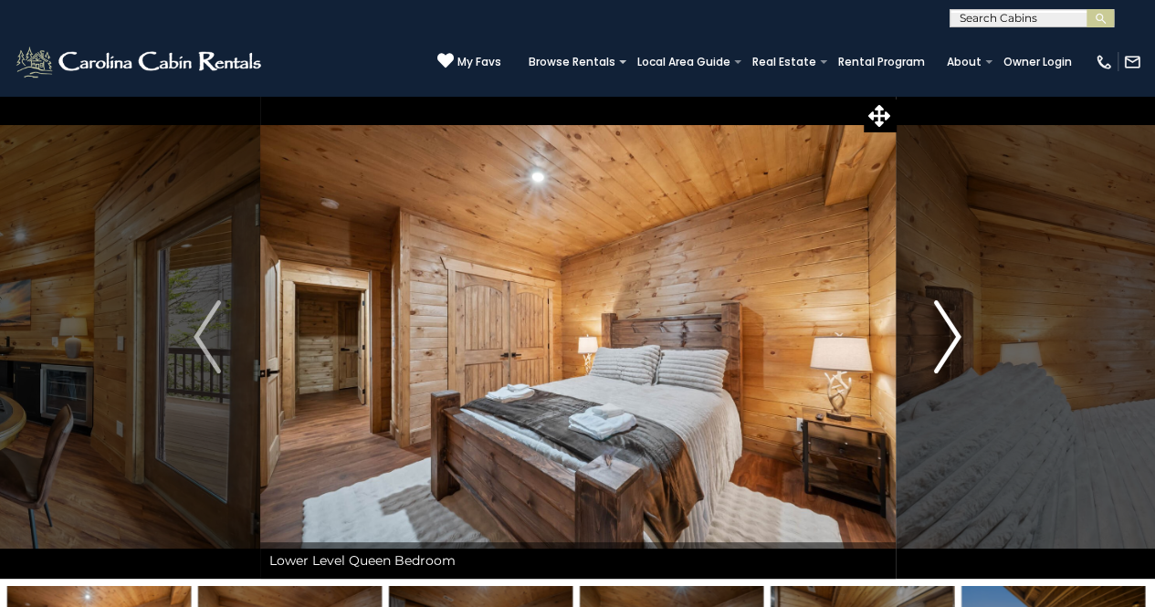
click at [942, 340] on img "Next" at bounding box center [947, 336] width 27 height 73
